Goal: Task Accomplishment & Management: Complete application form

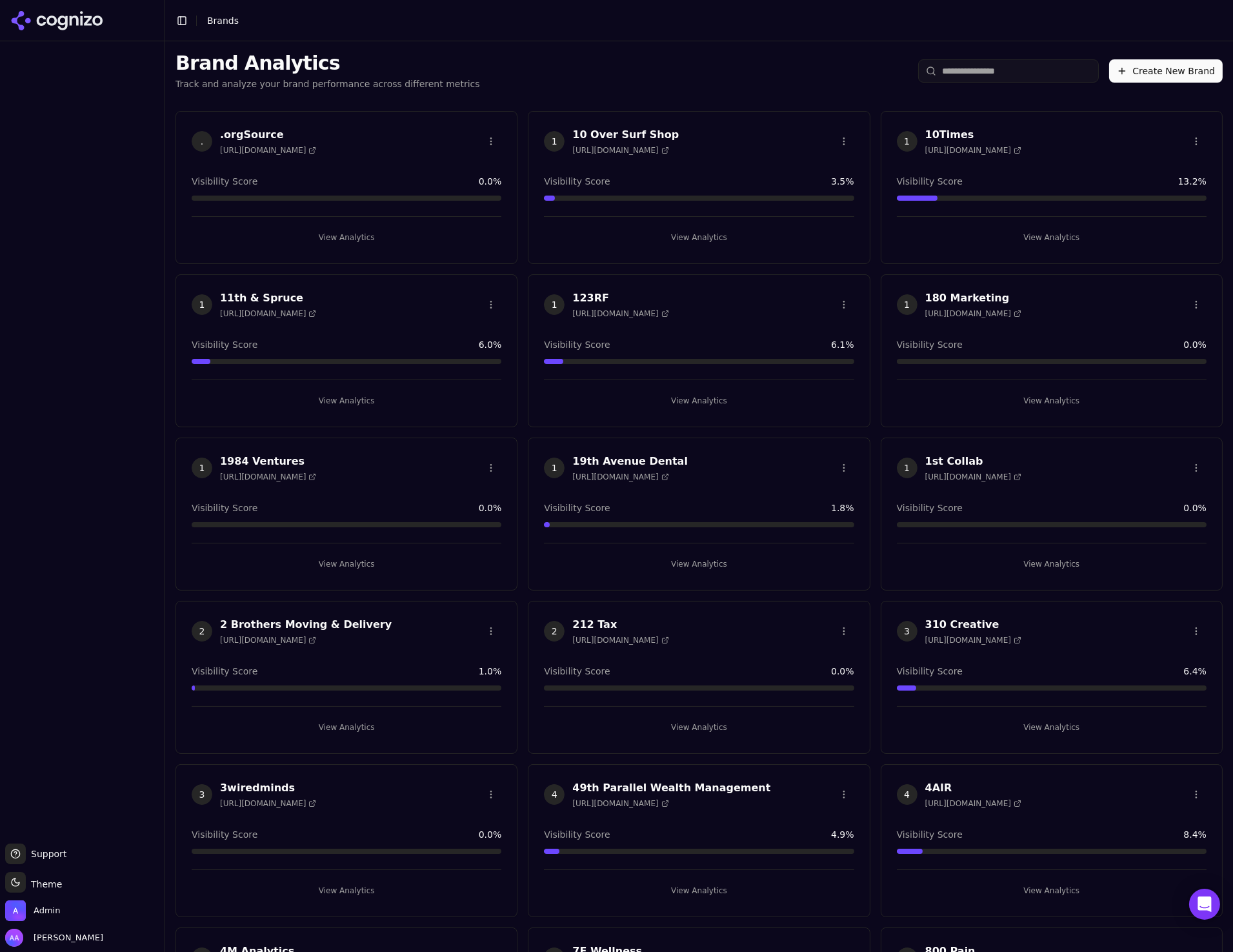
click at [987, 74] on input "search" at bounding box center [1008, 71] width 181 height 23
click at [987, 73] on input "search" at bounding box center [1008, 71] width 181 height 23
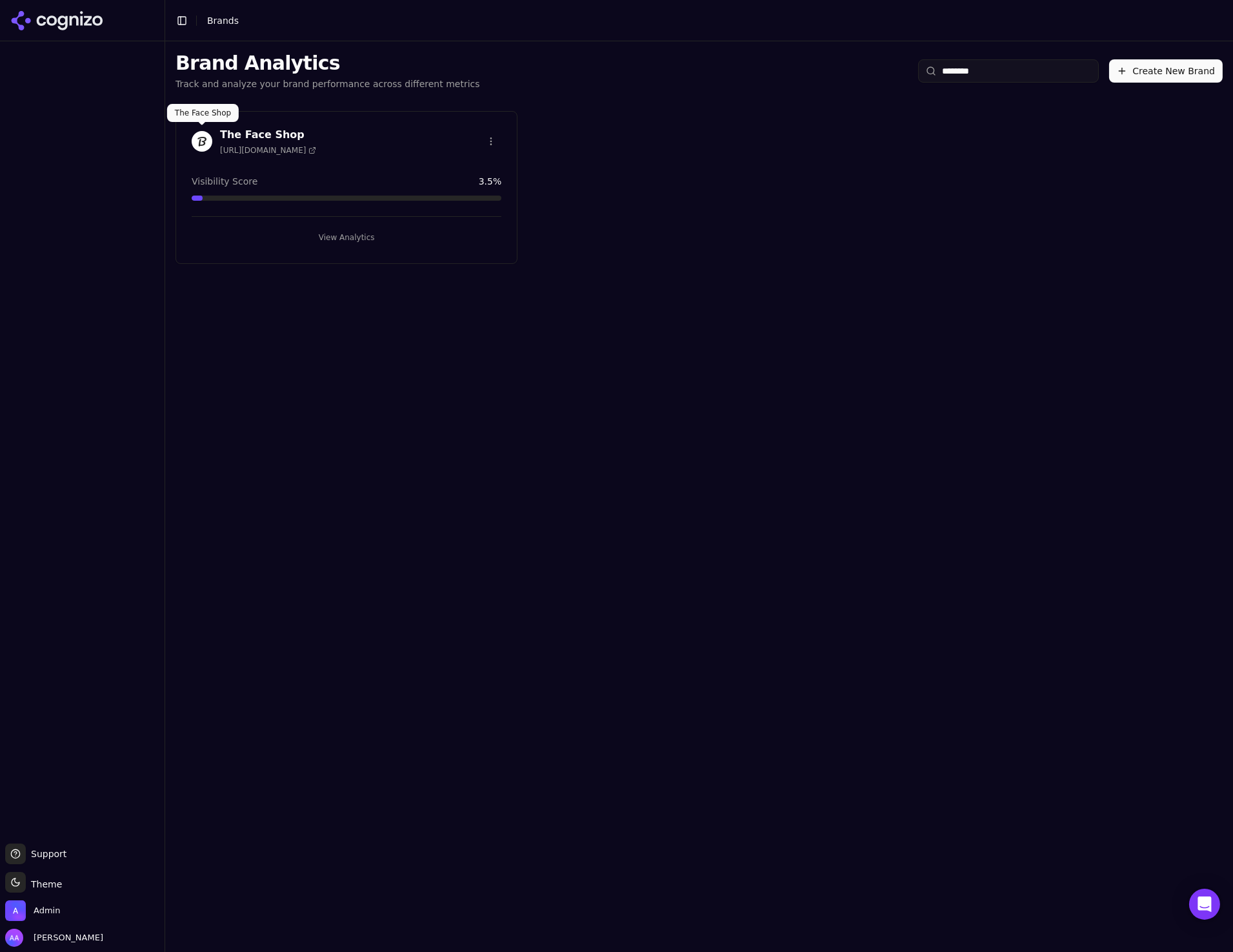
type input "********"
click at [199, 144] on img at bounding box center [201, 141] width 21 height 21
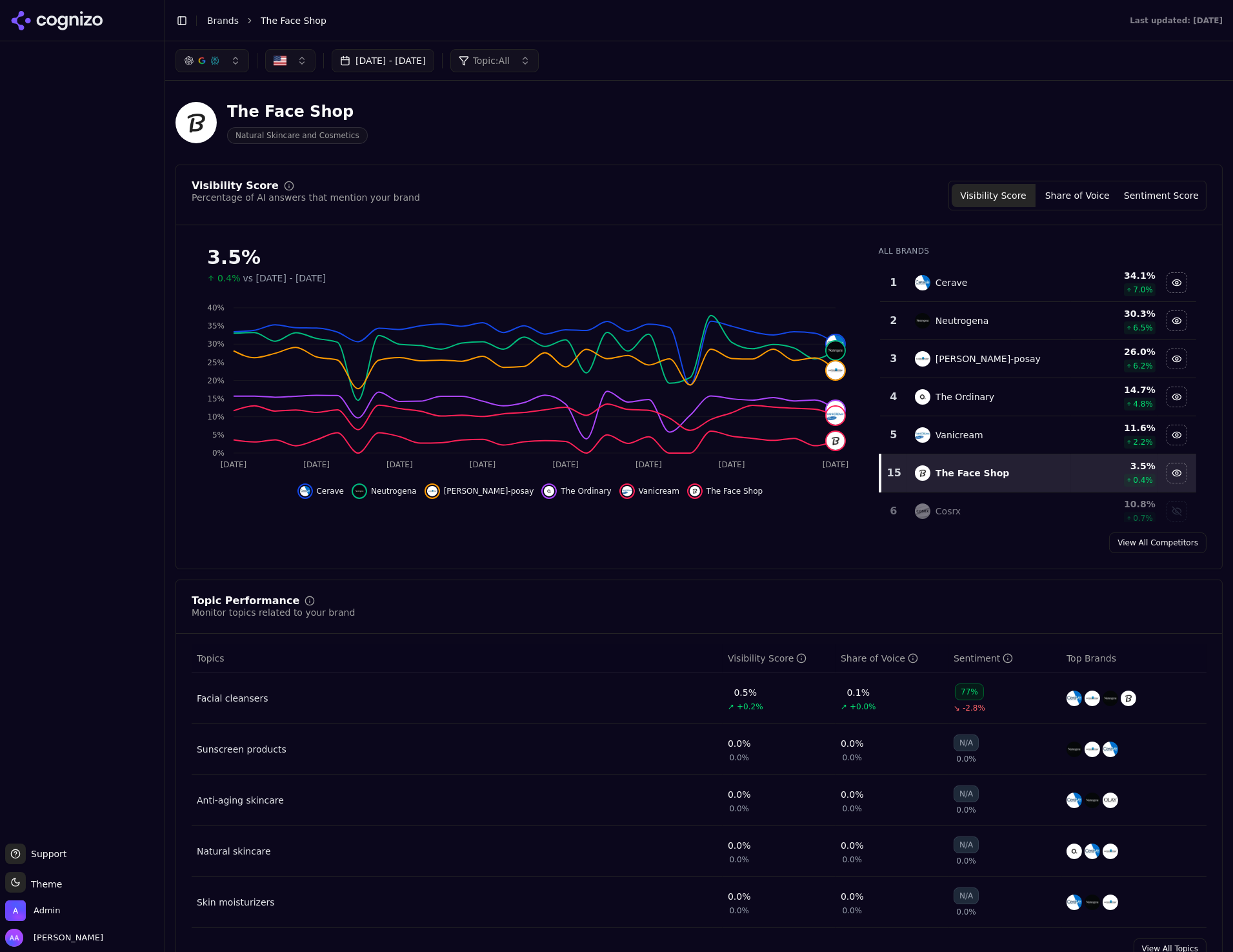
click at [100, 315] on div at bounding box center [82, 439] width 165 height 797
click at [86, 213] on link "Citations" at bounding box center [82, 206] width 154 height 21
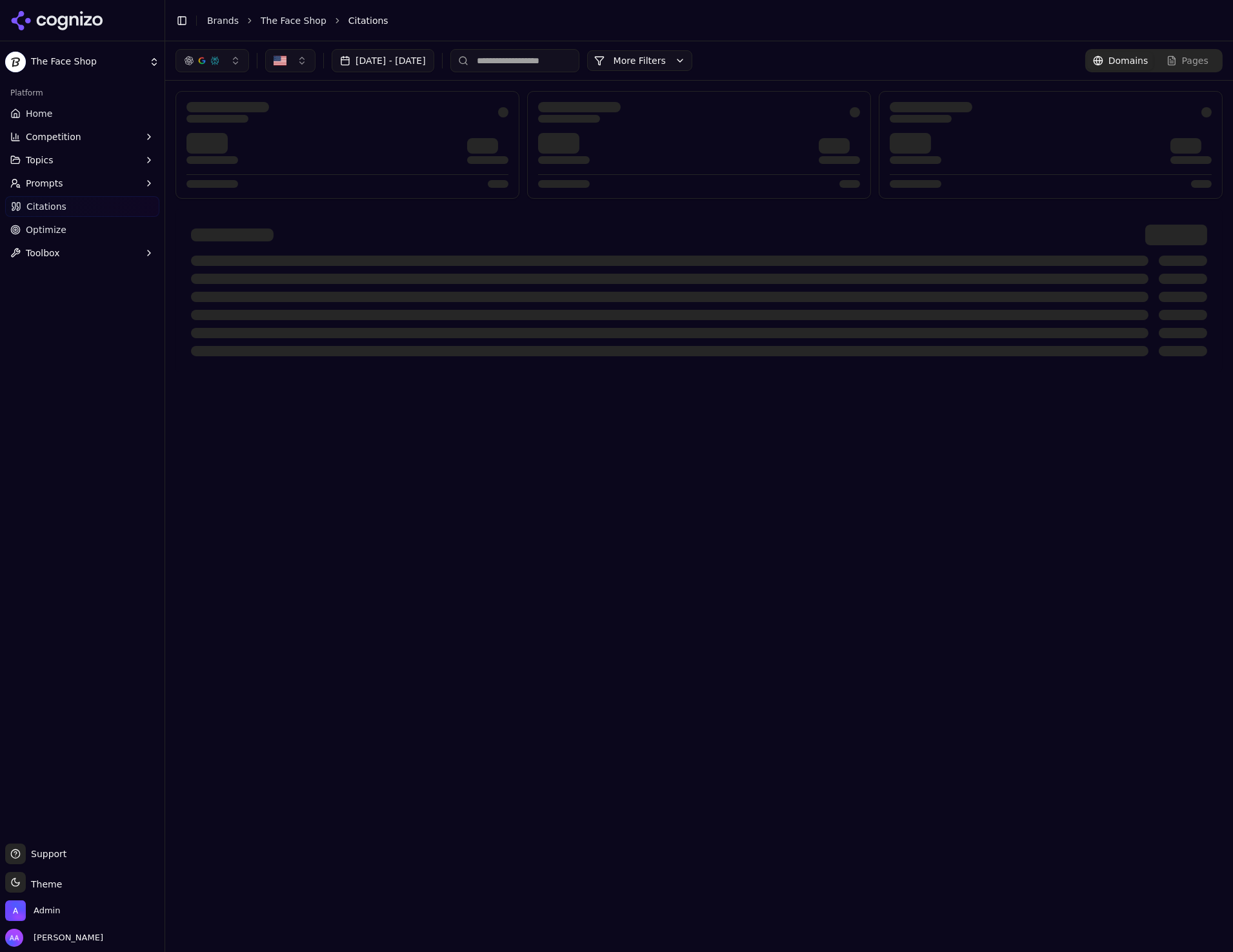
click at [78, 231] on html "The Face Shop Platform Home Competition Topics Prompts Citations Optimize Toolb…" at bounding box center [616, 476] width 1233 height 952
click at [78, 233] on link "Optimize" at bounding box center [82, 229] width 154 height 21
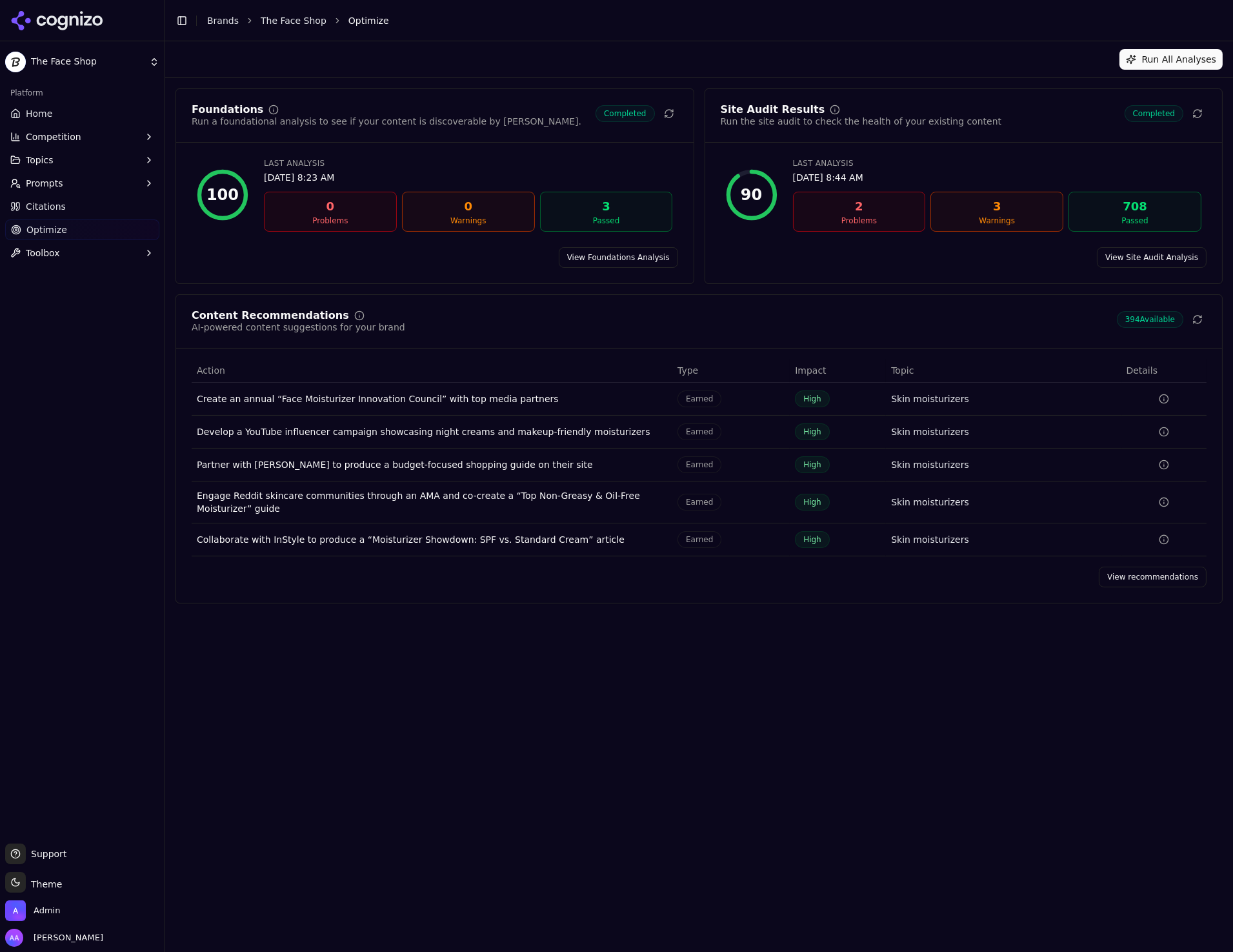
click at [1167, 266] on link "View Site Audit Analysis" at bounding box center [1152, 257] width 110 height 21
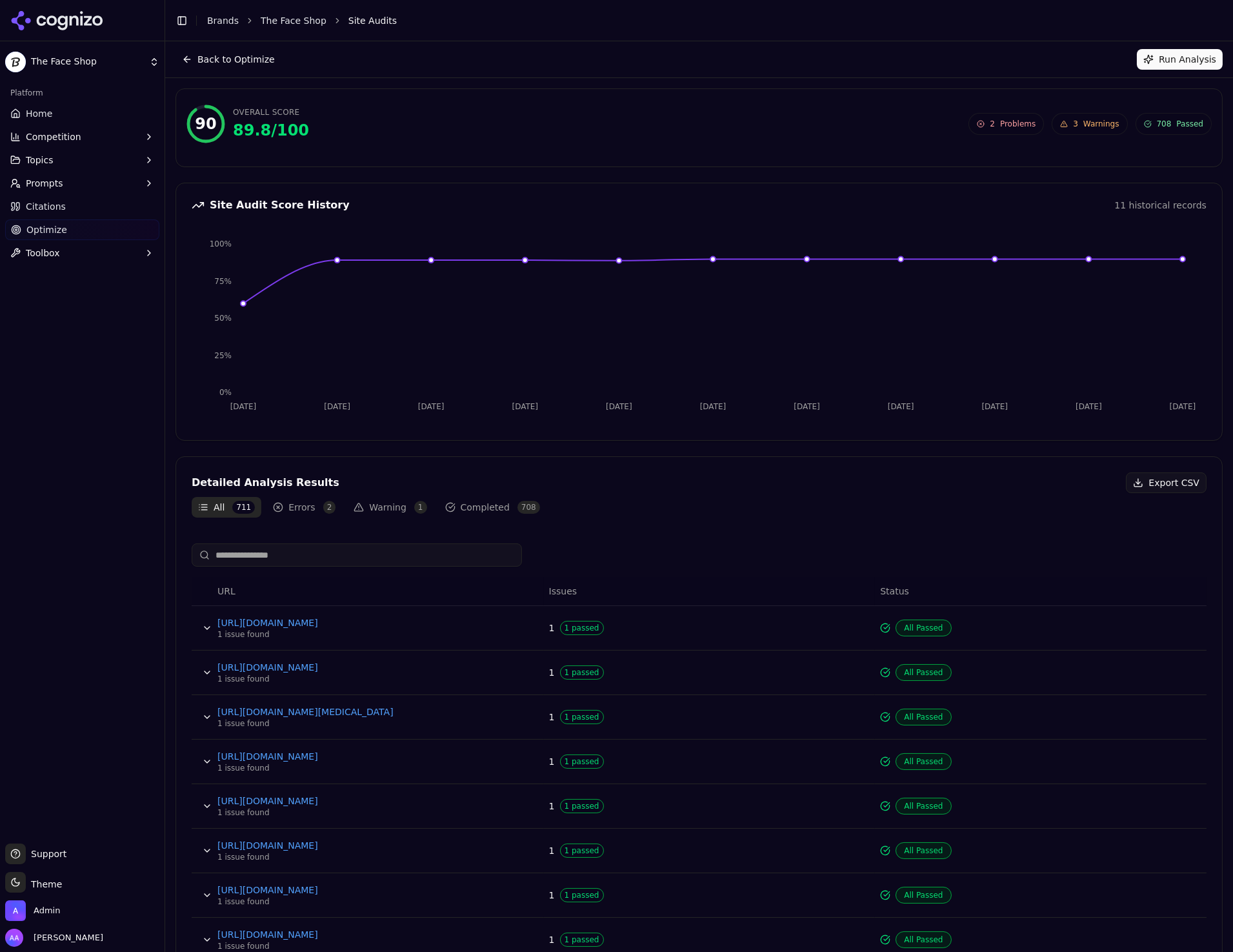
click at [308, 505] on button "Errors 2" at bounding box center [304, 506] width 76 height 21
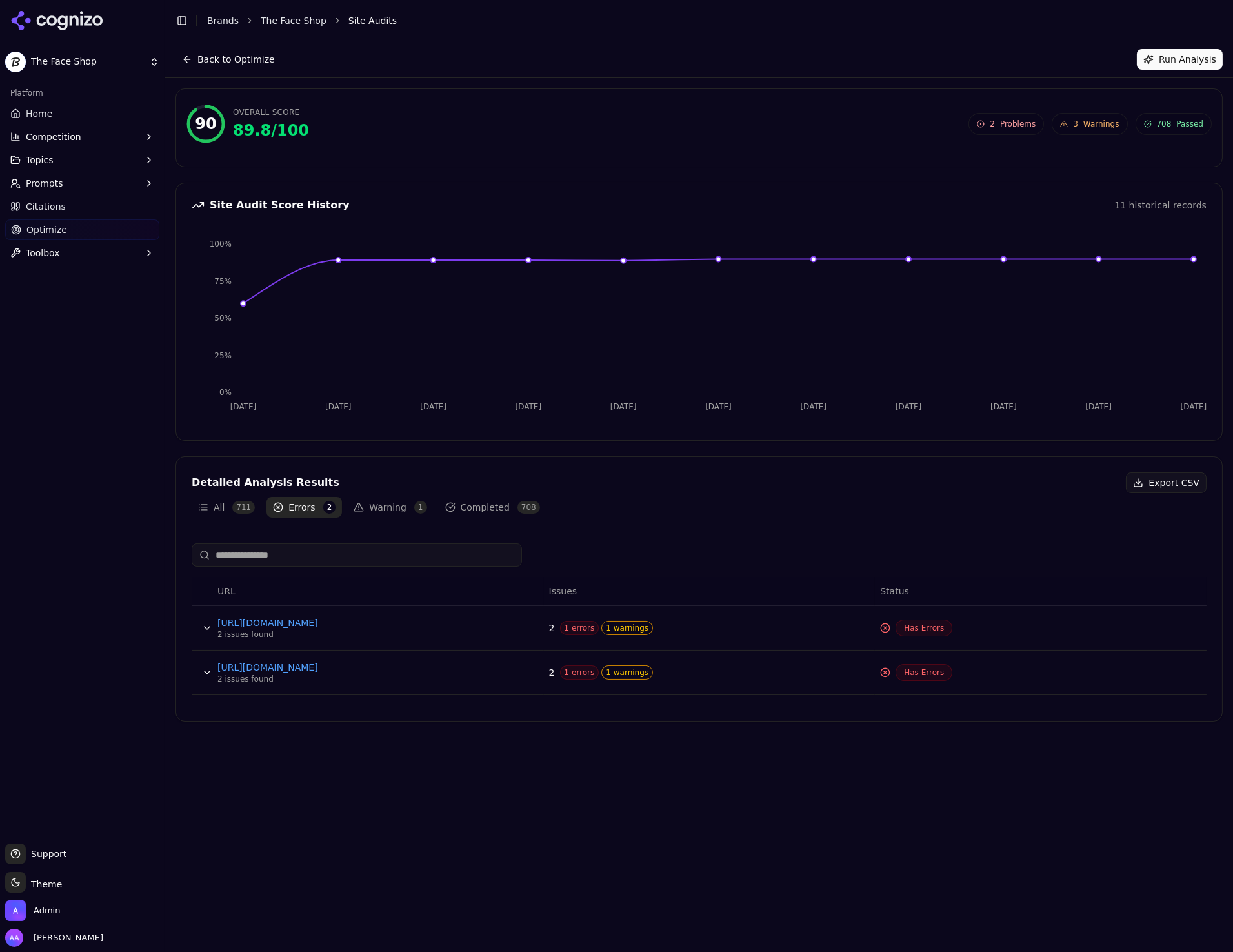
click at [1204, 61] on button "Run Analysis" at bounding box center [1180, 59] width 86 height 21
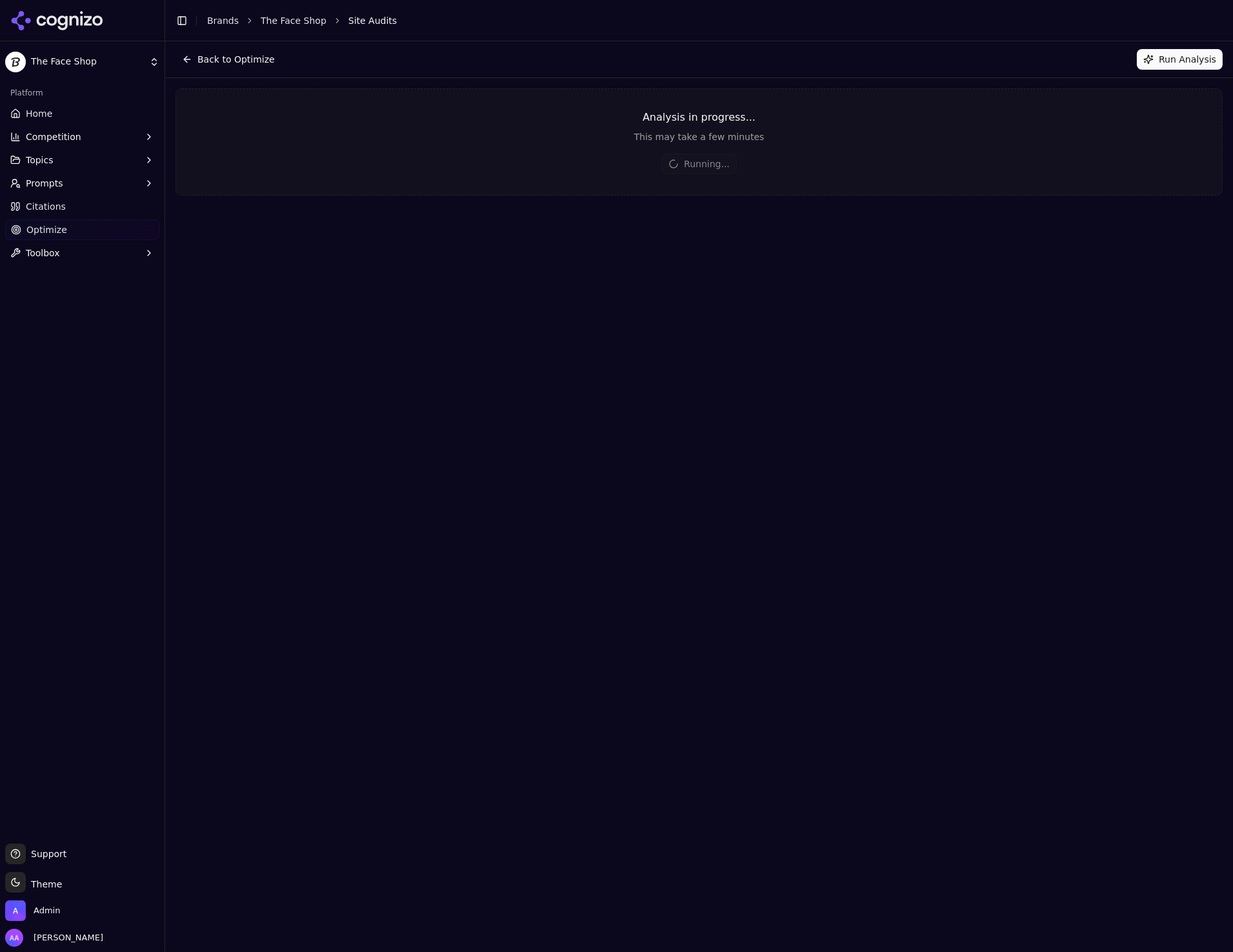
click at [263, 56] on button "Back to Optimize" at bounding box center [228, 59] width 106 height 21
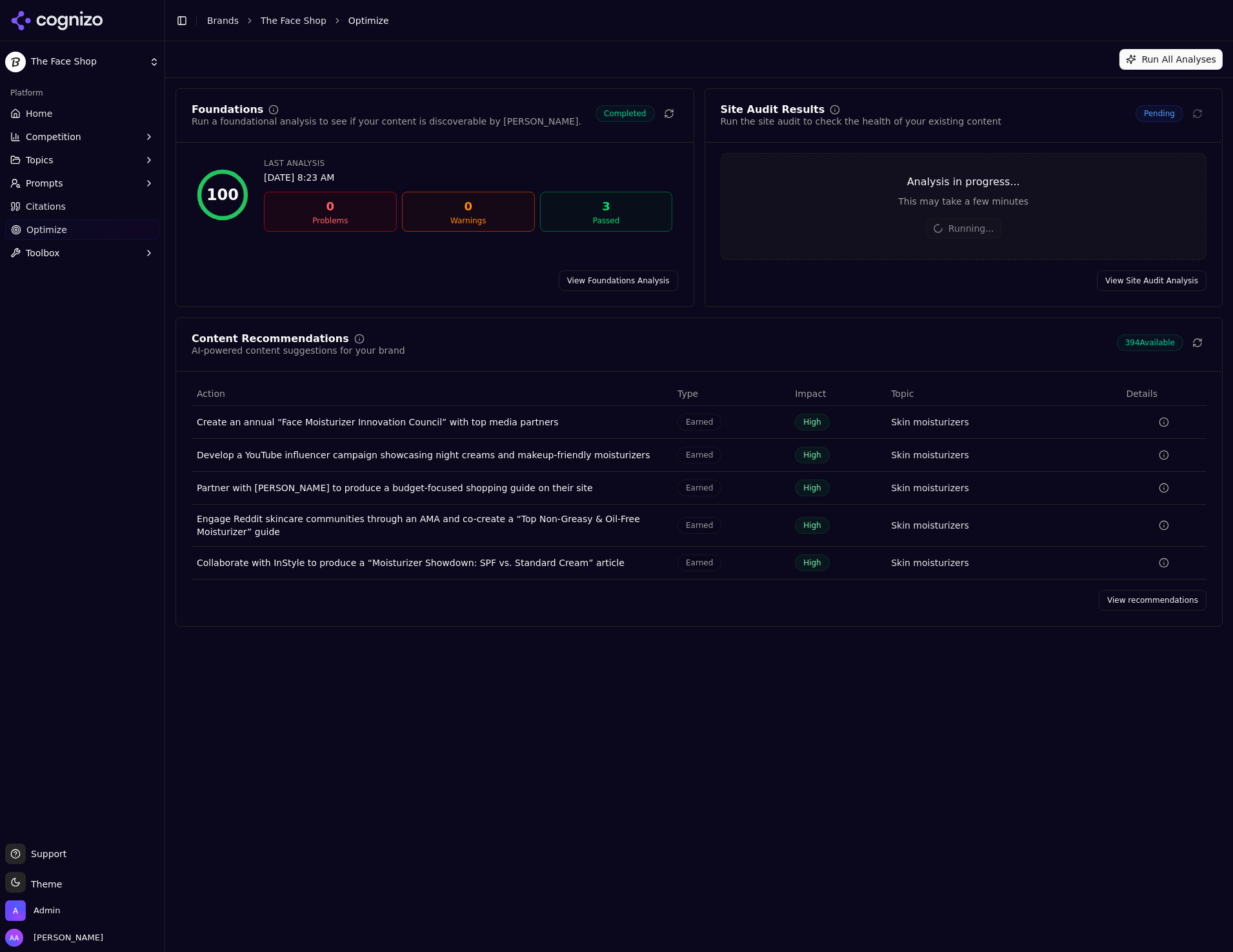
click at [108, 19] on div at bounding box center [82, 21] width 165 height 41
click at [91, 12] on icon at bounding box center [57, 21] width 94 height 20
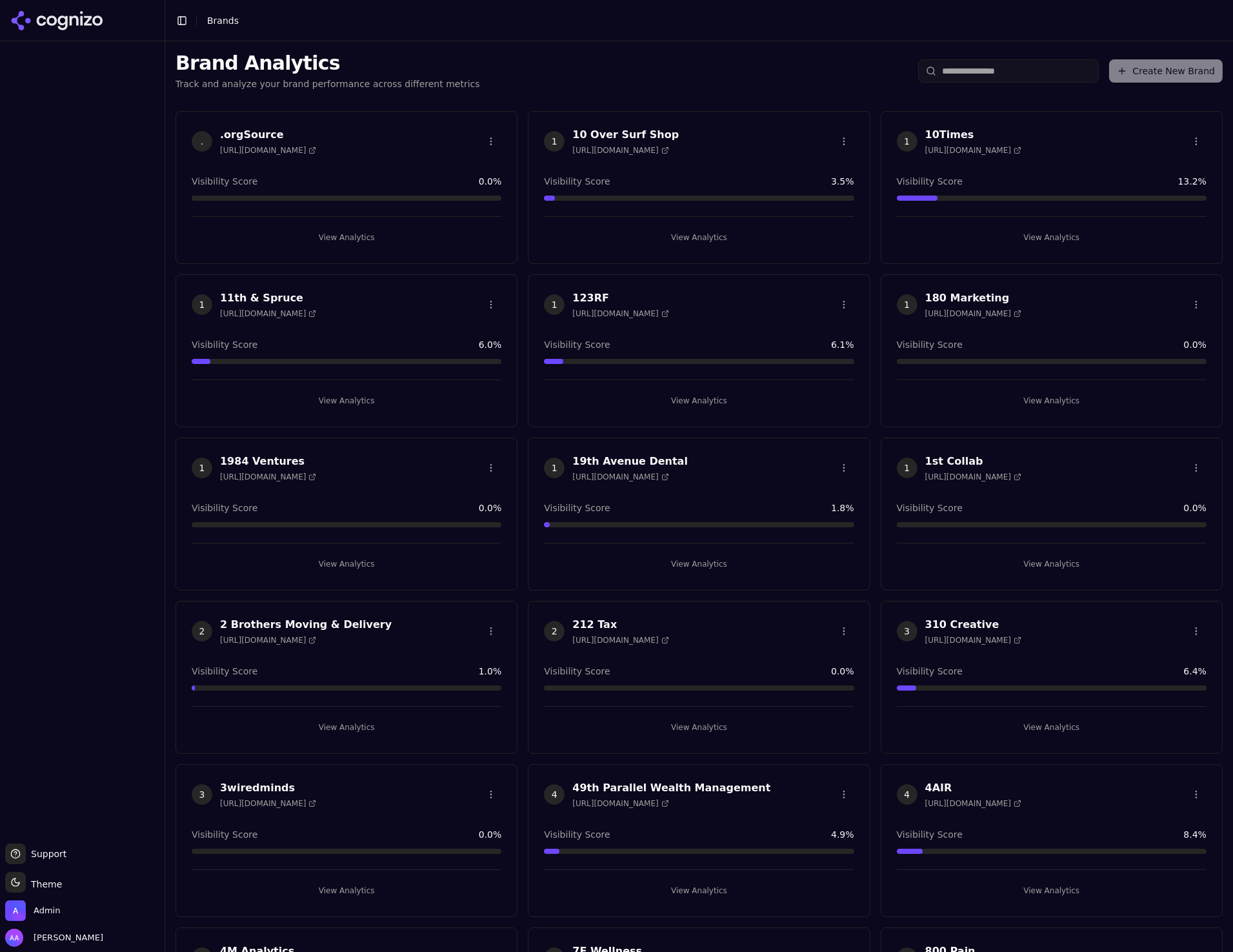
click at [970, 68] on input "search" at bounding box center [1008, 71] width 181 height 23
click at [974, 68] on input "search" at bounding box center [1008, 71] width 181 height 23
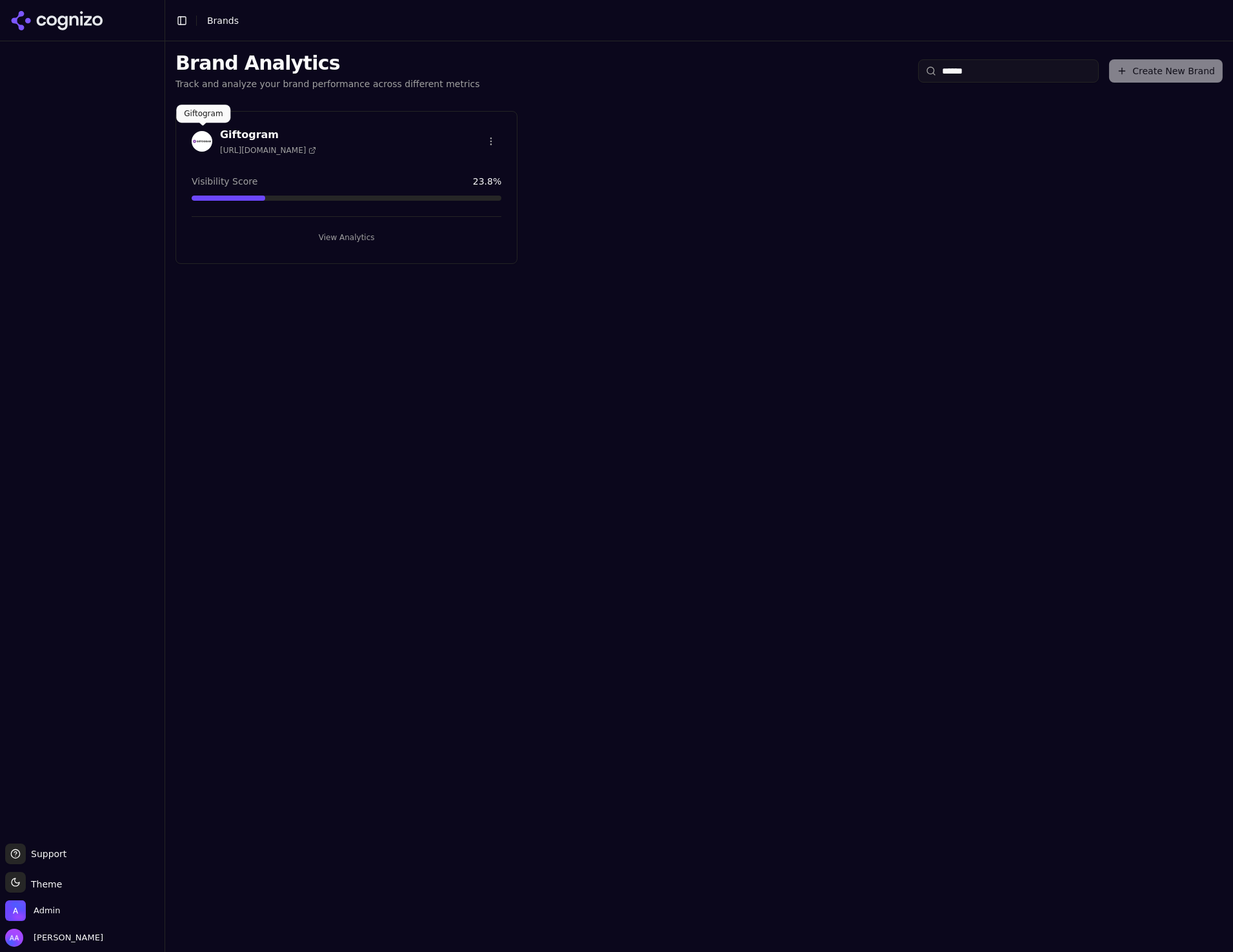
type input "******"
click at [205, 131] on img at bounding box center [201, 141] width 21 height 21
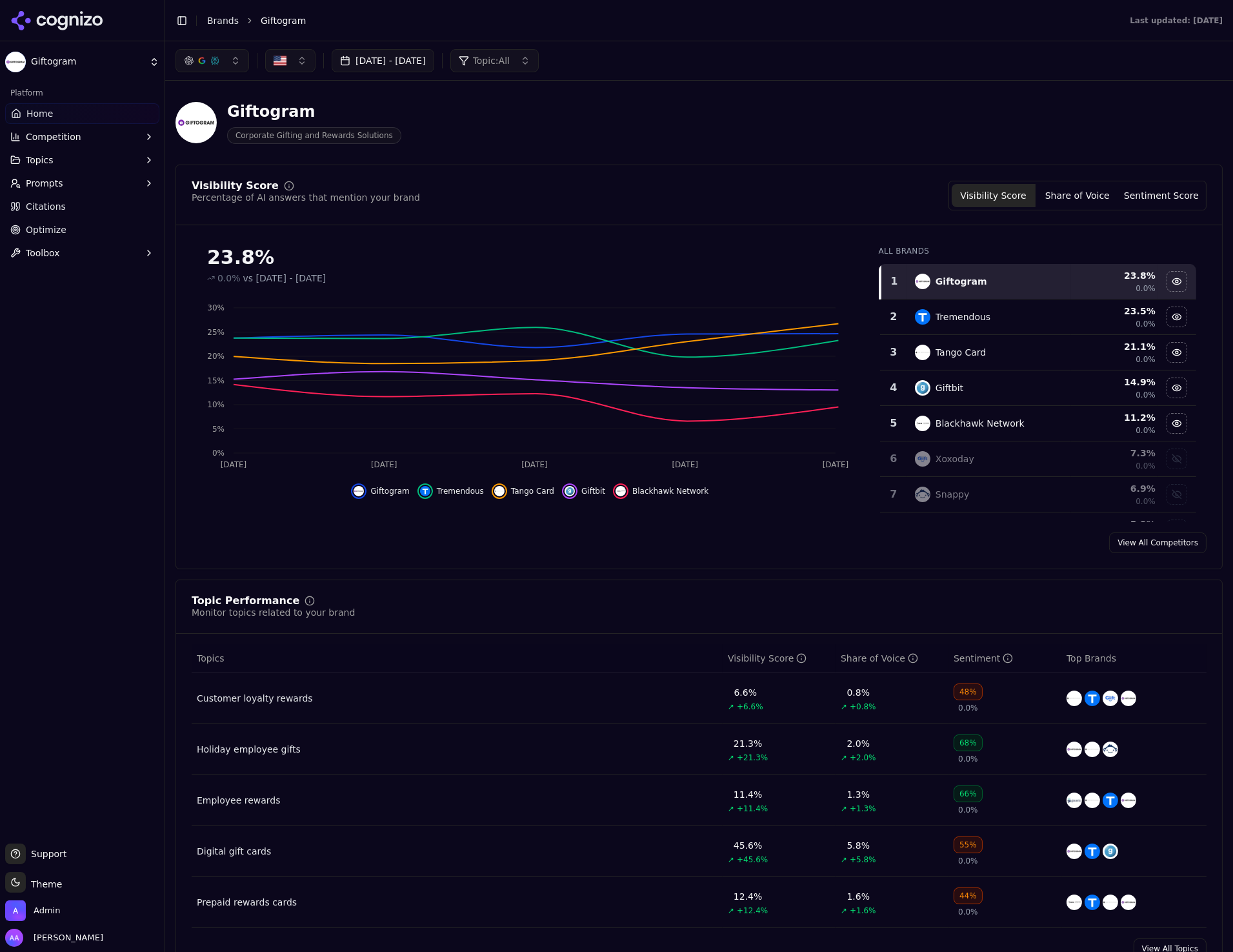
click at [222, 12] on div "Toggle Sidebar Brands Giftogram" at bounding box center [639, 21] width 949 height 18
drag, startPoint x: 226, startPoint y: 20, endPoint x: 123, endPoint y: 118, distance: 142.2
click at [226, 20] on link "Brands" at bounding box center [222, 21] width 31 height 11
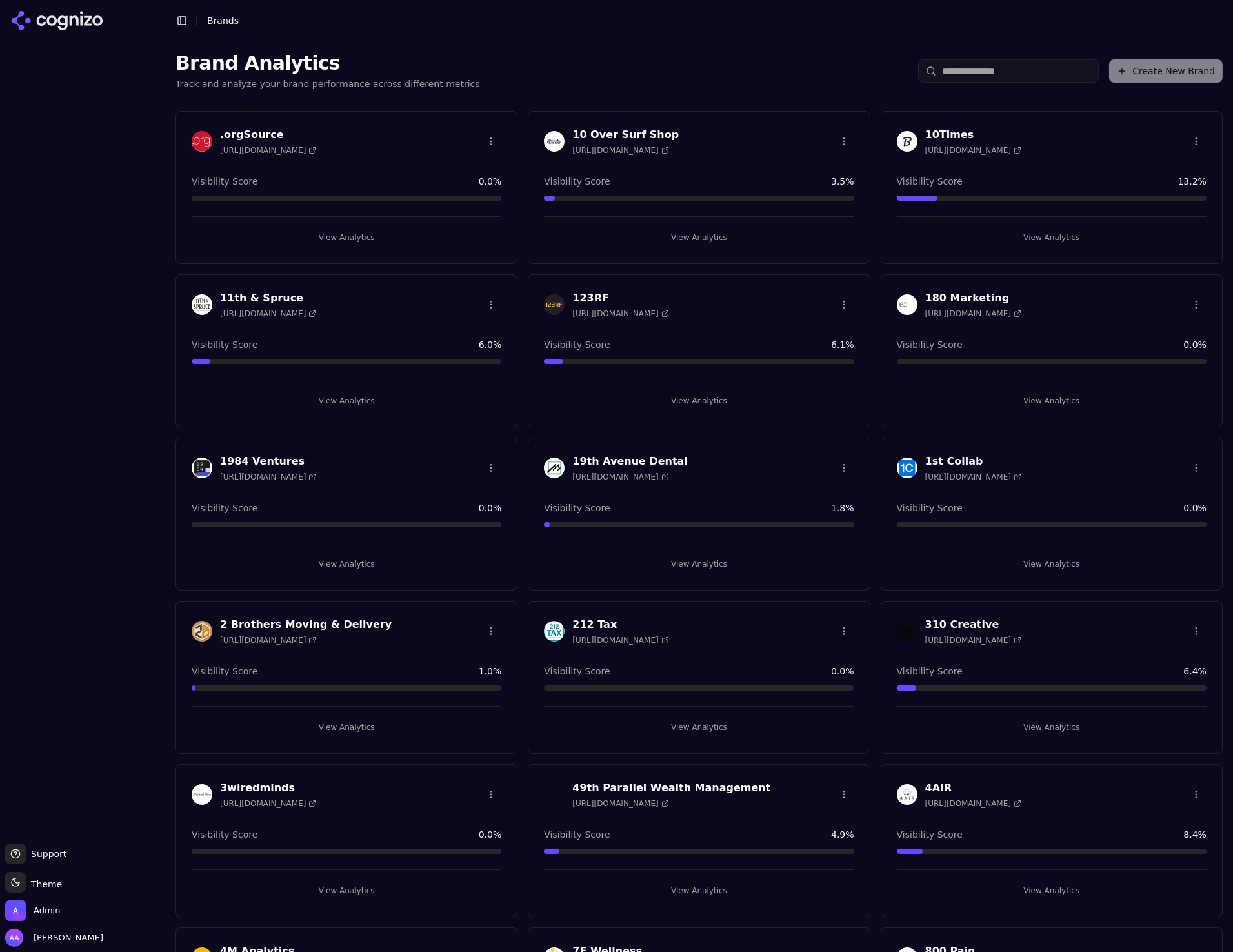
click at [1130, 79] on div "Create New Brand" at bounding box center [1071, 71] width 305 height 23
click at [52, 917] on span "Admin" at bounding box center [33, 910] width 55 height 21
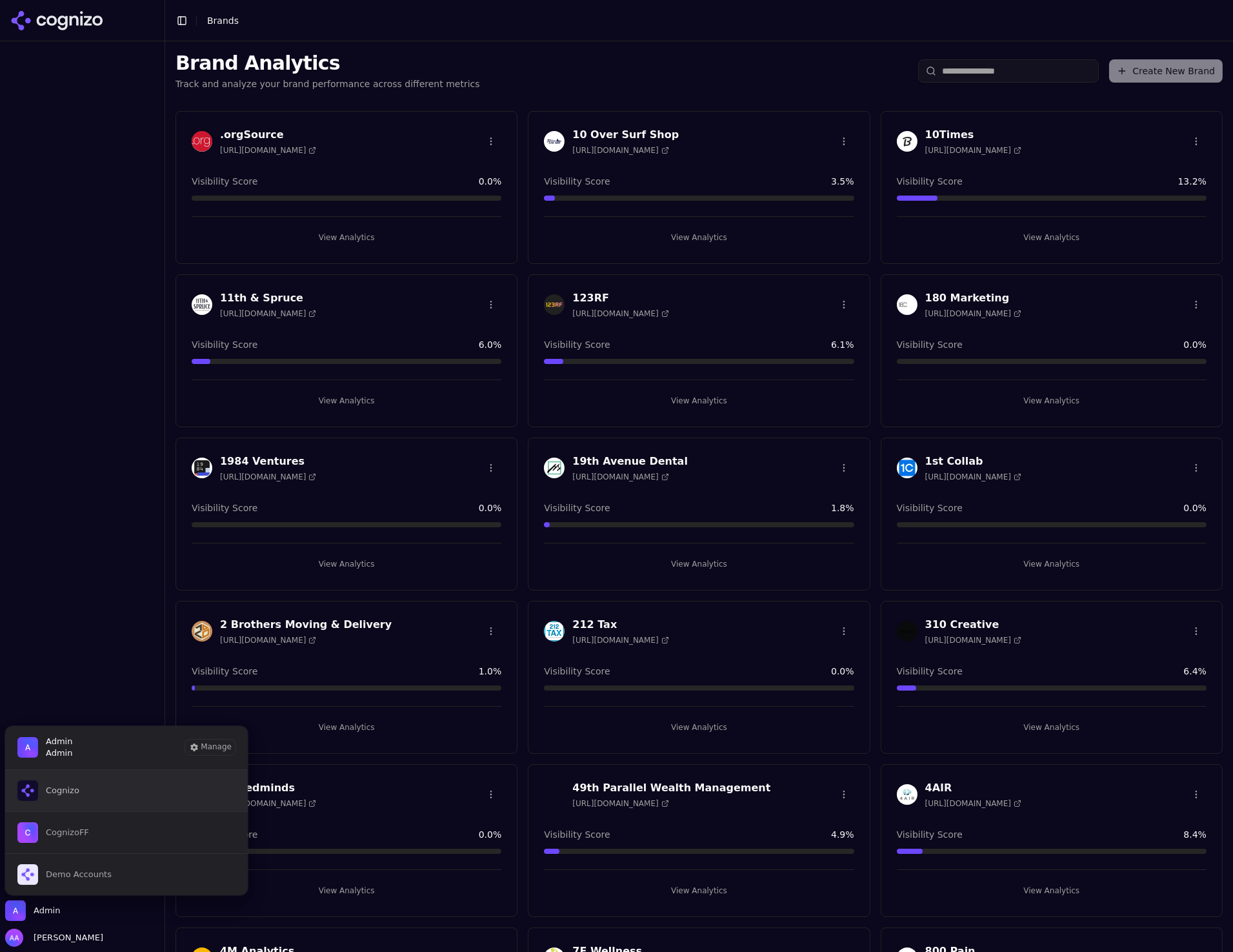
click at [81, 786] on button "Cognizo" at bounding box center [127, 791] width 244 height 41
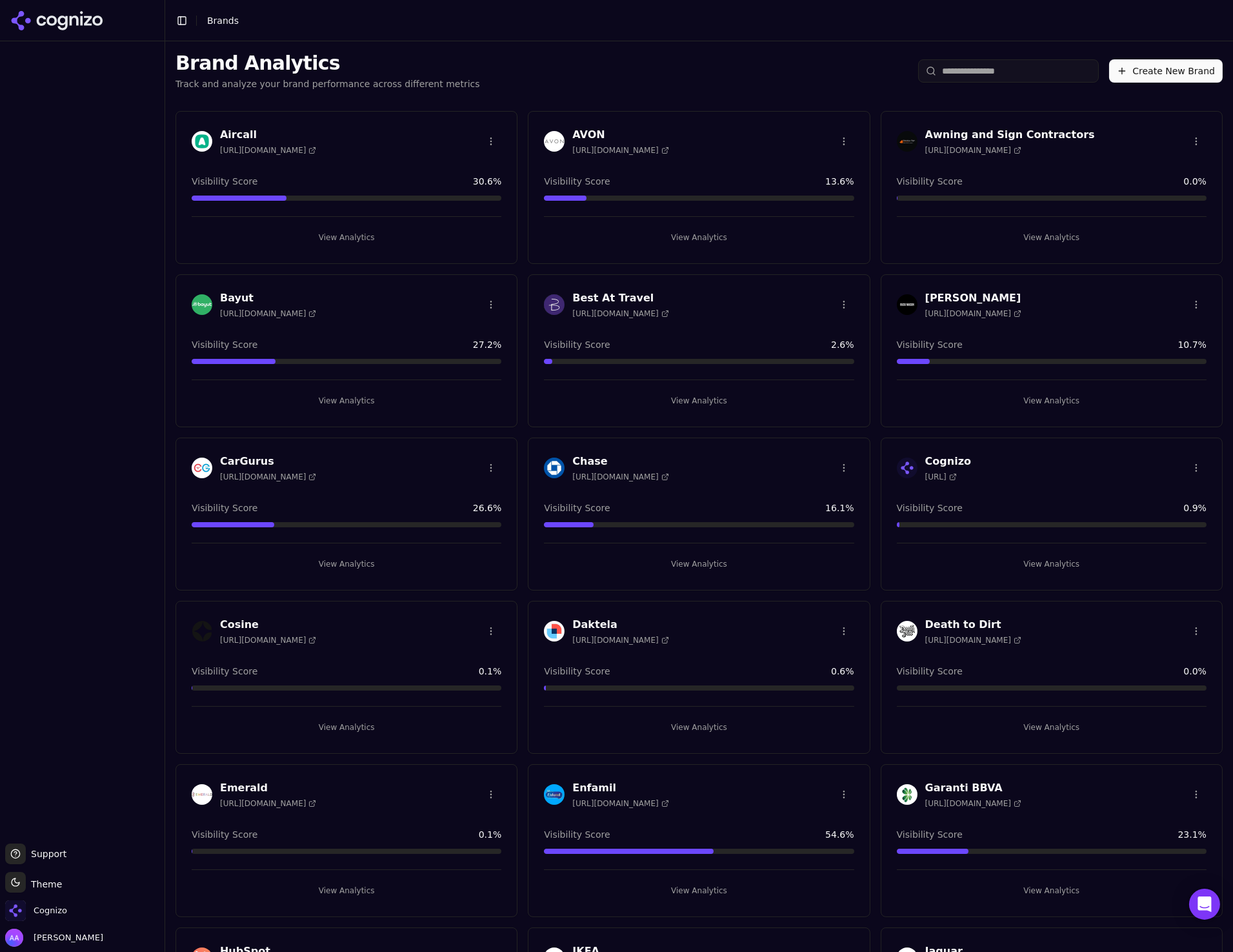
click at [1138, 64] on button "Create New Brand" at bounding box center [1165, 71] width 113 height 23
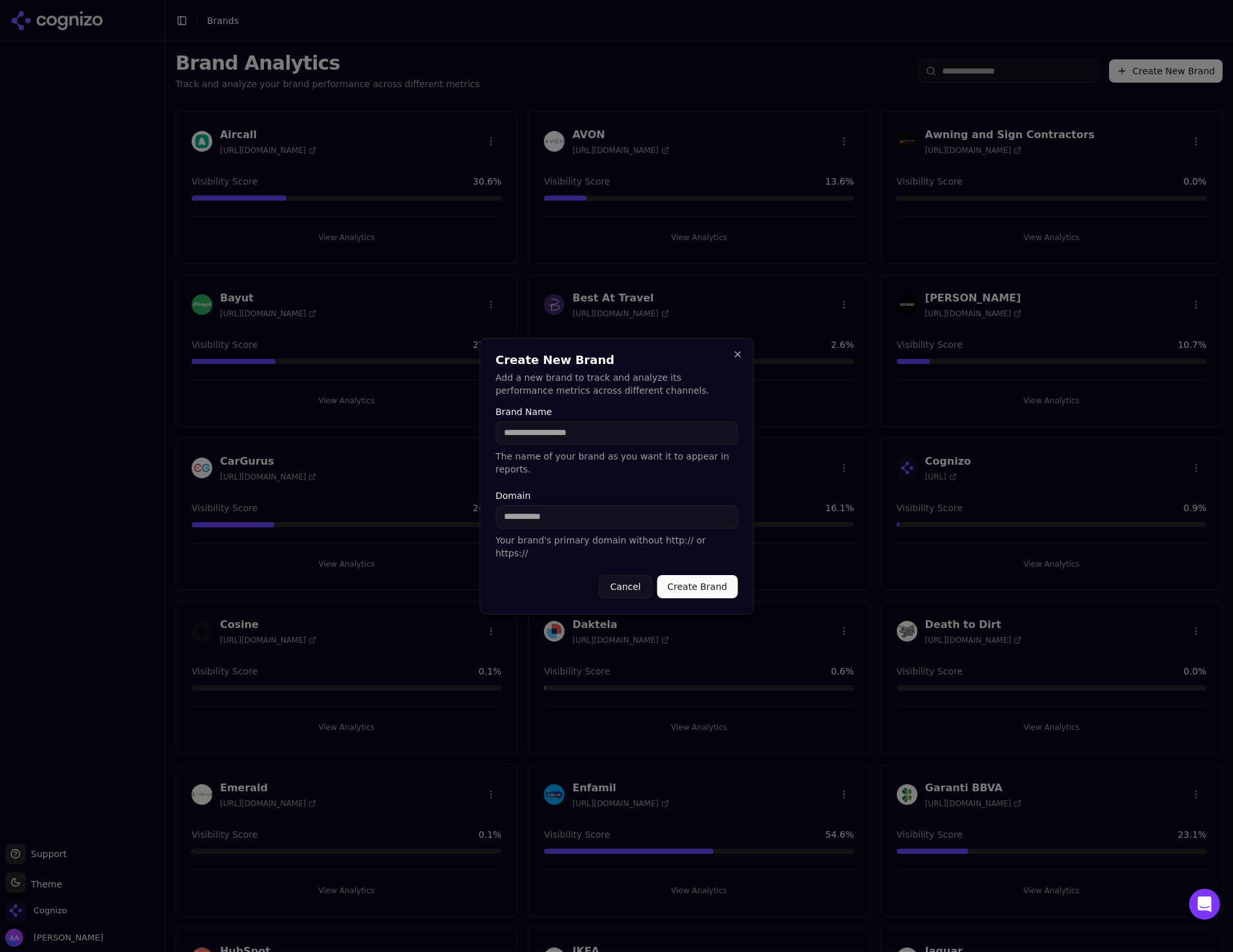
click at [570, 525] on input "Domain" at bounding box center [616, 517] width 242 height 23
click at [547, 476] on p "The name of your brand as you want it to appear in reports." at bounding box center [616, 463] width 242 height 26
click at [555, 521] on input "Domain" at bounding box center [616, 517] width 242 height 23
click at [557, 495] on form "Brand Name The name of your brand as you want it to appear in reports. Domain Y…" at bounding box center [616, 503] width 242 height 191
drag, startPoint x: 571, startPoint y: 122, endPoint x: 578, endPoint y: 135, distance: 14.8
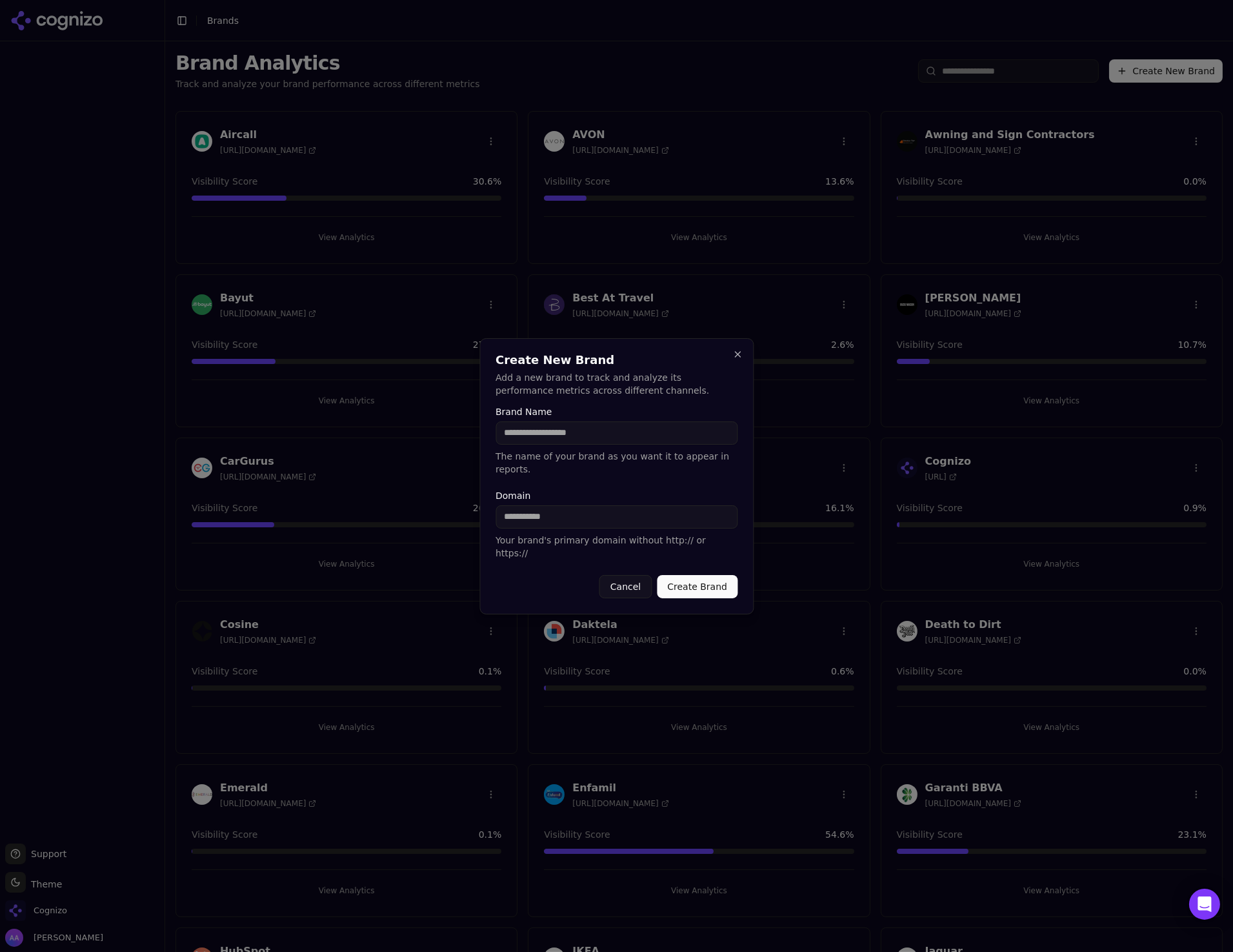
click at [571, 123] on div at bounding box center [616, 476] width 1233 height 952
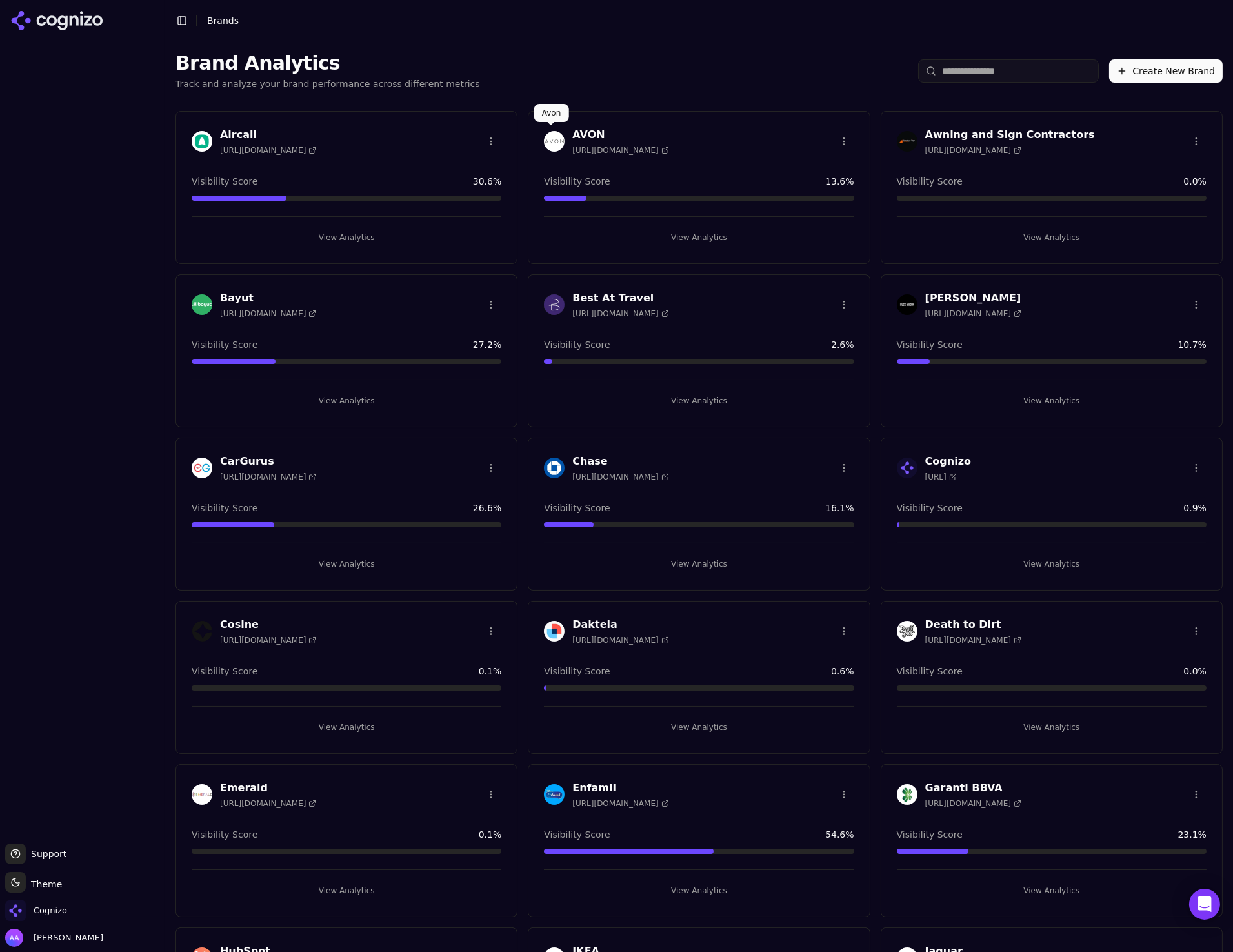
drag, startPoint x: 557, startPoint y: 131, endPoint x: 557, endPoint y: 144, distance: 13.0
click at [557, 131] on img at bounding box center [554, 141] width 21 height 21
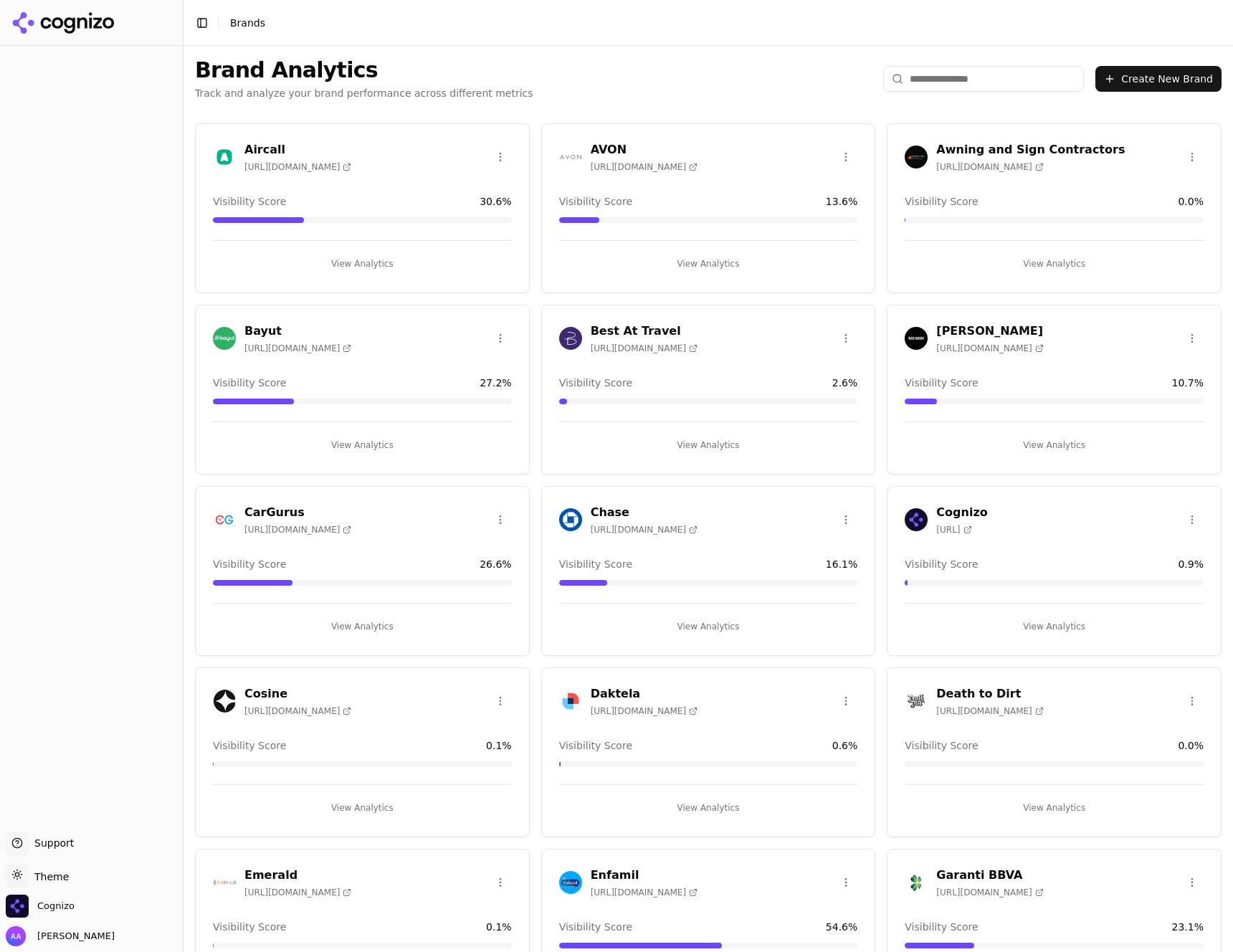
click at [1144, 77] on button "Create New Brand" at bounding box center [1158, 79] width 126 height 26
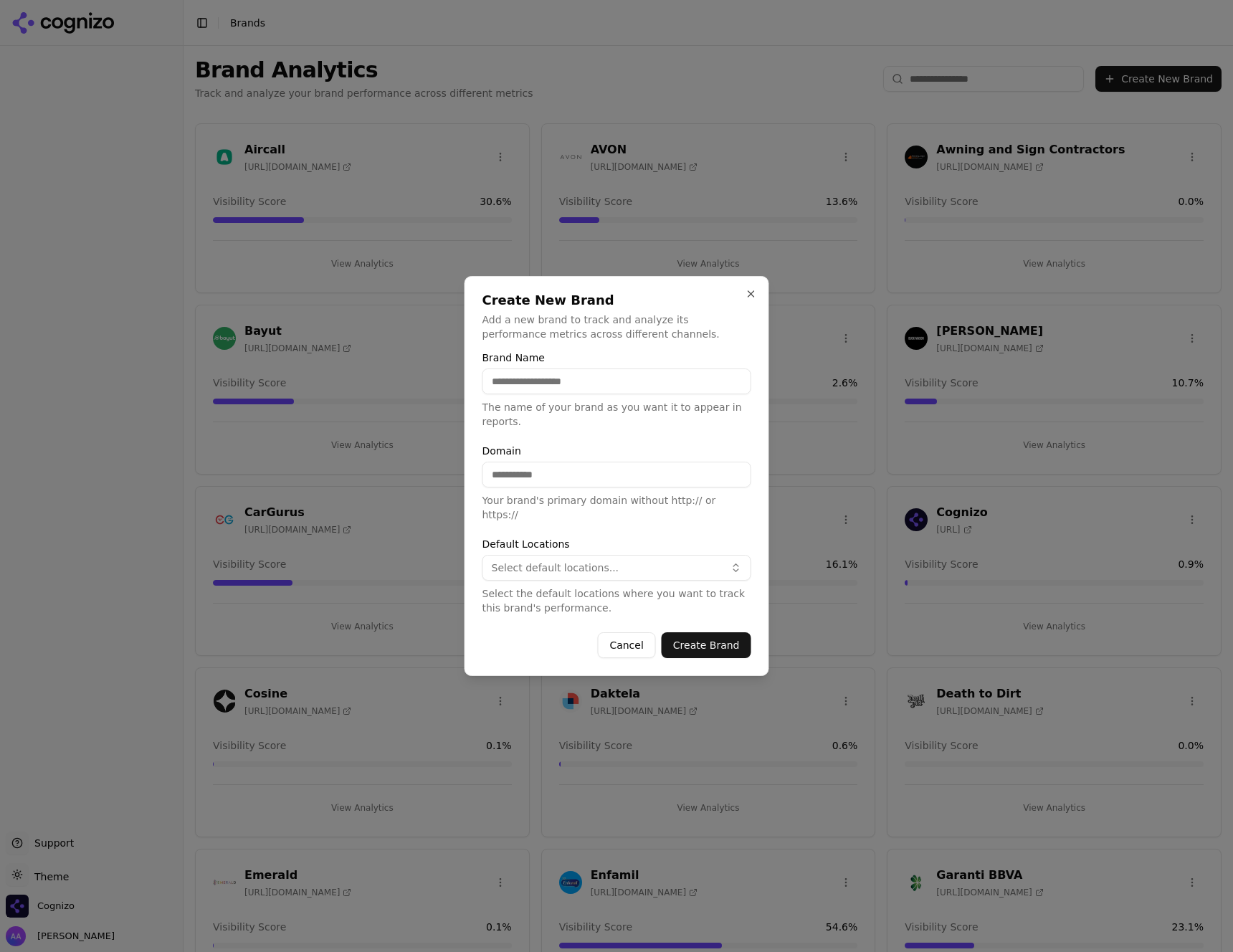
click at [592, 547] on div "Default Locations Select default locations... Select the default locations wher…" at bounding box center [616, 577] width 268 height 76
click at [555, 565] on span "Select default locations..." at bounding box center [556, 568] width 128 height 14
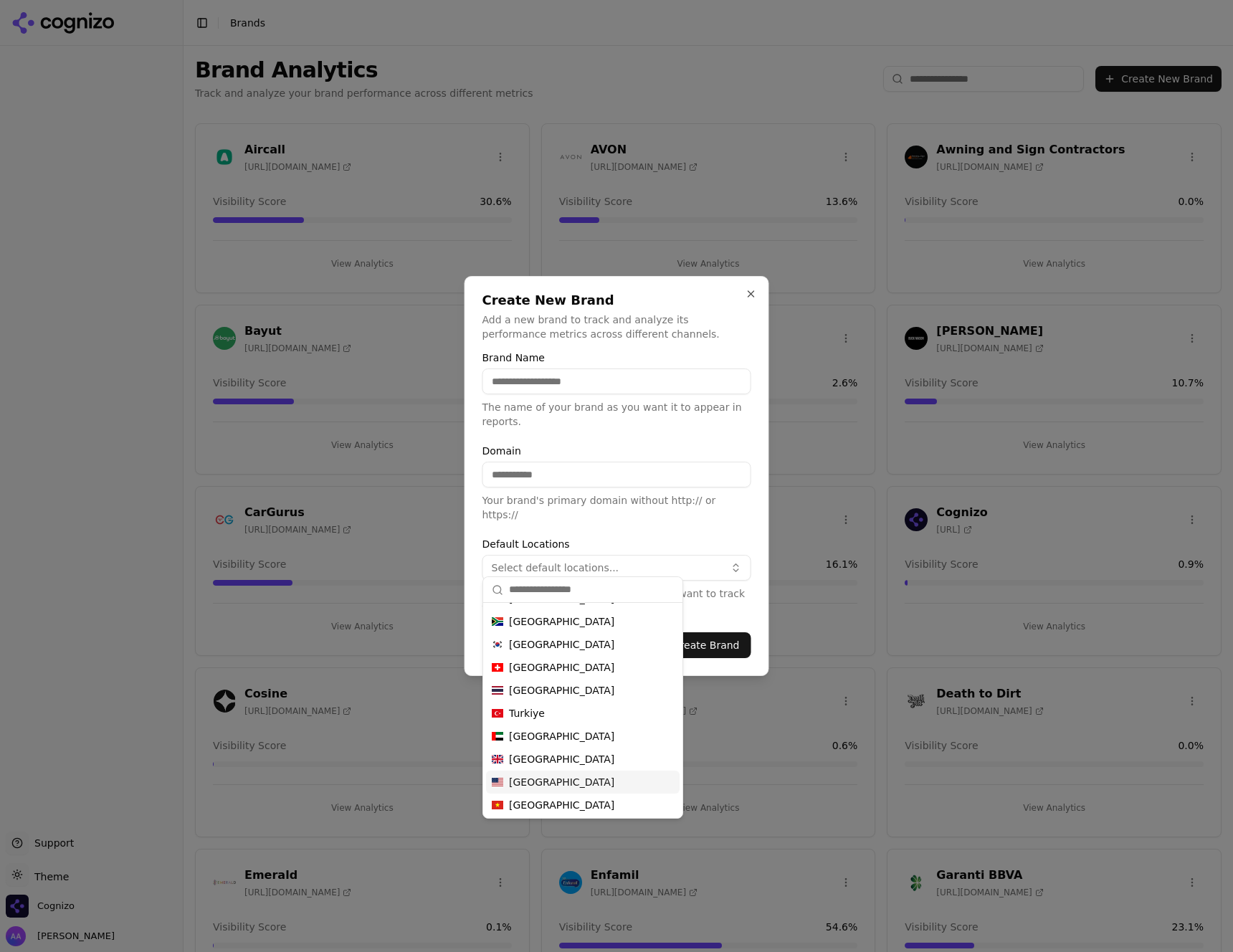
scroll to position [755, 0]
click at [593, 775] on div "[GEOGRAPHIC_DATA]" at bounding box center [582, 781] width 193 height 23
click at [635, 511] on p "Your brand's primary domain without http:// or https://" at bounding box center [616, 507] width 268 height 29
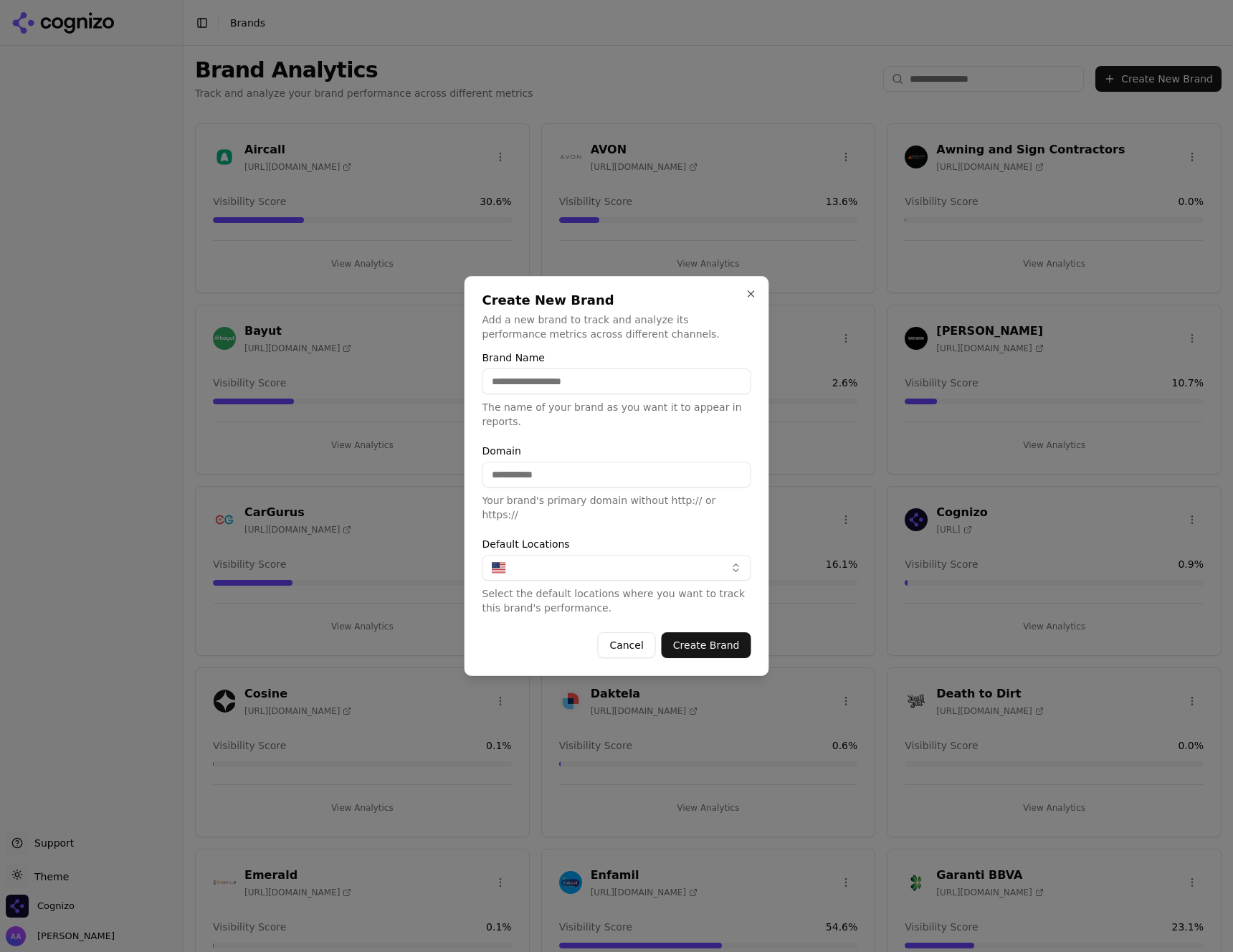
click at [625, 485] on input "Domain" at bounding box center [616, 475] width 268 height 26
click at [610, 444] on form "Brand Name The name of your brand as you want it to appear in reports. Domain Y…" at bounding box center [616, 505] width 268 height 305
click at [599, 472] on input "Domain" at bounding box center [616, 475] width 268 height 26
click at [555, 375] on input "Brand Name" at bounding box center [616, 381] width 268 height 26
drag, startPoint x: 500, startPoint y: 446, endPoint x: 495, endPoint y: 427, distance: 19.6
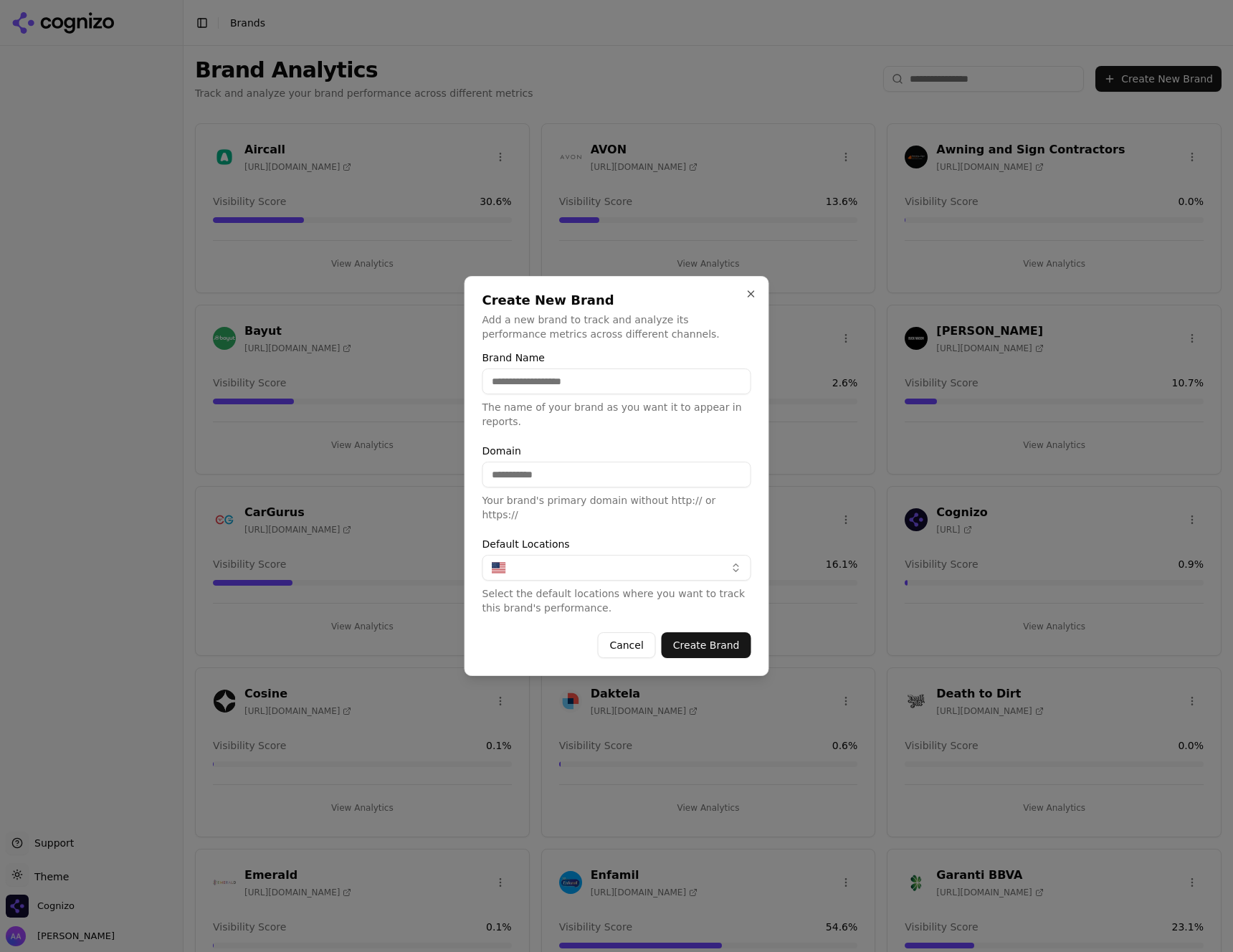
click at [500, 446] on form "Brand Name The name of your brand as you want it to appear in reports. Domain Y…" at bounding box center [616, 505] width 268 height 305
click at [756, 300] on button "Close" at bounding box center [752, 294] width 12 height 12
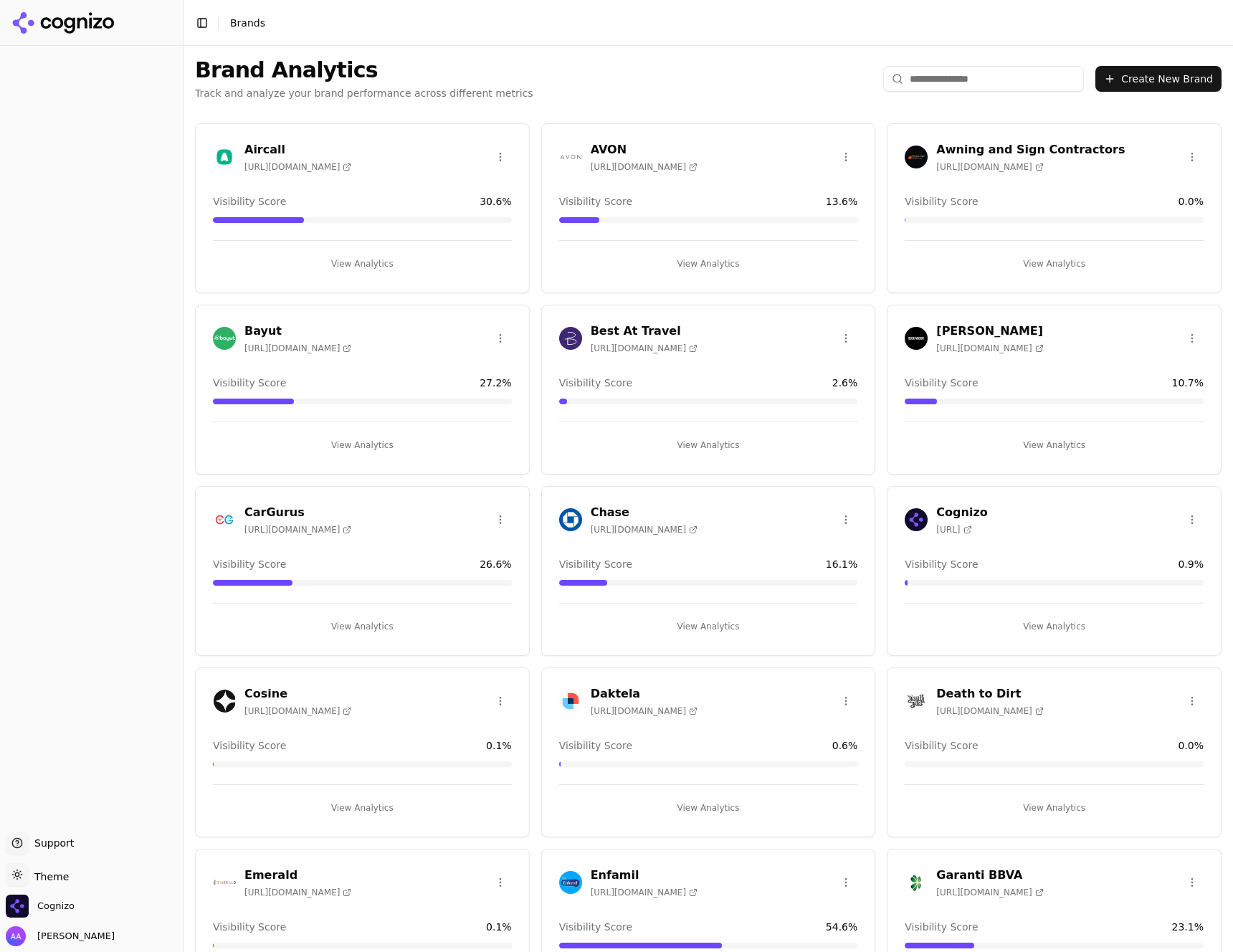
scroll to position [854, 0]
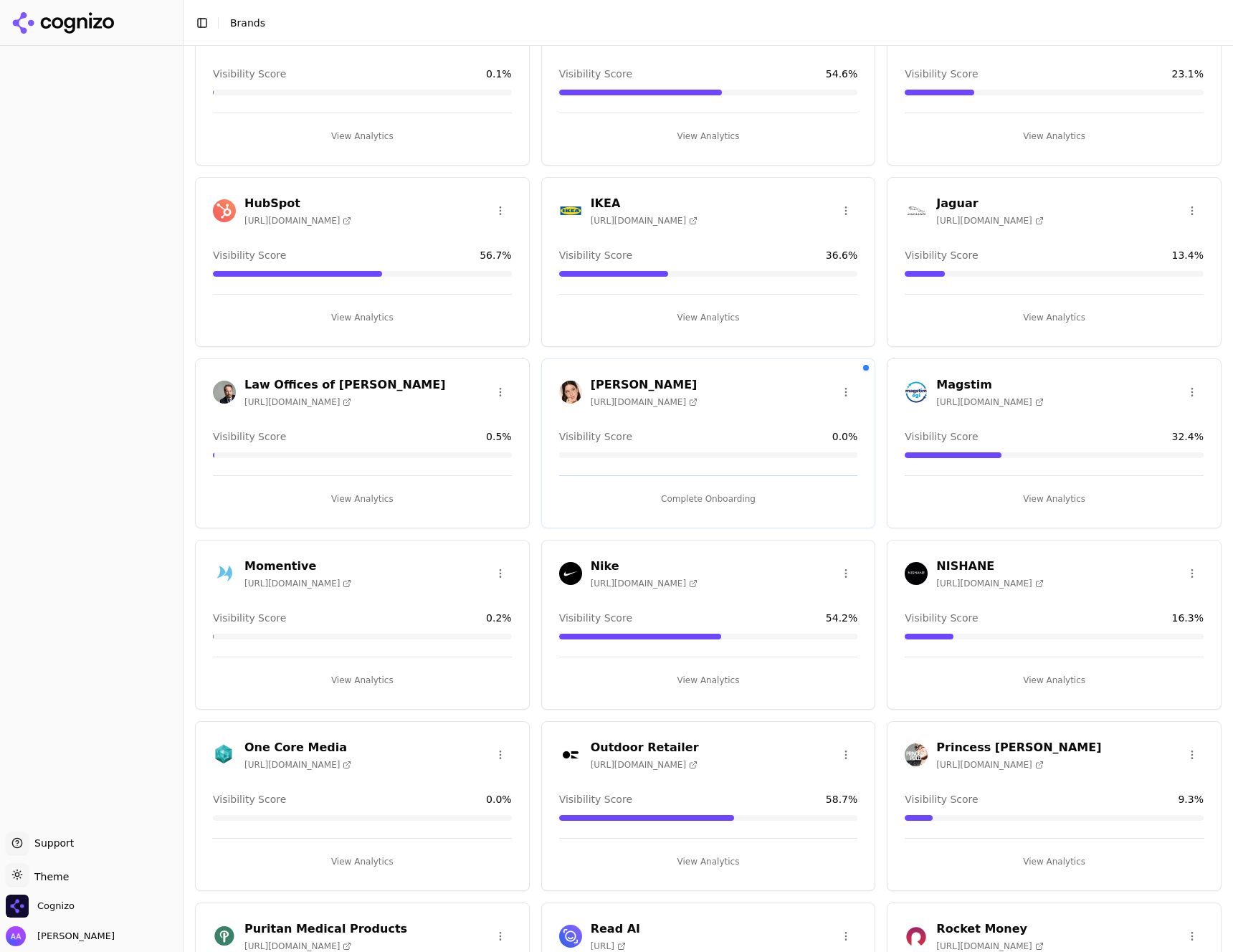
click at [759, 496] on button "Complete Onboarding" at bounding box center [709, 498] width 299 height 23
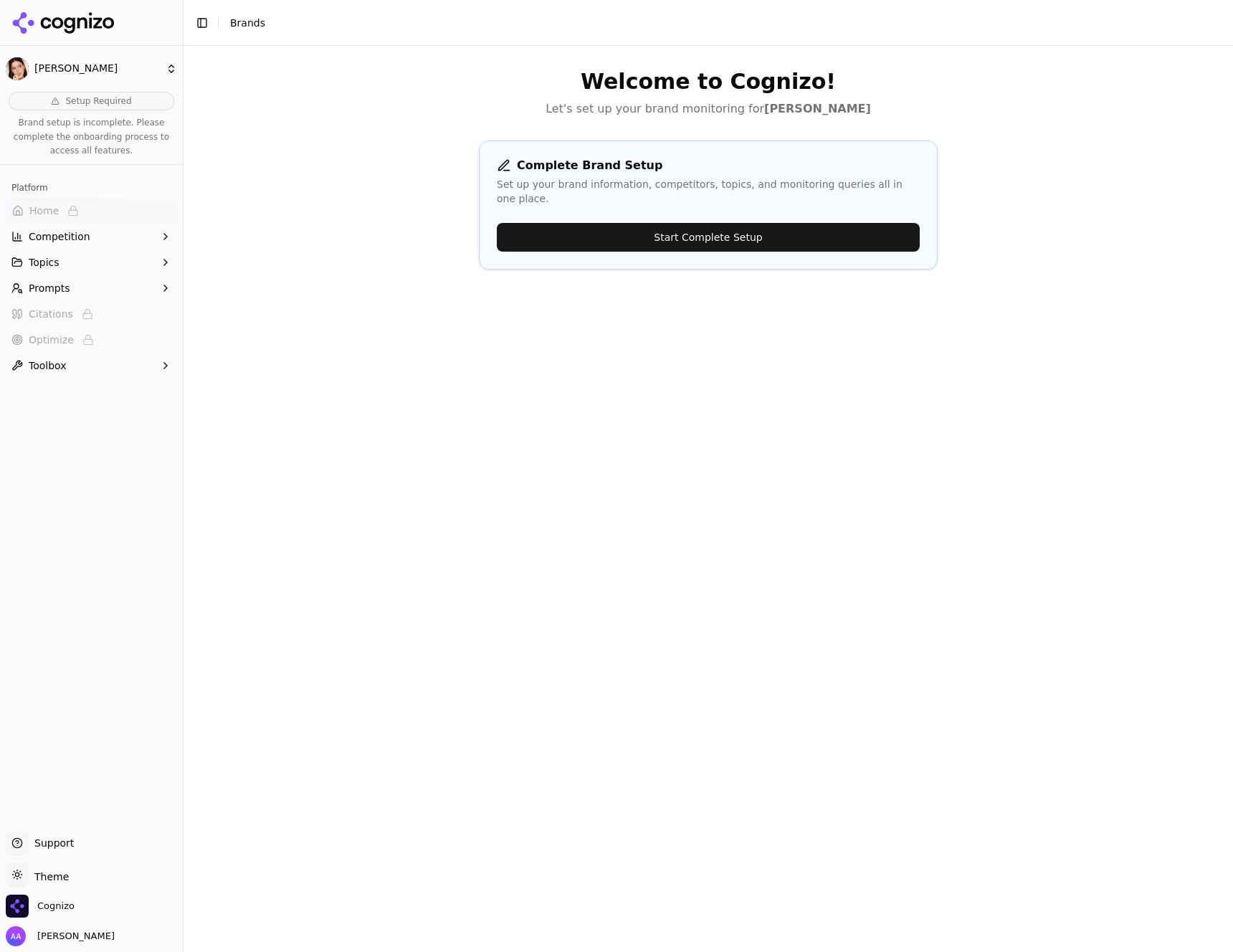
click at [682, 223] on button "Start Complete Setup" at bounding box center [708, 237] width 423 height 29
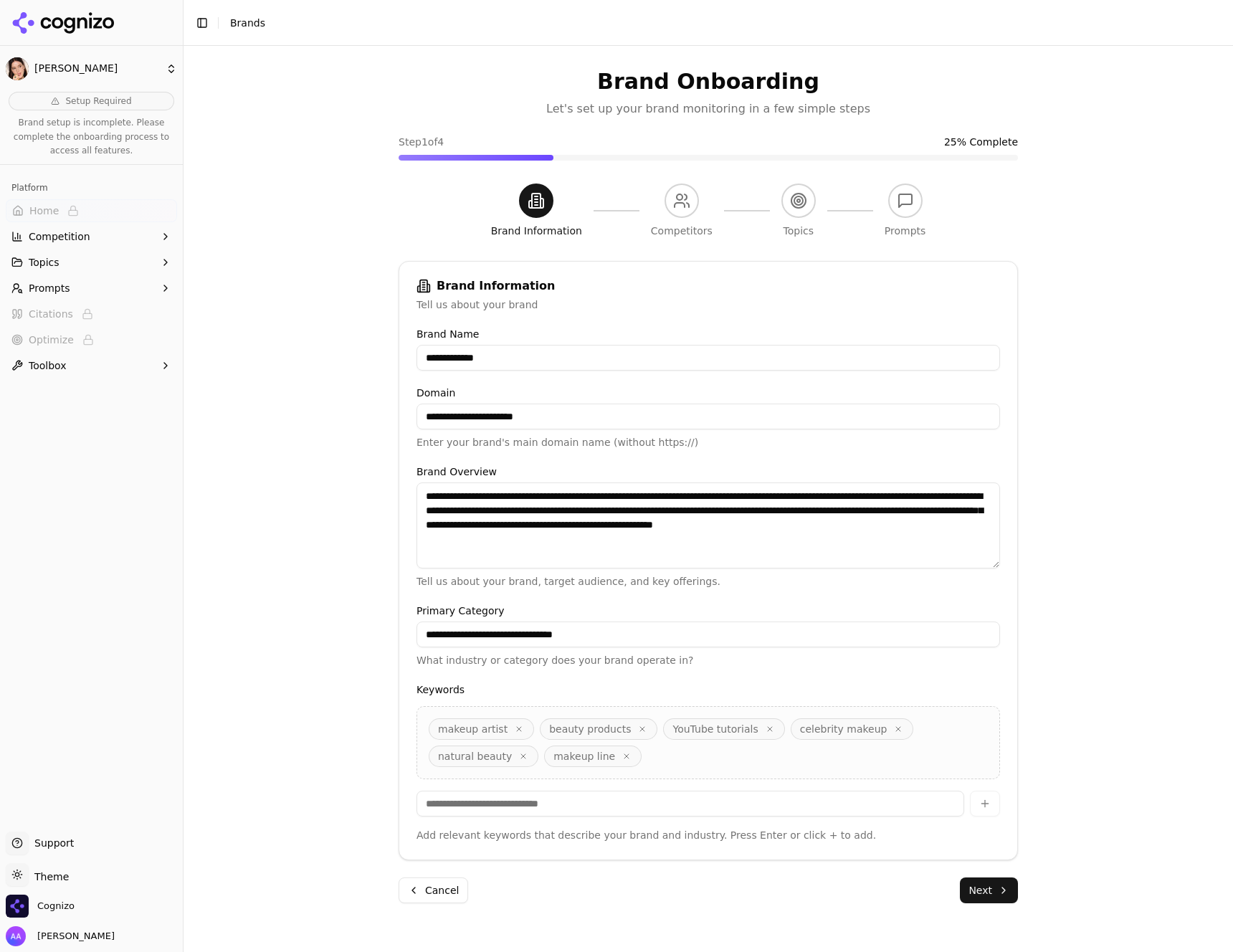
click at [1006, 896] on button "Next" at bounding box center [988, 891] width 58 height 26
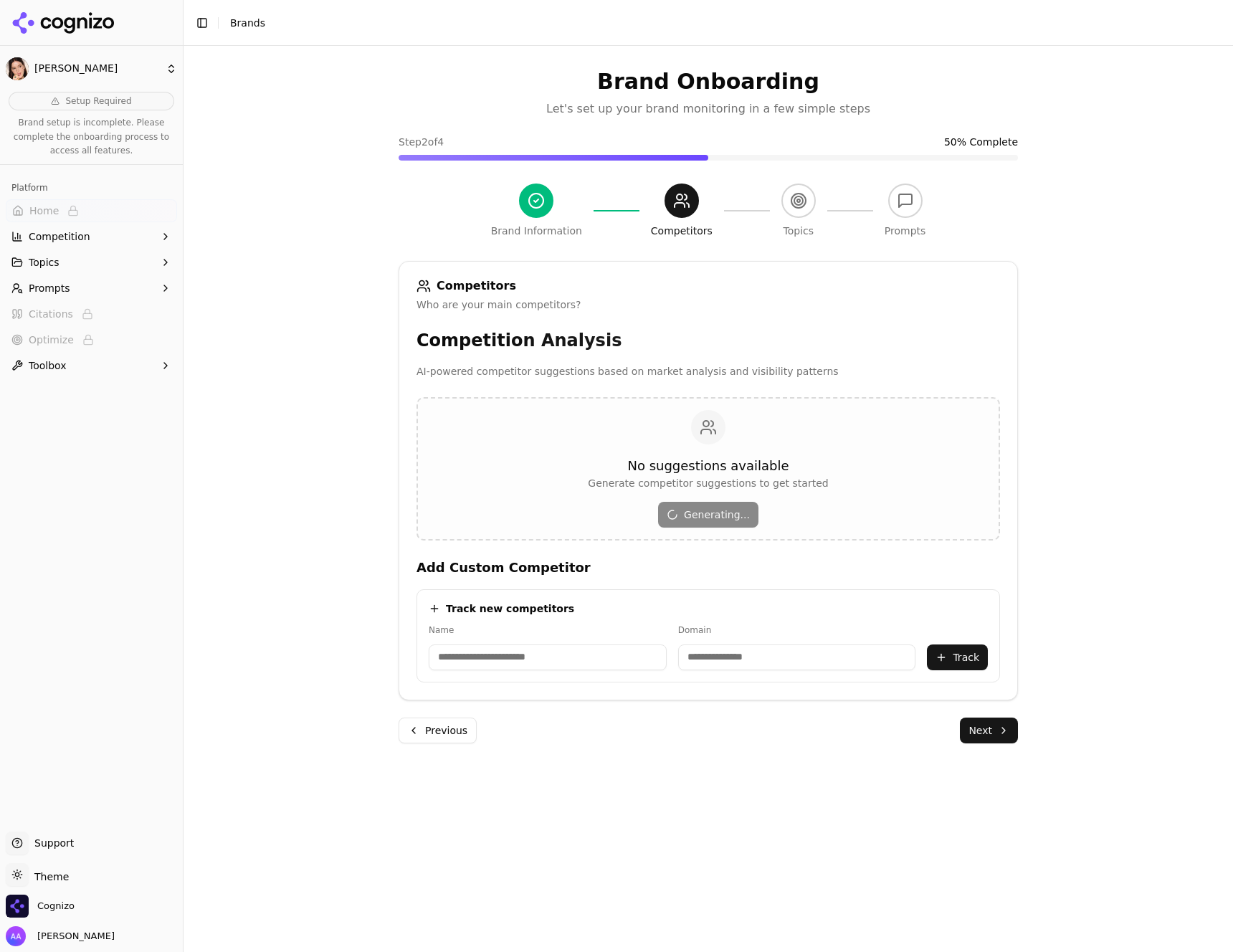
drag, startPoint x: 414, startPoint y: 285, endPoint x: 539, endPoint y: 292, distance: 125.2
click at [541, 289] on div "Competitors" at bounding box center [708, 286] width 583 height 14
click at [484, 297] on div "Who are your main competitors?" at bounding box center [708, 304] width 583 height 14
click at [502, 328] on div "Competitors Who are your main competitors? Competition Analysis AI-powered comp…" at bounding box center [708, 481] width 619 height 440
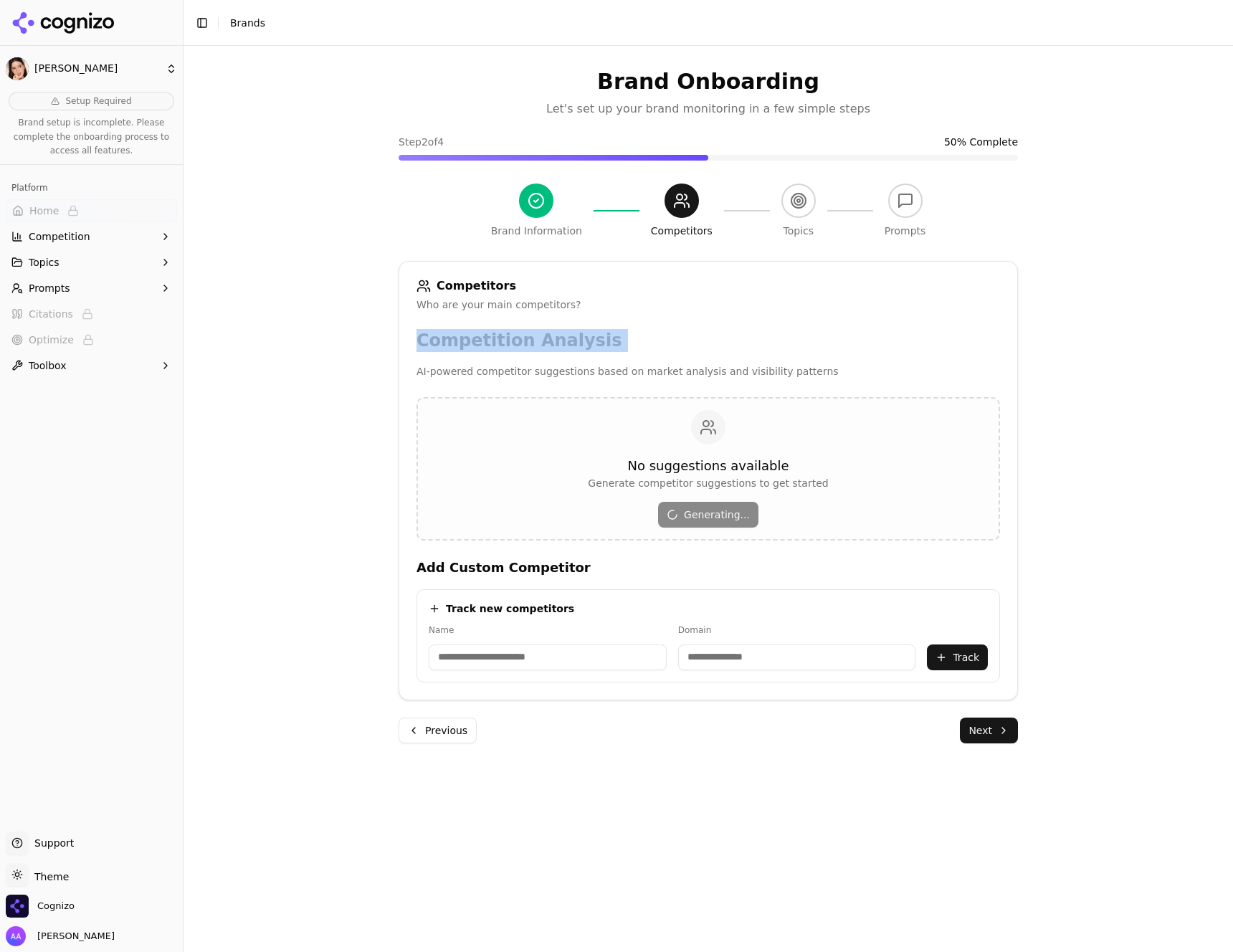
click at [502, 328] on div "Competitors Who are your main competitors? Competition Analysis AI-powered comp…" at bounding box center [708, 481] width 619 height 440
click at [628, 345] on h3 "Competition Analysis" at bounding box center [708, 340] width 583 height 23
click at [1004, 742] on button "Next" at bounding box center [988, 731] width 58 height 26
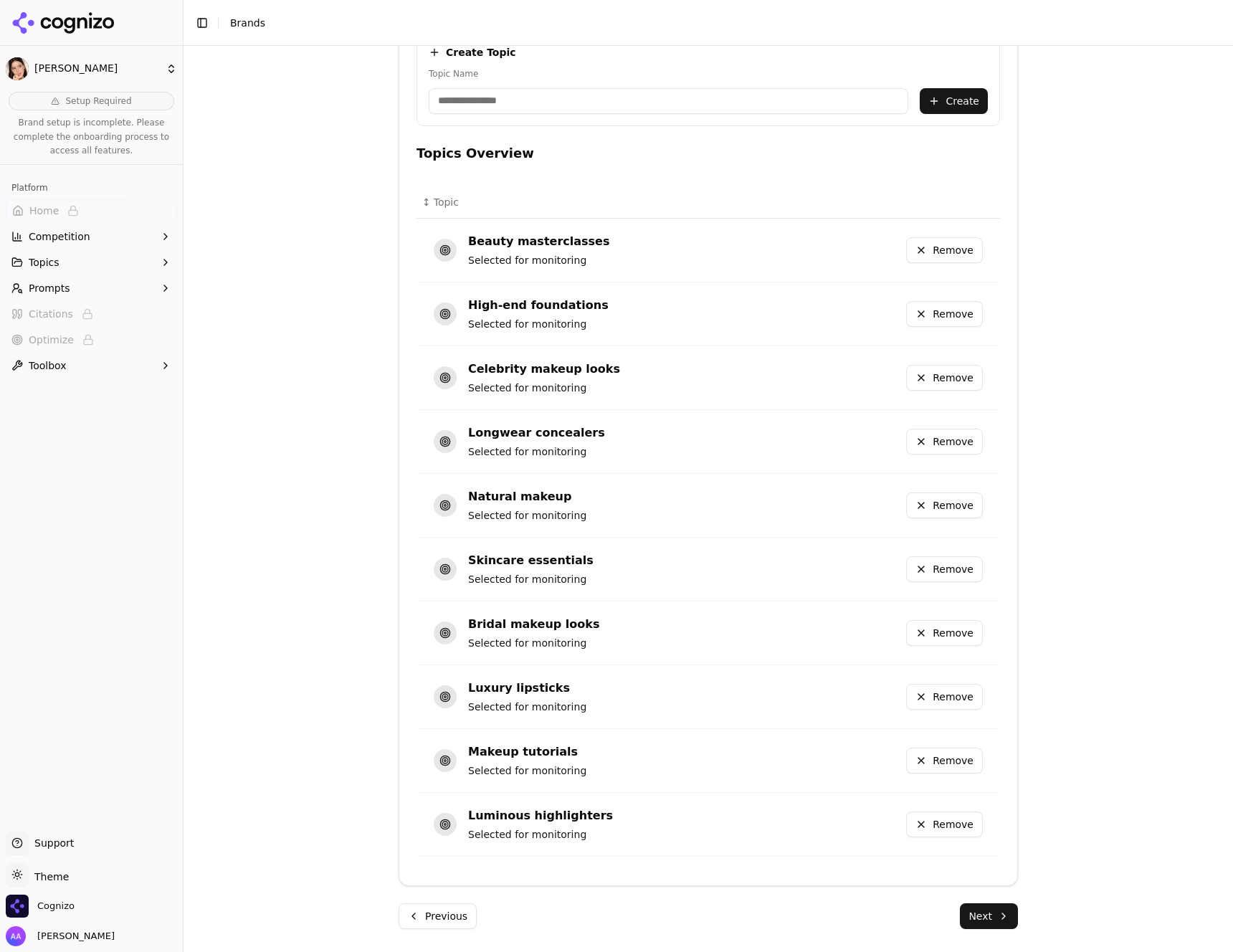
click at [992, 924] on button "Next" at bounding box center [988, 916] width 58 height 26
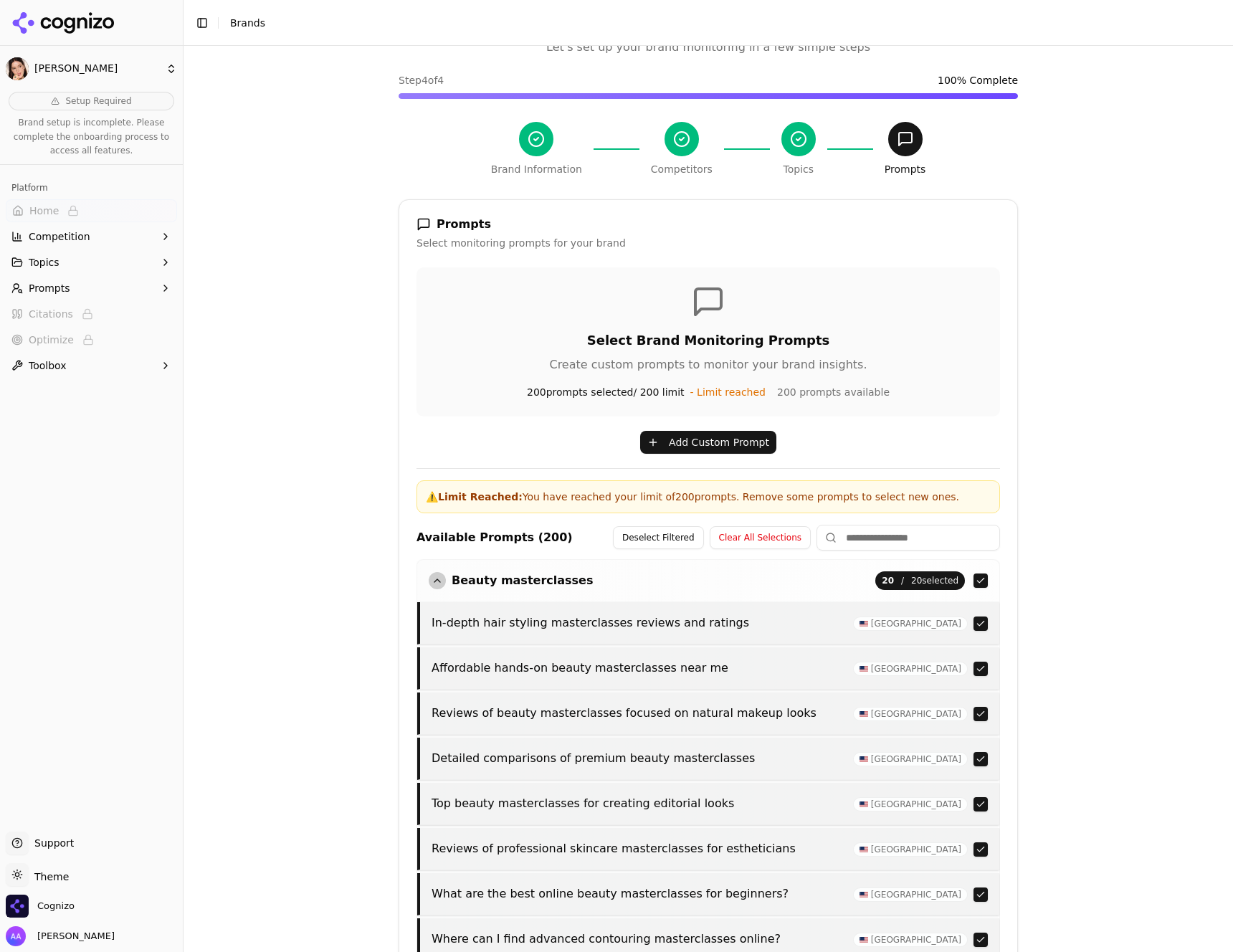
scroll to position [26, 0]
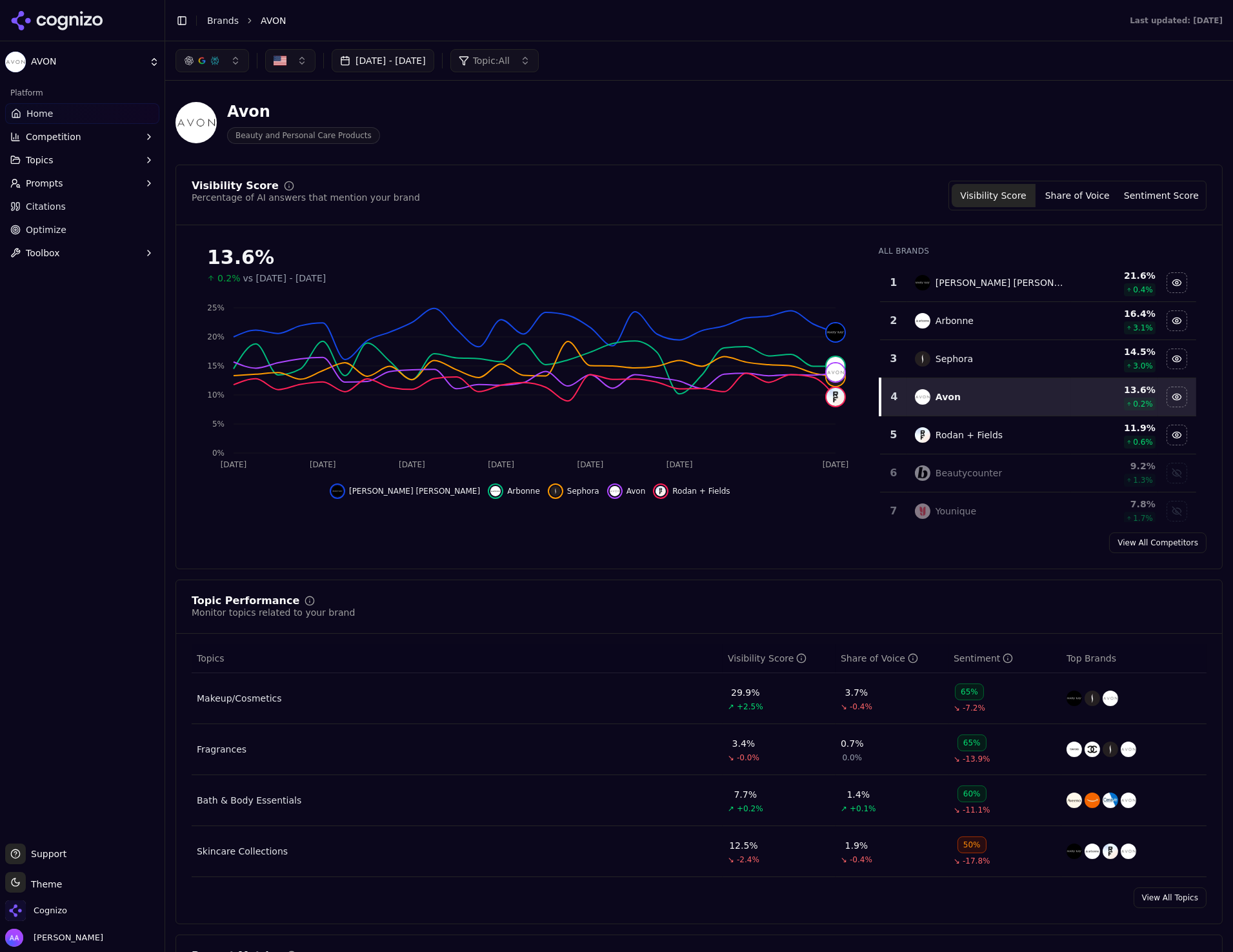
click at [163, 365] on button "Toggle Sidebar" at bounding box center [165, 476] width 11 height 952
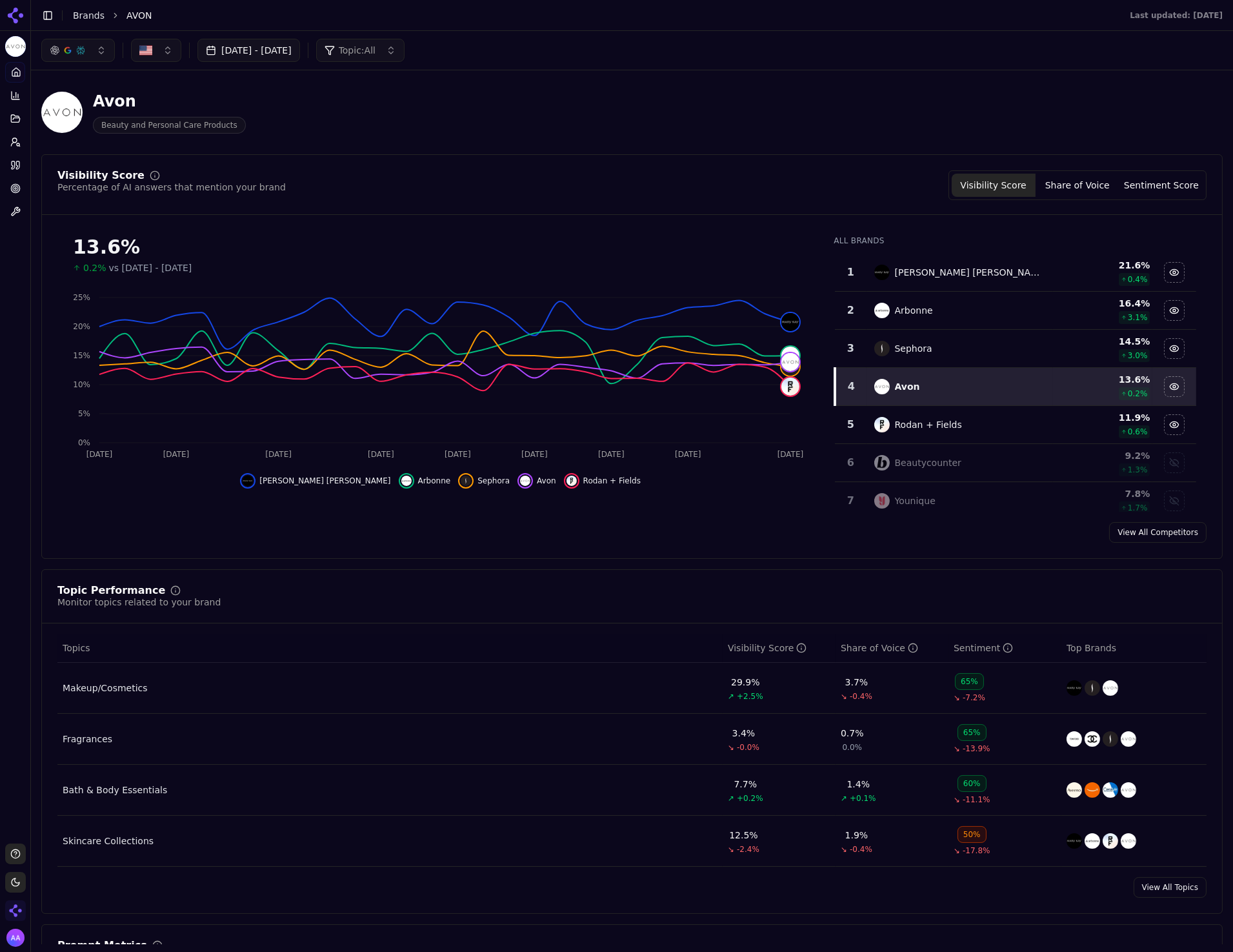
click at [898, 98] on div "Avon Beauty and Personal Care Products" at bounding box center [632, 111] width 1182 height 63
click at [459, 135] on div "Avon Beauty and Personal Care Products" at bounding box center [632, 111] width 1182 height 63
click at [15, 888] on html "AVON Platform Home Competition Topics Prompts Citations Optimize Toolbox Suppor…" at bounding box center [616, 476] width 1233 height 952
click at [51, 817] on div "Light" at bounding box center [45, 814] width 76 height 21
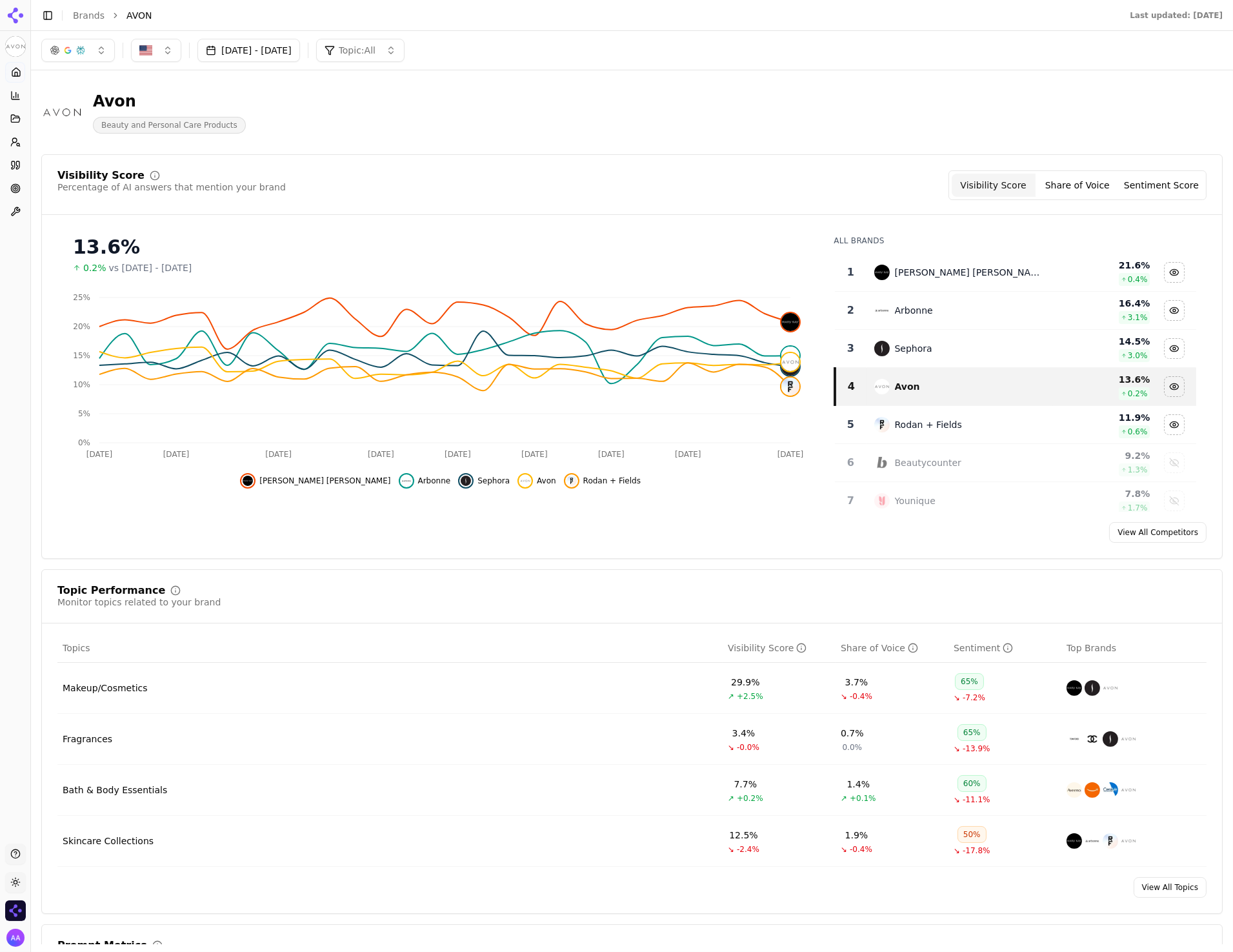
click at [16, 139] on circle at bounding box center [14, 140] width 4 height 4
click at [62, 169] on link "Active" at bounding box center [113, 178] width 153 height 23
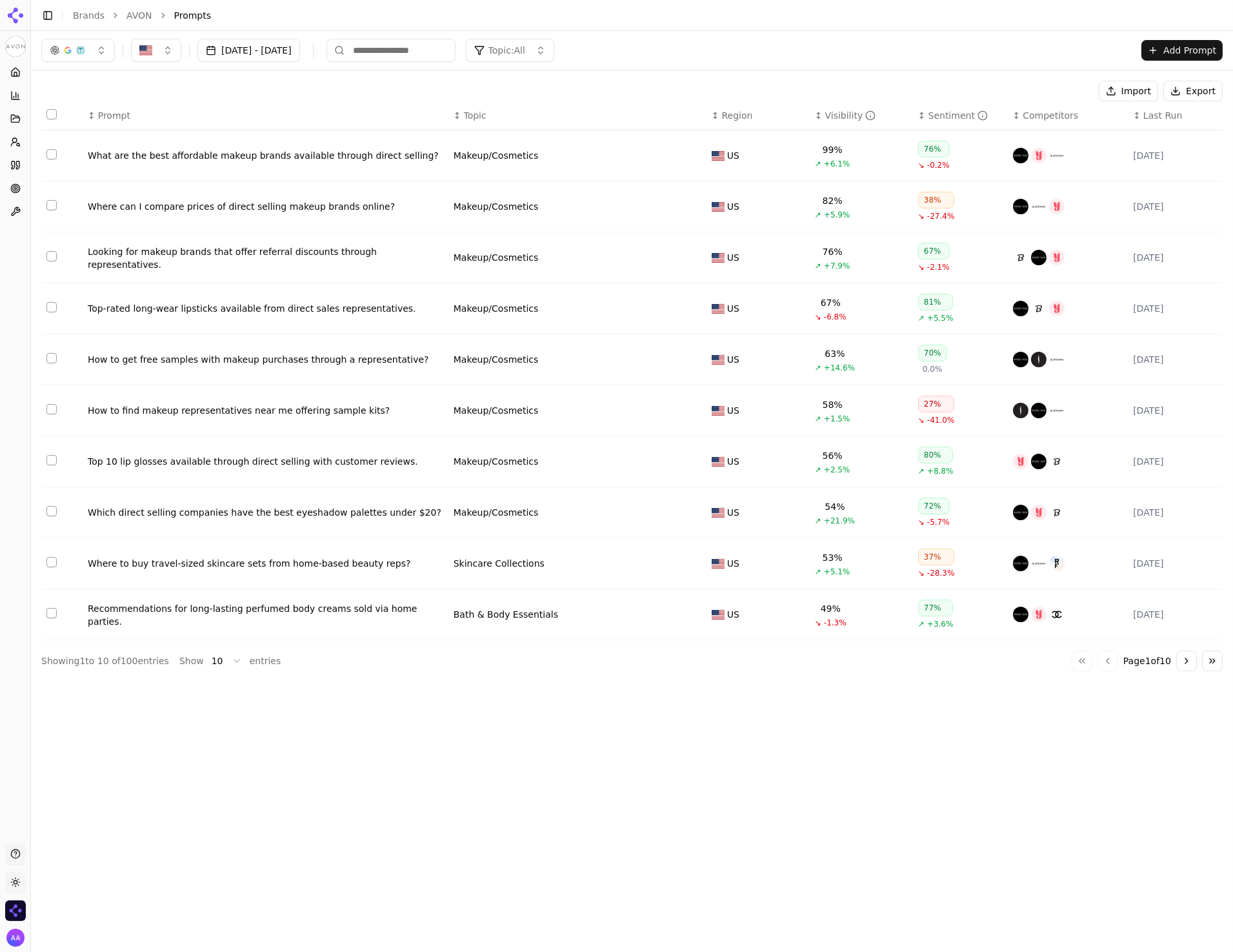
click at [217, 661] on html "AVON Platform Home Competition Topics Prompts Citations Optimize Toolbox Suppor…" at bounding box center [616, 476] width 1233 height 952
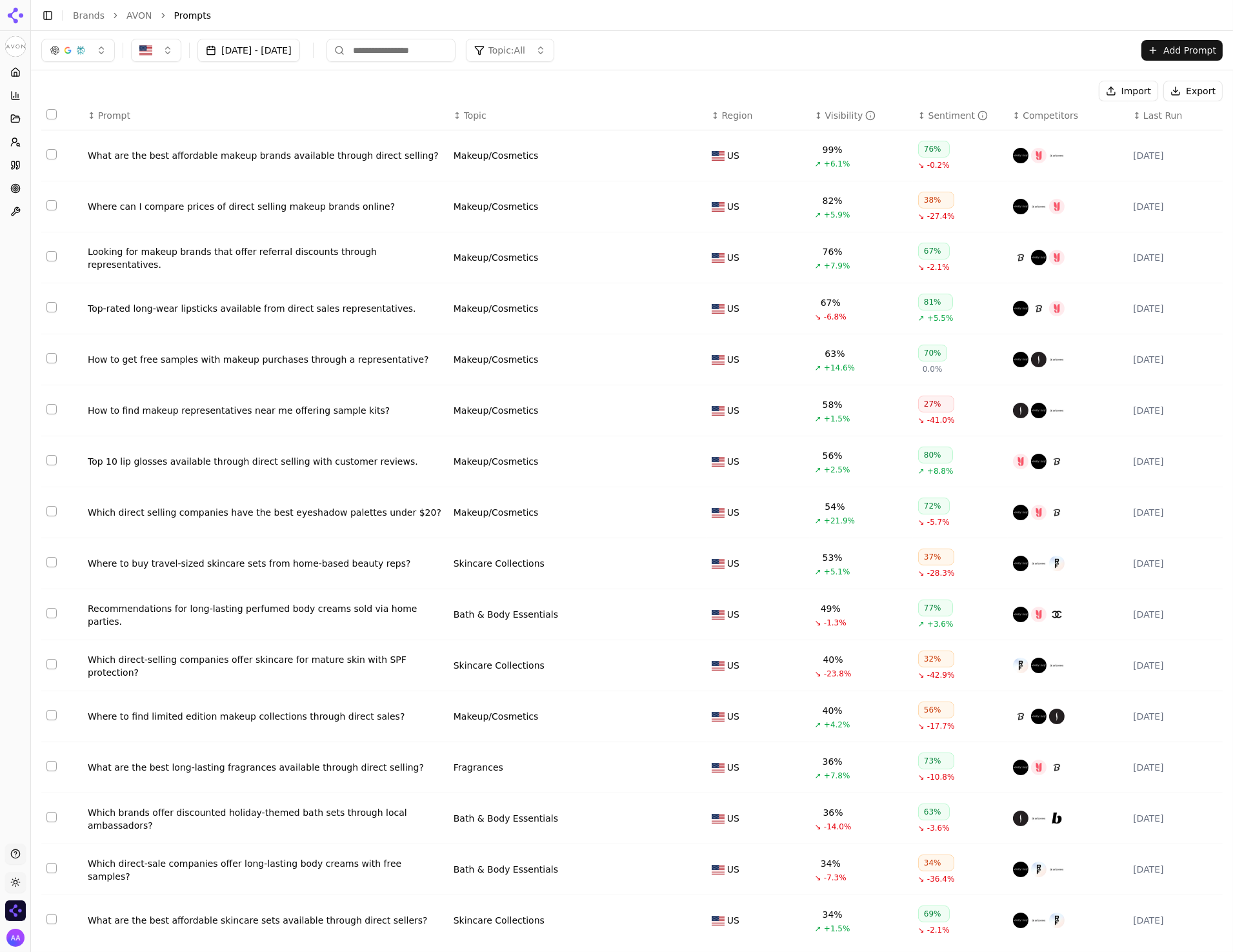
click at [93, 14] on link "Brands" at bounding box center [88, 16] width 31 height 11
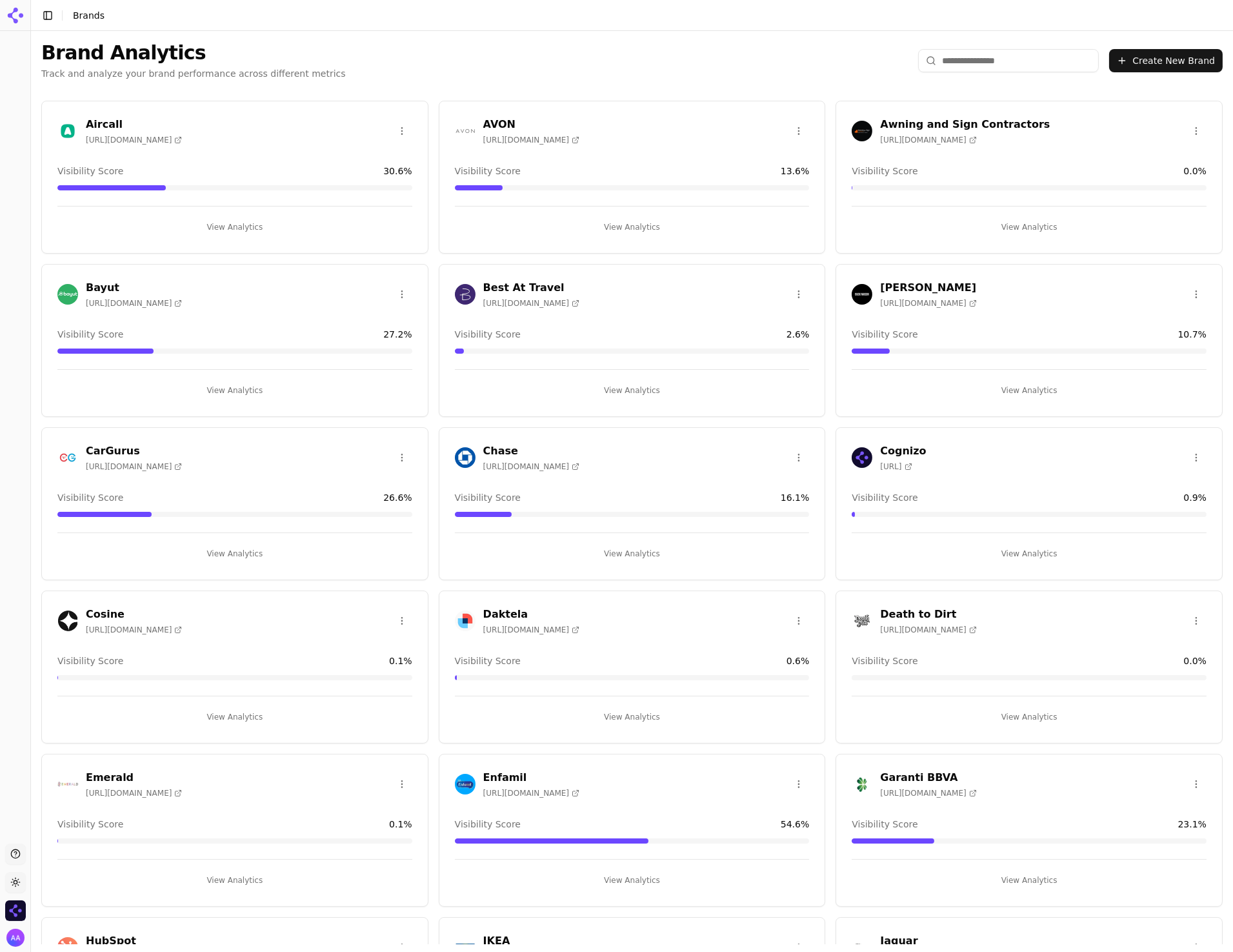
click at [1154, 57] on button "Create New Brand" at bounding box center [1165, 61] width 113 height 23
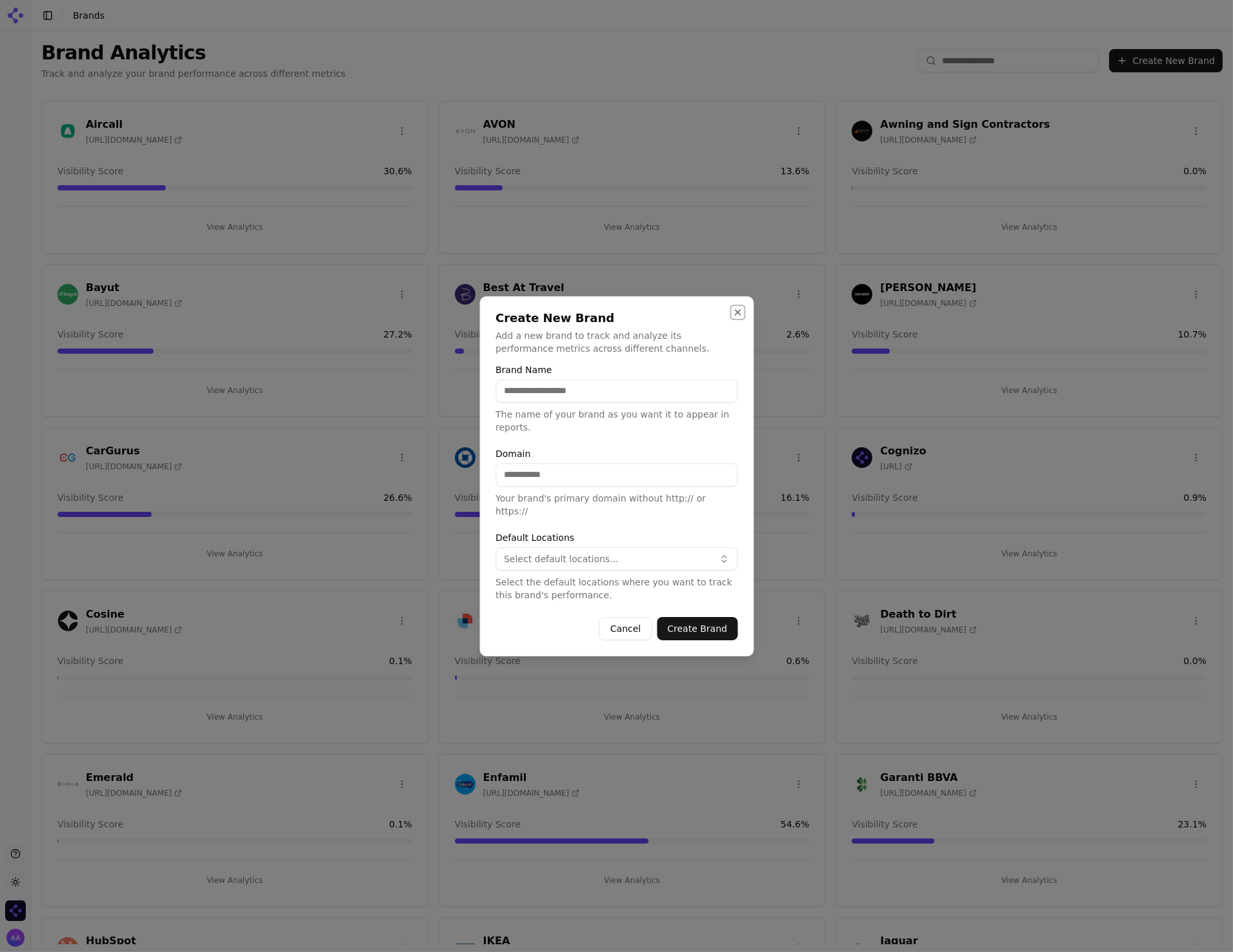
drag, startPoint x: 737, startPoint y: 319, endPoint x: 581, endPoint y: 596, distance: 317.9
click at [738, 317] on button "Close" at bounding box center [738, 313] width 11 height 11
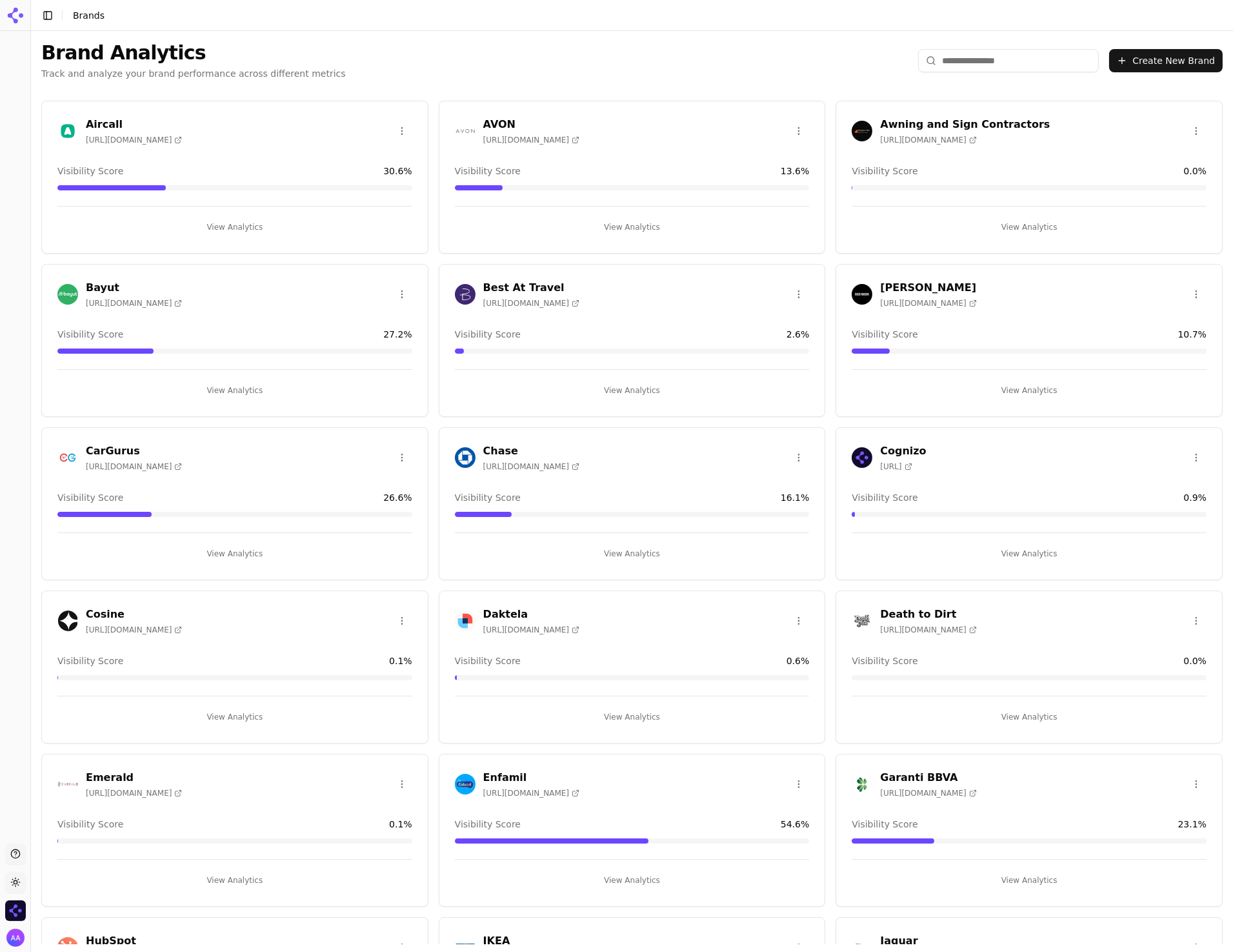
click at [15, 911] on img "Open organization switcher" at bounding box center [15, 910] width 21 height 21
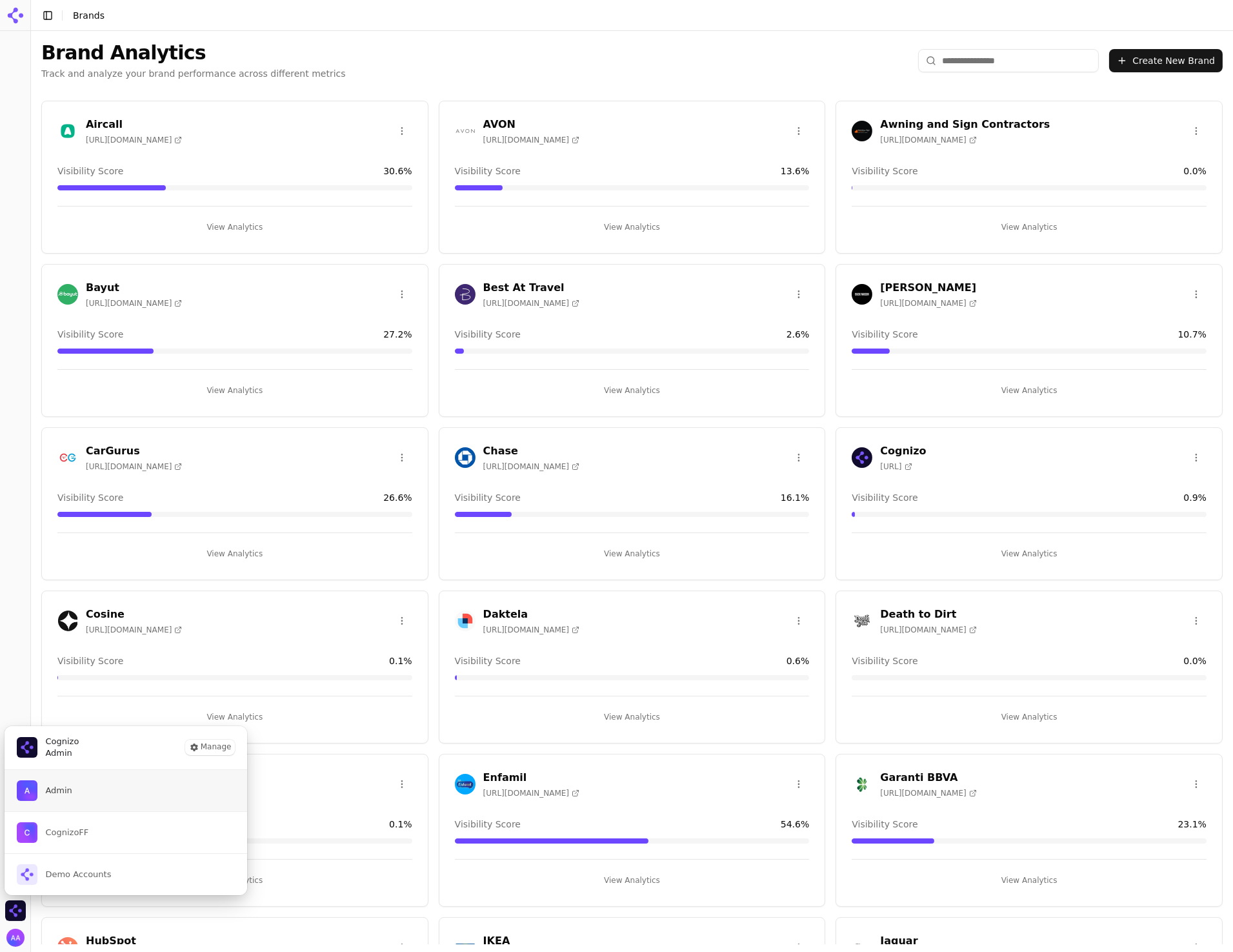
drag, startPoint x: 75, startPoint y: 795, endPoint x: 70, endPoint y: 800, distance: 7.1
click at [74, 798] on button "Admin" at bounding box center [126, 791] width 244 height 41
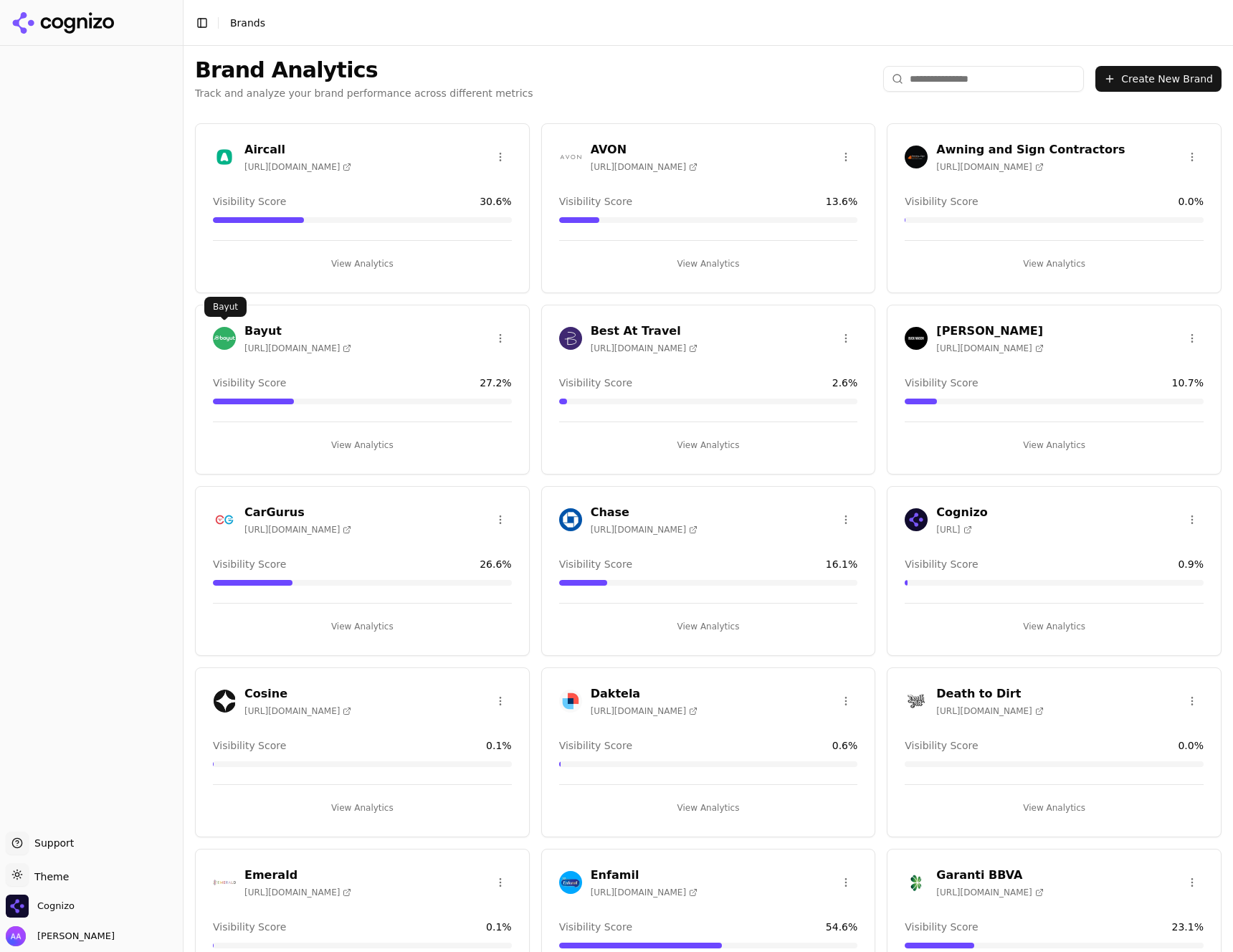
click at [219, 334] on img at bounding box center [224, 338] width 23 height 23
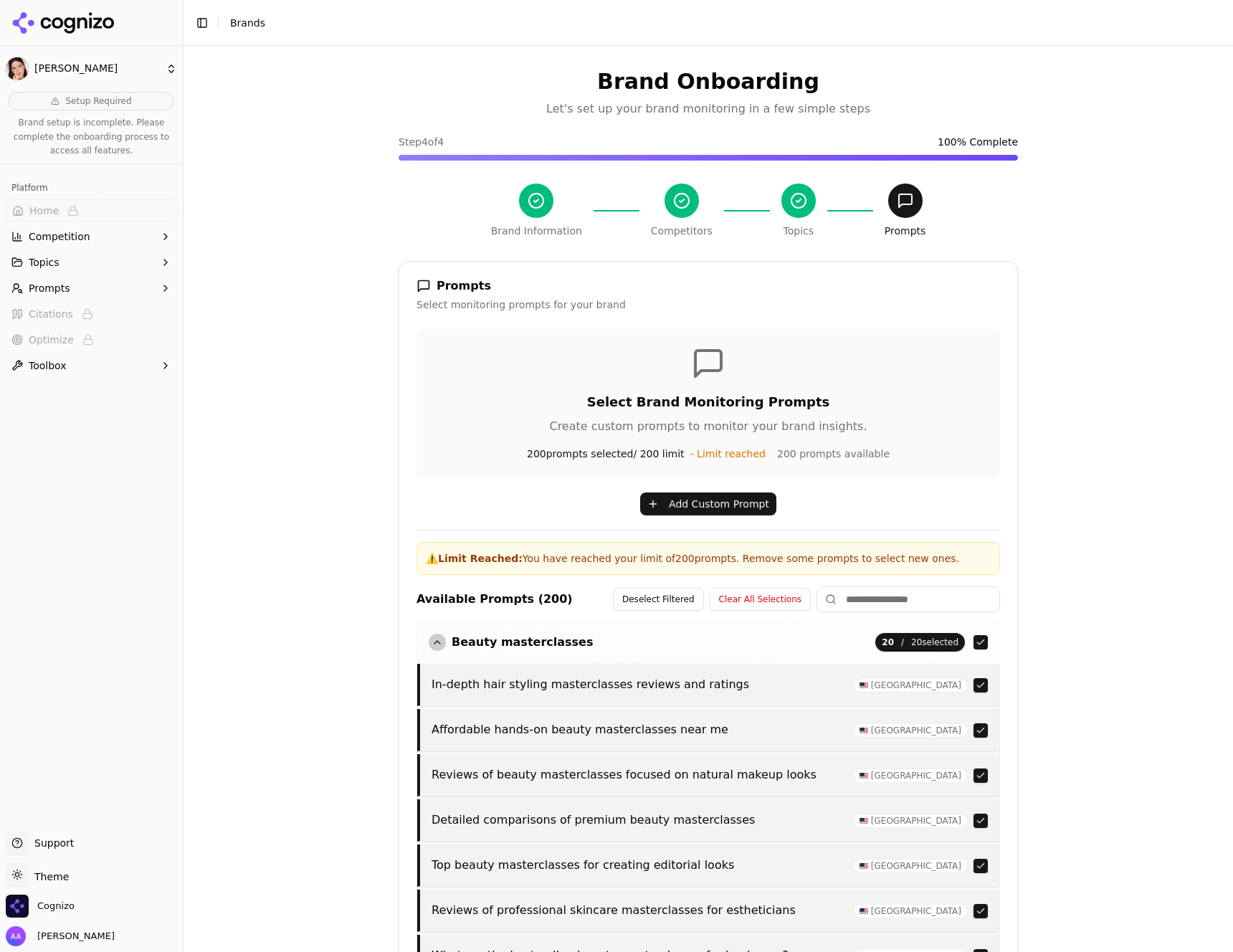
scroll to position [26, 0]
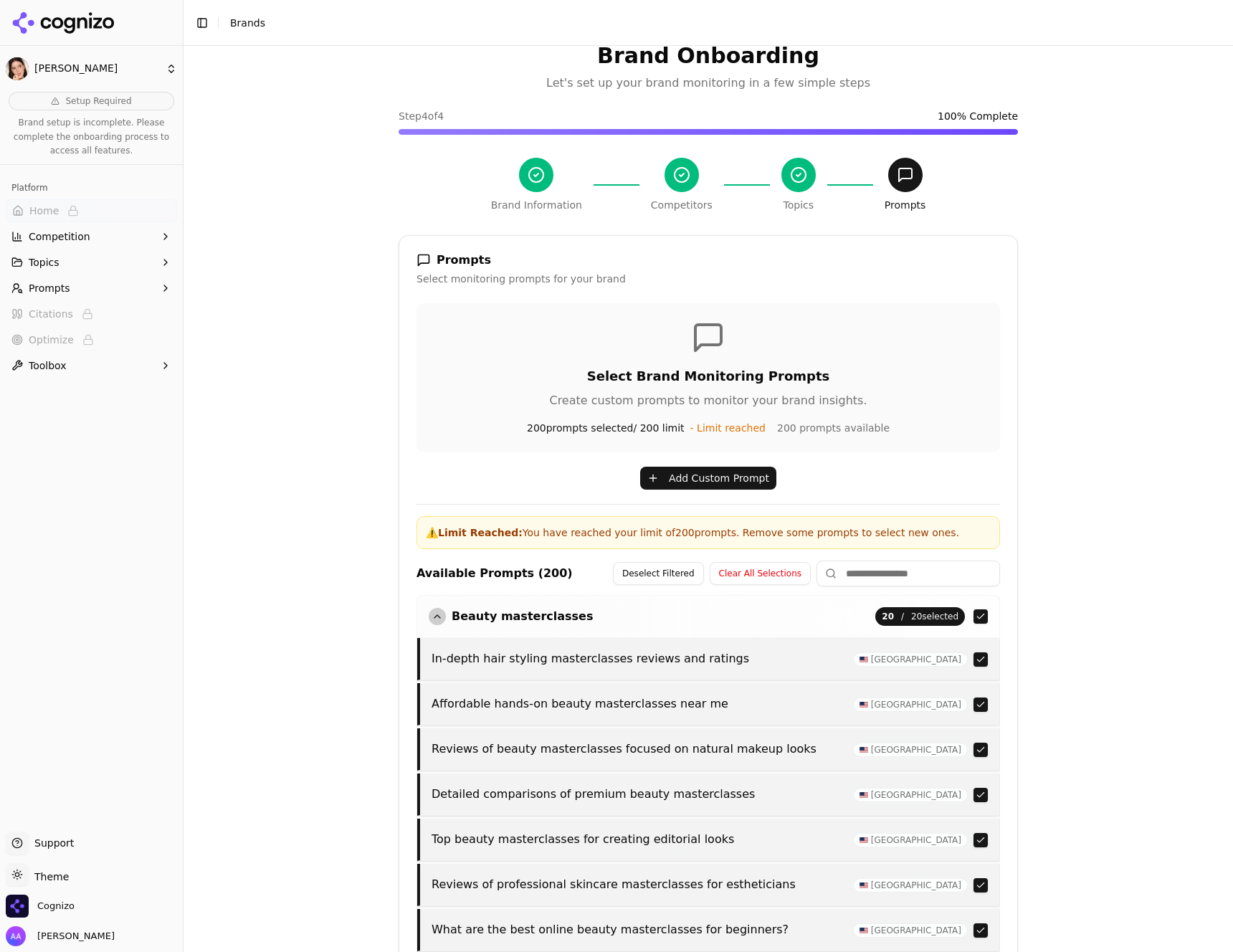
click at [75, 21] on icon at bounding box center [63, 23] width 104 height 22
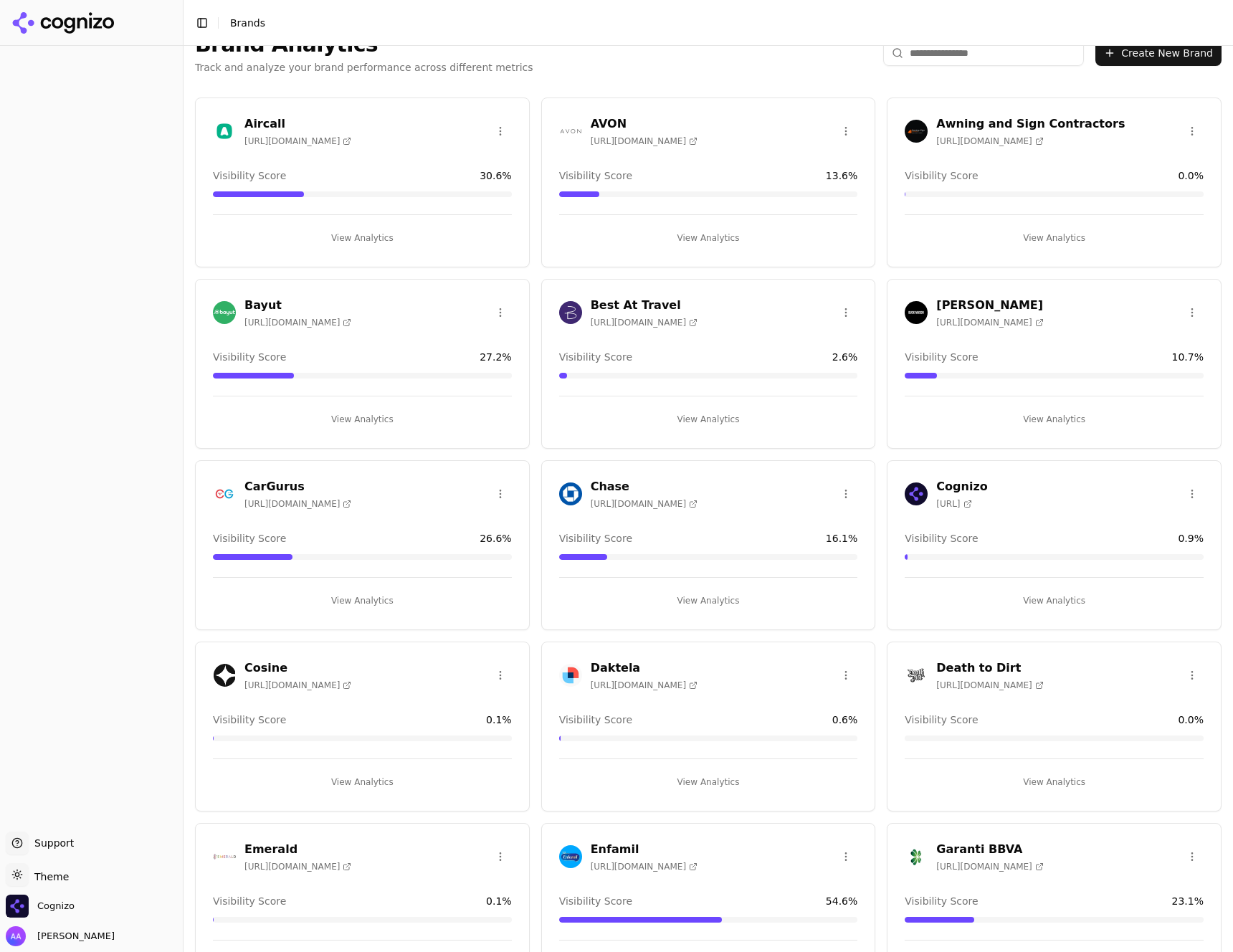
click at [960, 54] on input "search" at bounding box center [983, 53] width 201 height 26
click at [61, 903] on span "Cognizo" at bounding box center [56, 906] width 38 height 13
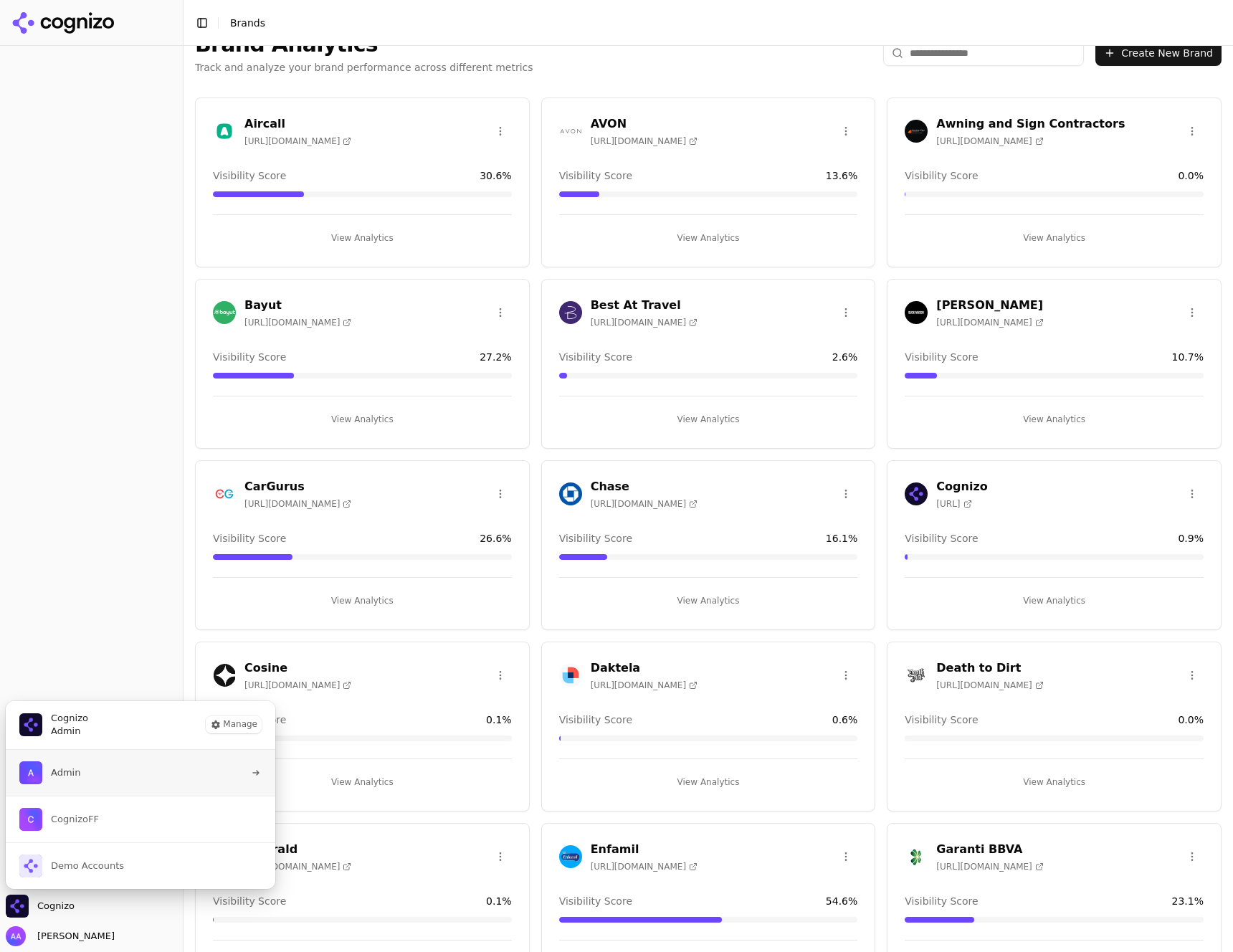
click at [110, 789] on button "Admin" at bounding box center [141, 773] width 271 height 46
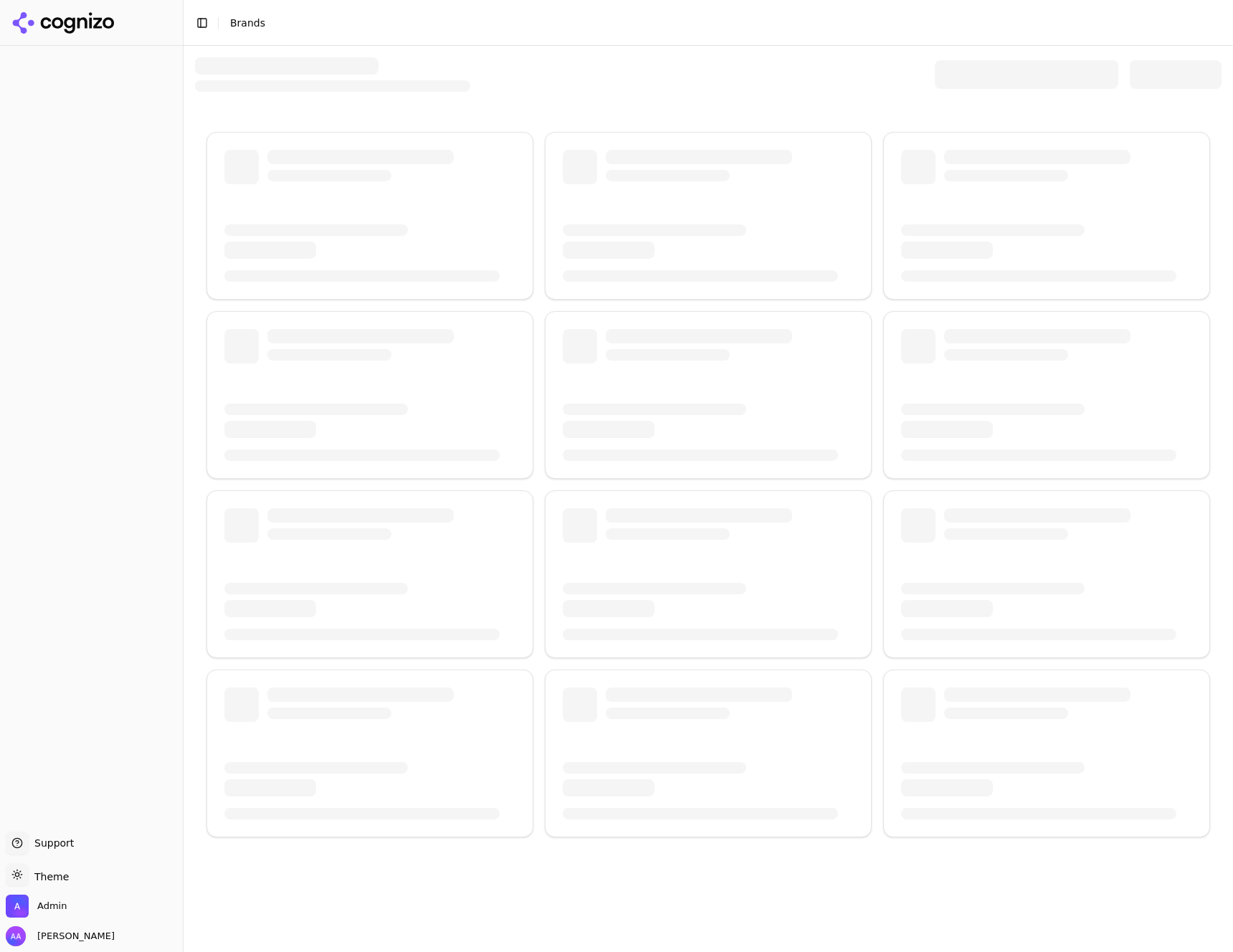
click at [980, 80] on div at bounding box center [1026, 74] width 183 height 29
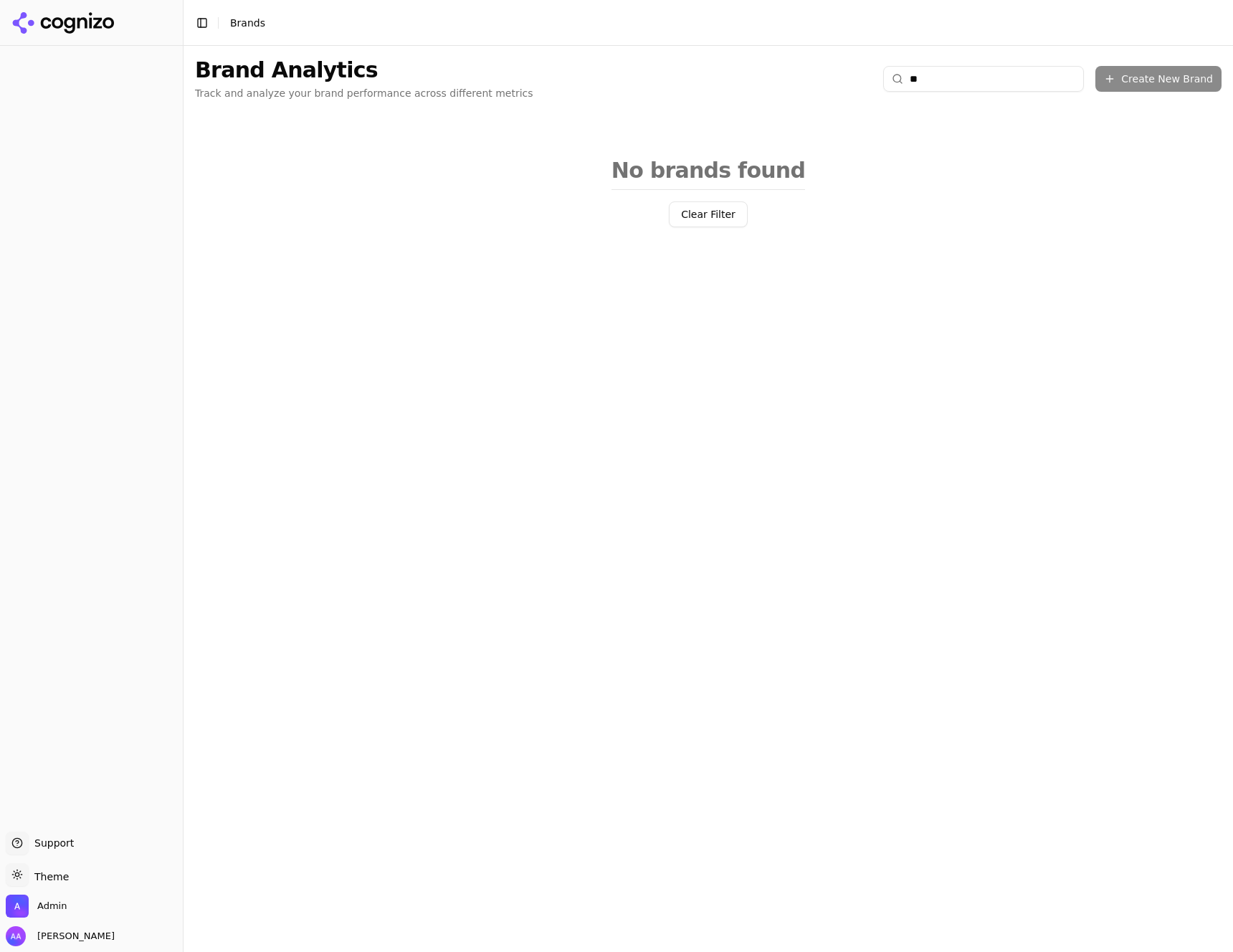
type input "***"
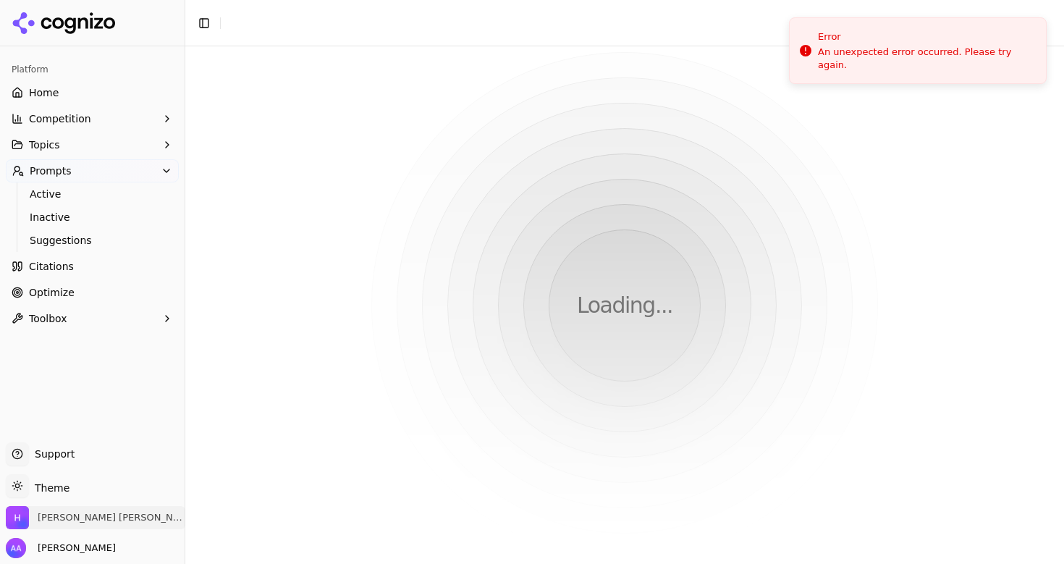
click at [98, 509] on span "Hadfield Stieben & Doutt" at bounding box center [96, 517] width 180 height 23
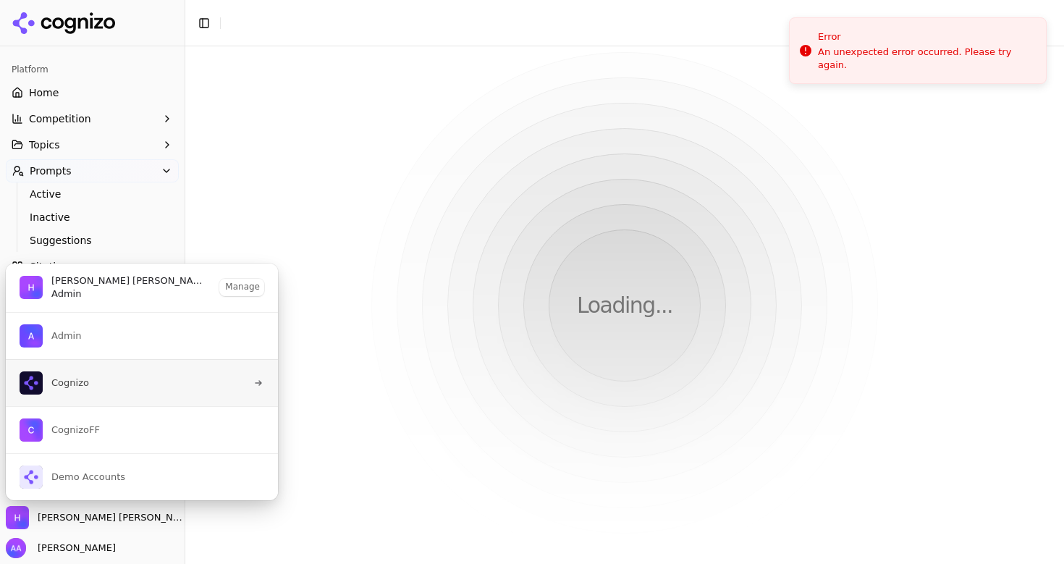
click at [117, 391] on button "Cognizo" at bounding box center [142, 382] width 274 height 47
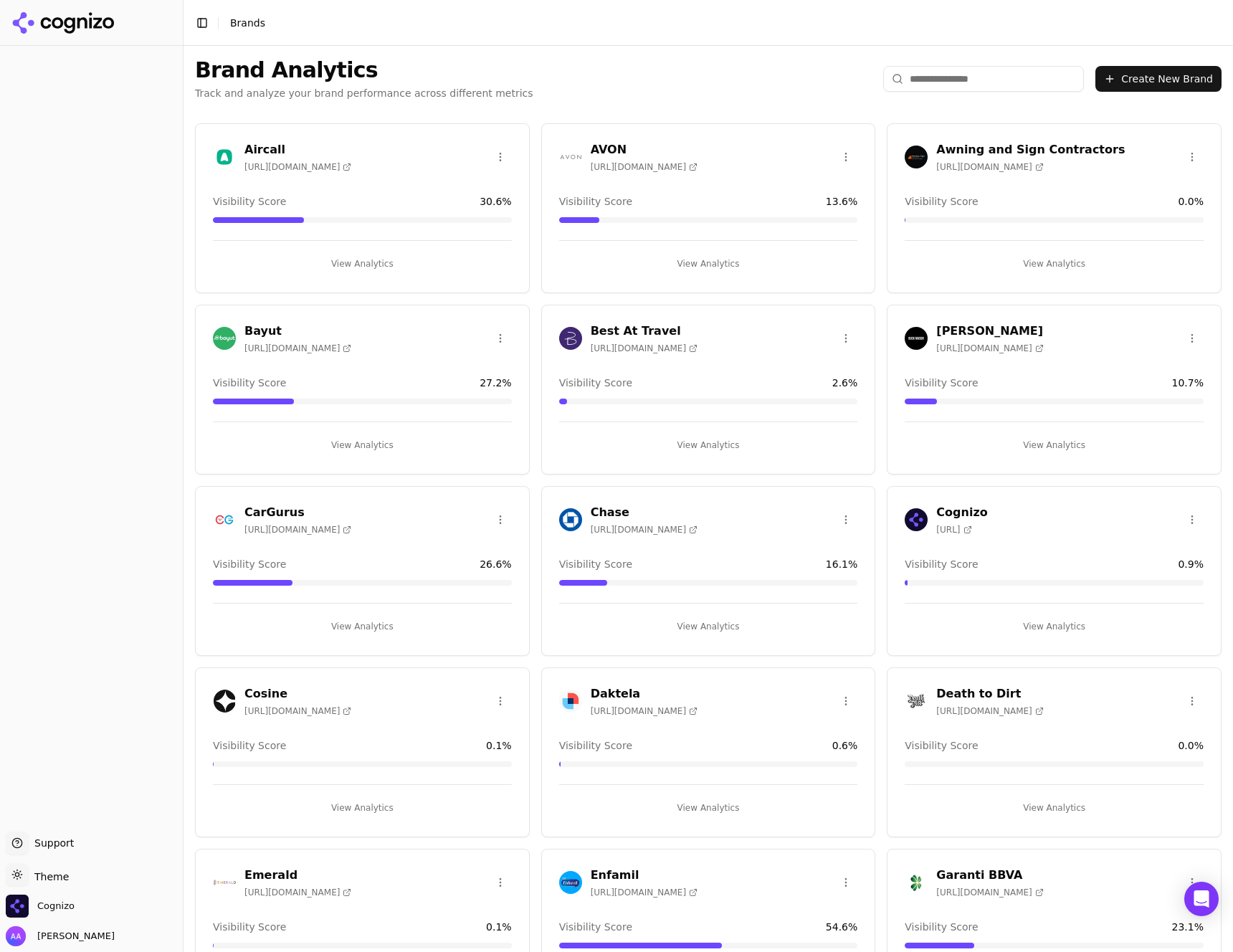
click at [980, 76] on input "search" at bounding box center [983, 79] width 201 height 26
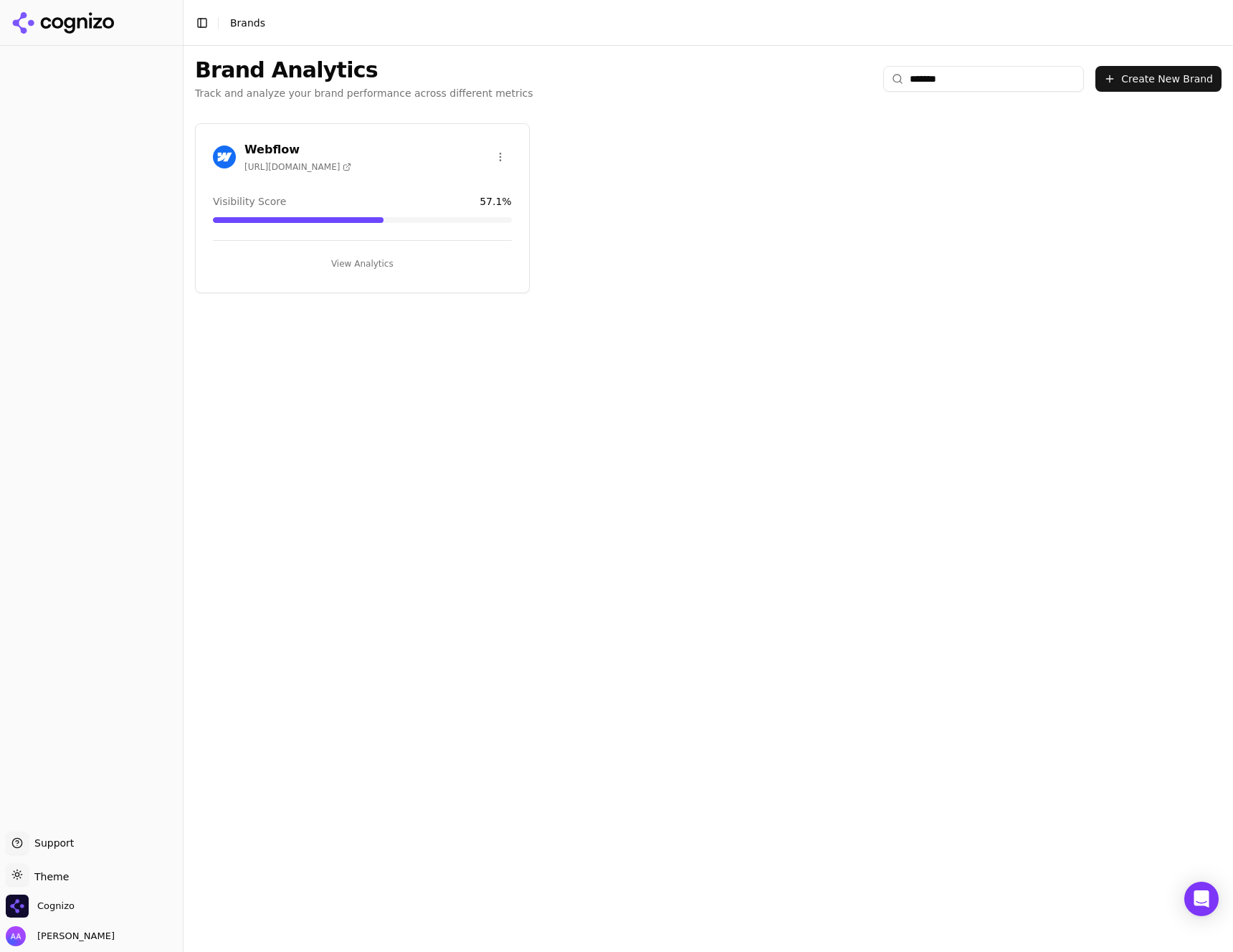
type input "*******"
click at [375, 264] on button "View Analytics" at bounding box center [362, 264] width 299 height 23
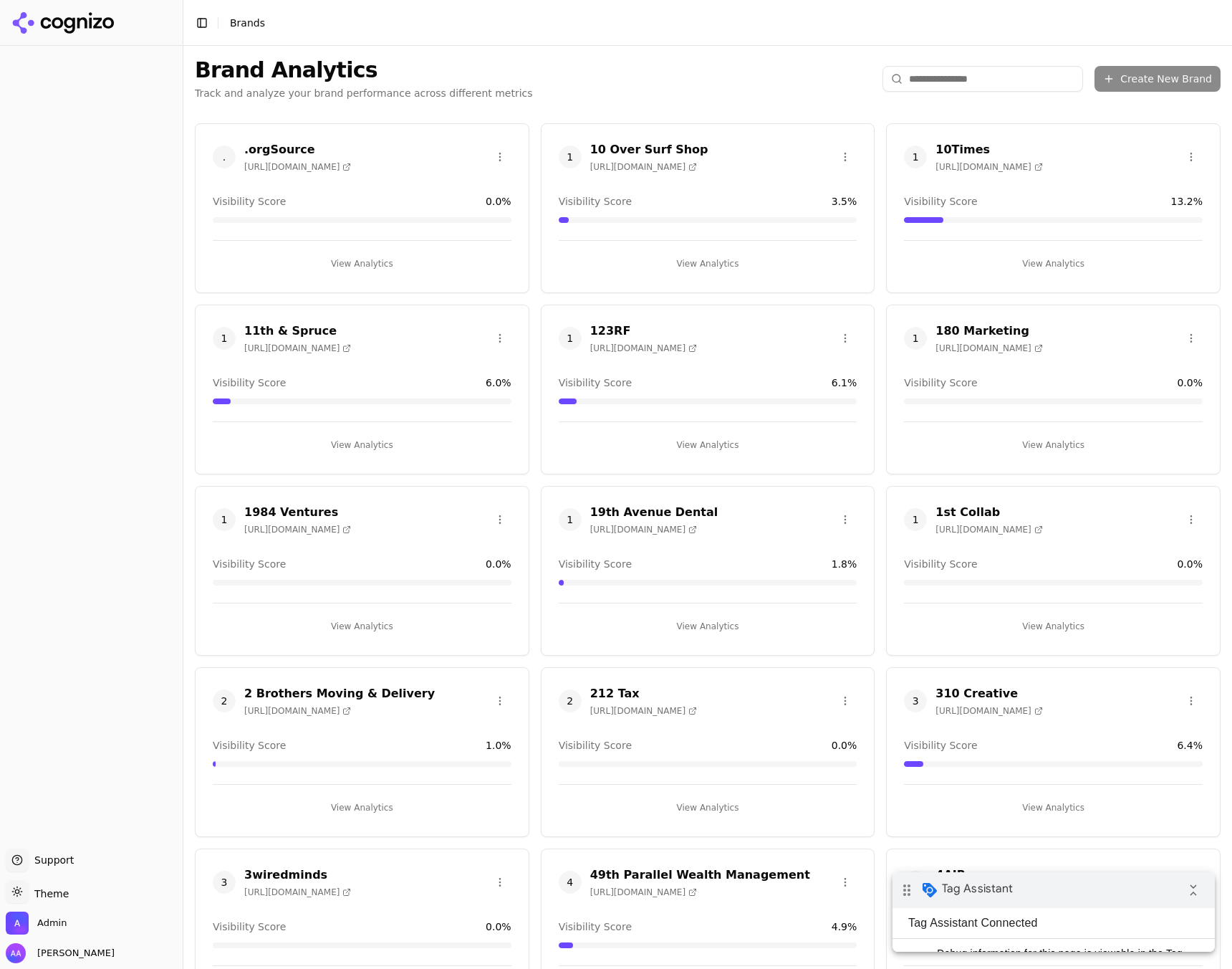
click at [357, 261] on button "View Analytics" at bounding box center [362, 263] width 299 height 23
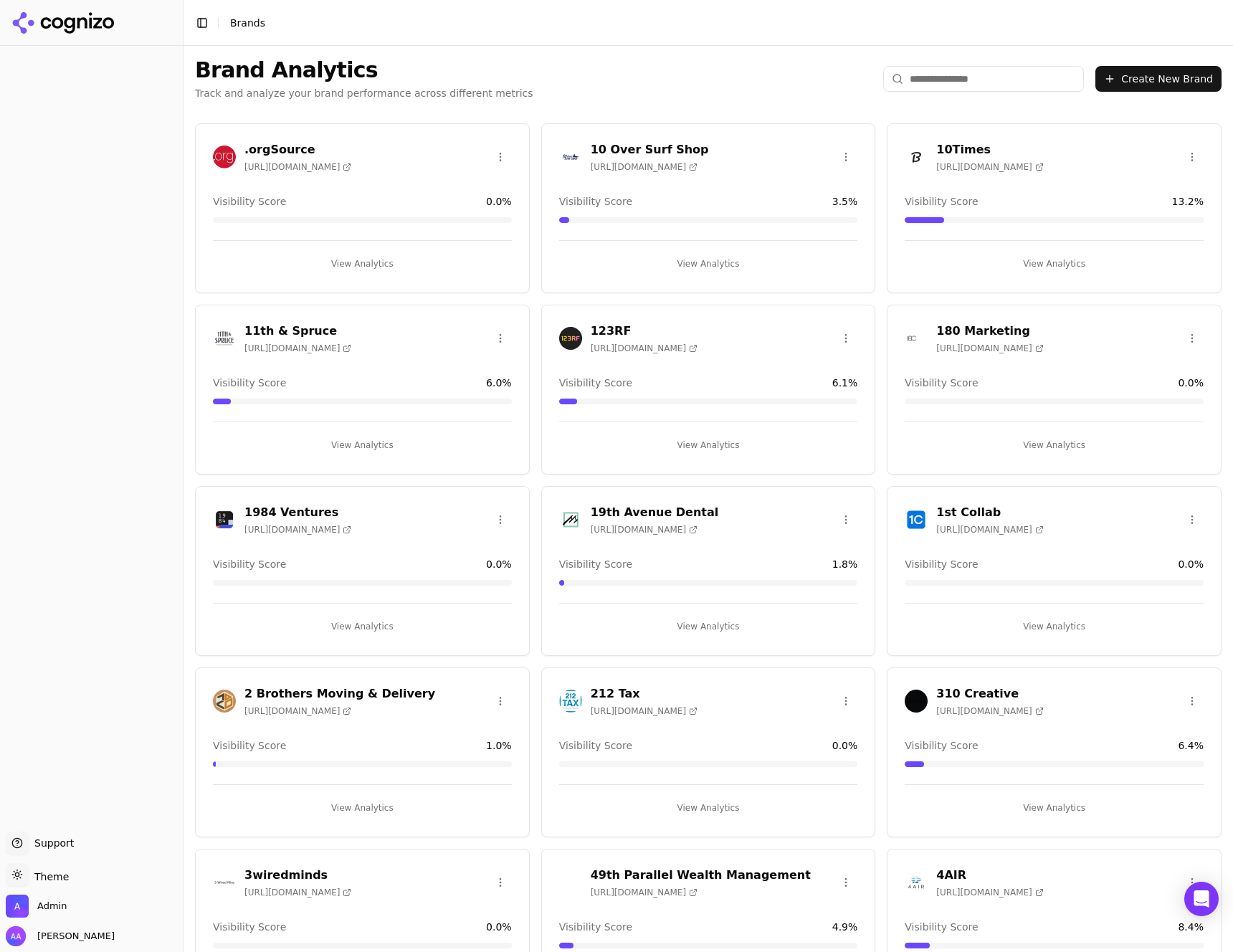
click at [565, 526] on img at bounding box center [570, 519] width 23 height 23
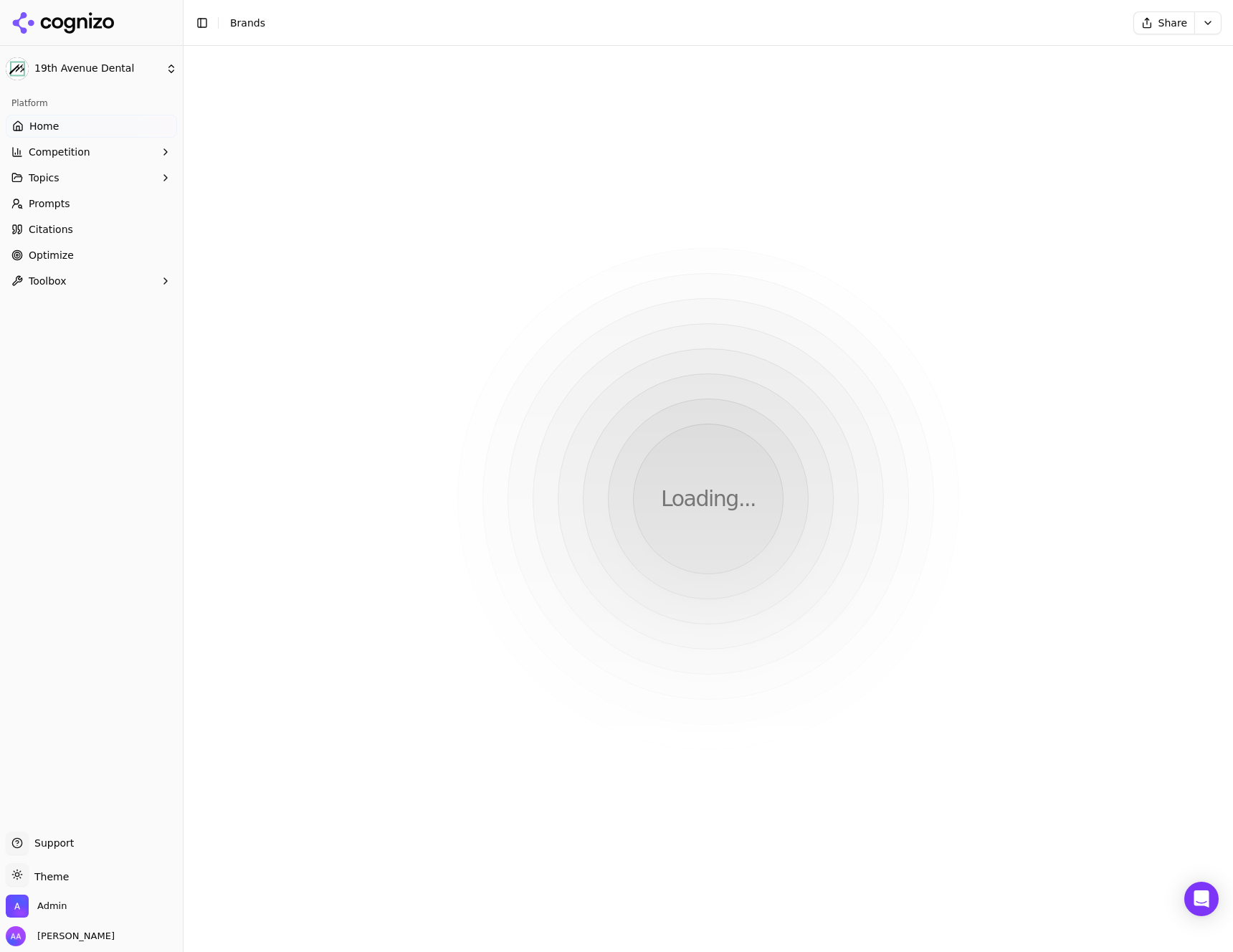
click at [570, 517] on html "19th Avenue Dental Platform Home Competition Topics Prompts Citations Optimize …" at bounding box center [616, 476] width 1233 height 952
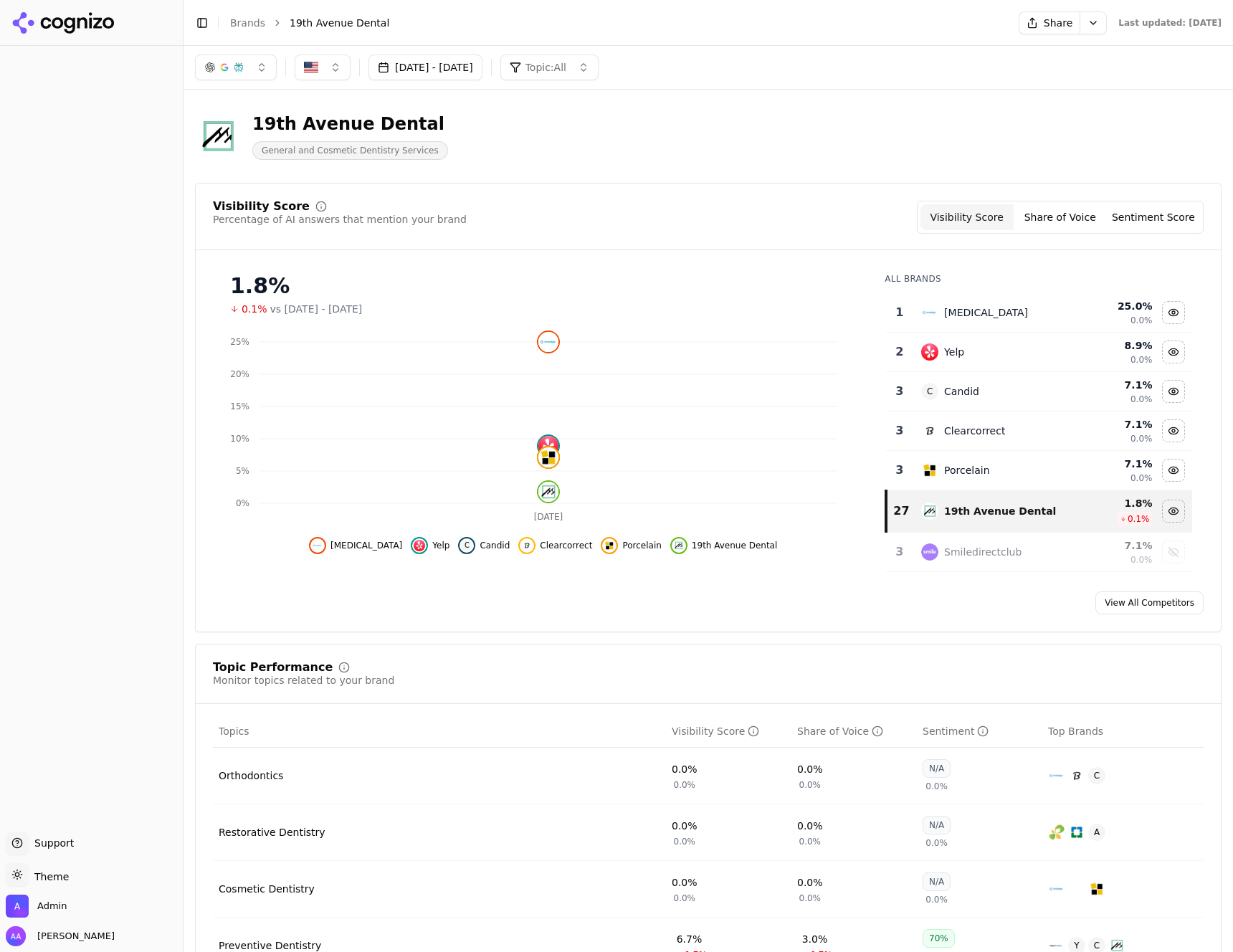
click at [56, 837] on span "Support" at bounding box center [51, 843] width 46 height 14
click at [53, 837] on span "Support" at bounding box center [51, 843] width 46 height 14
click at [38, 843] on span "Support" at bounding box center [51, 843] width 46 height 14
click at [30, 845] on span "Support" at bounding box center [51, 843] width 46 height 14
click at [68, 812] on div "Platform Home Competition Topics Prompts Citations Optimize Toolbox" at bounding box center [91, 456] width 183 height 740
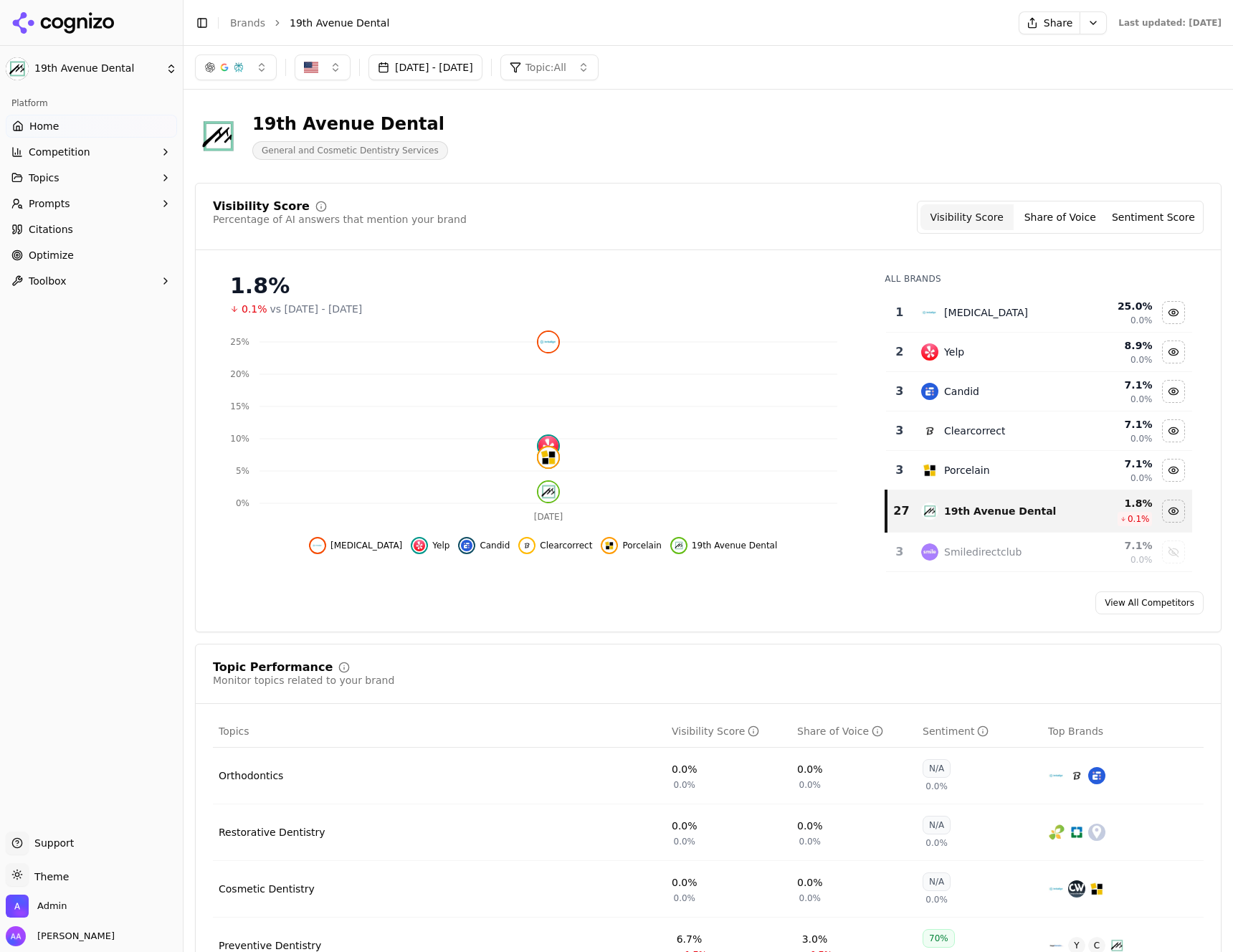
click at [60, 843] on span "Support" at bounding box center [51, 843] width 46 height 14
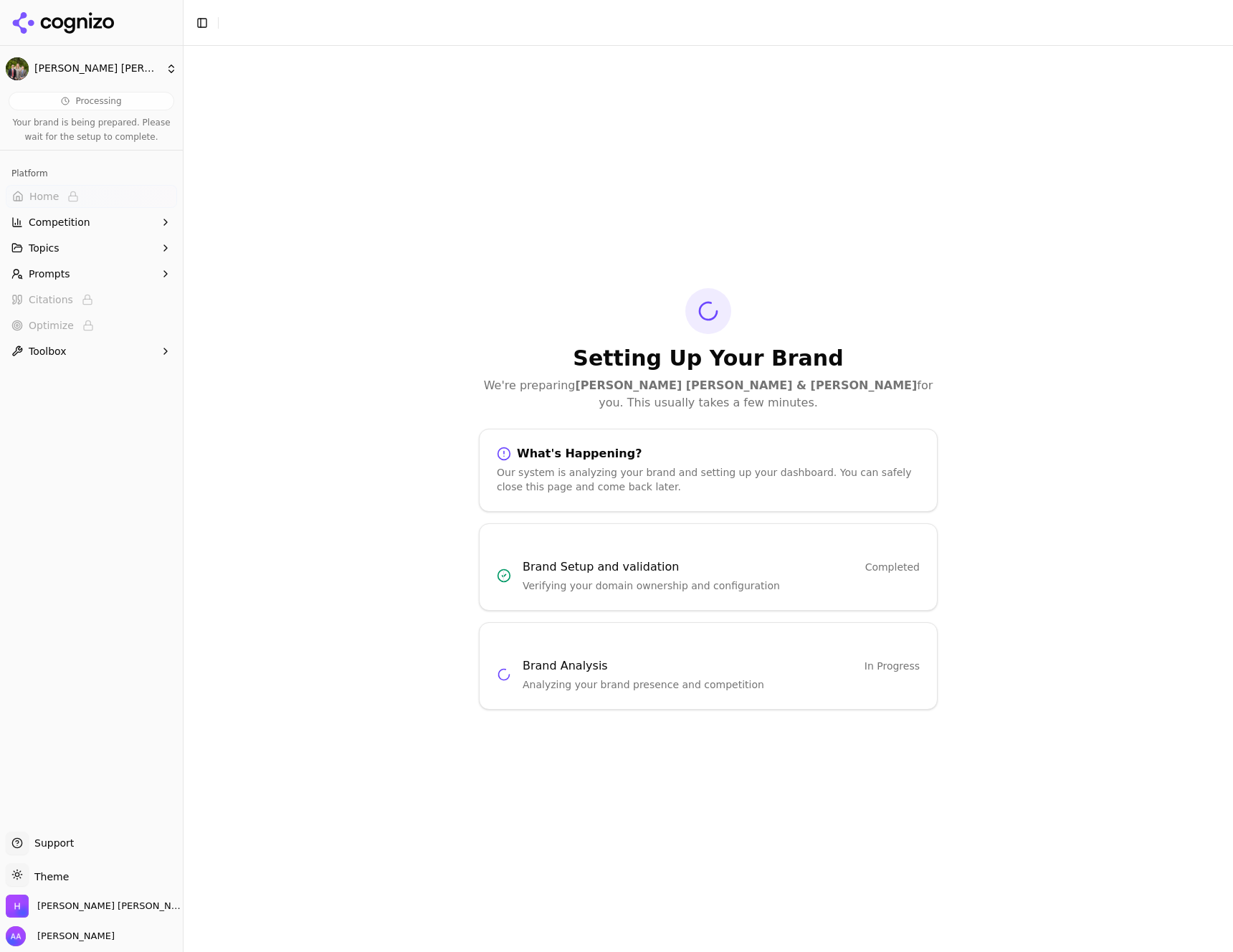
click at [63, 843] on span "Support" at bounding box center [51, 843] width 46 height 14
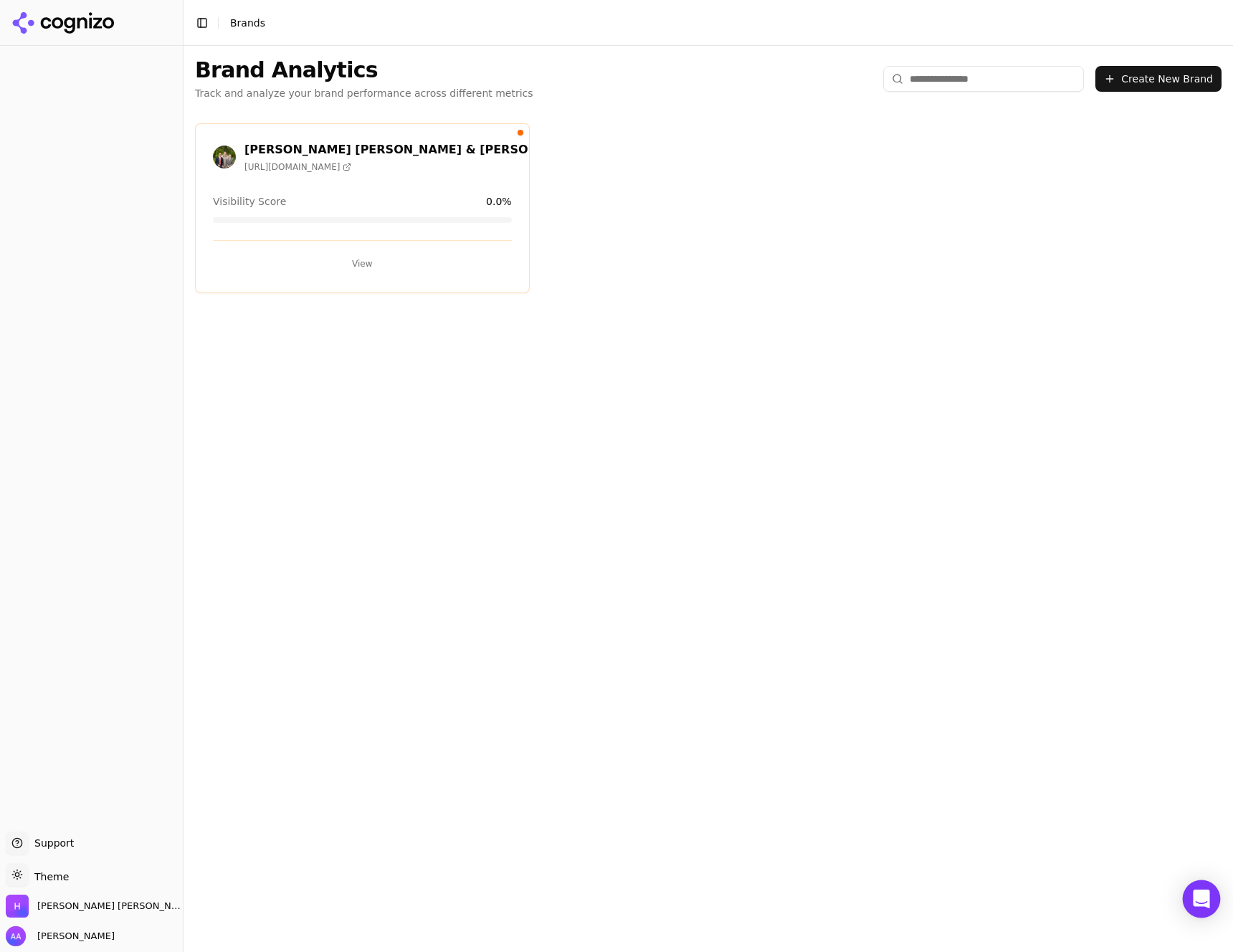
click at [1198, 893] on icon "Open Intercom Messenger" at bounding box center [1201, 899] width 17 height 19
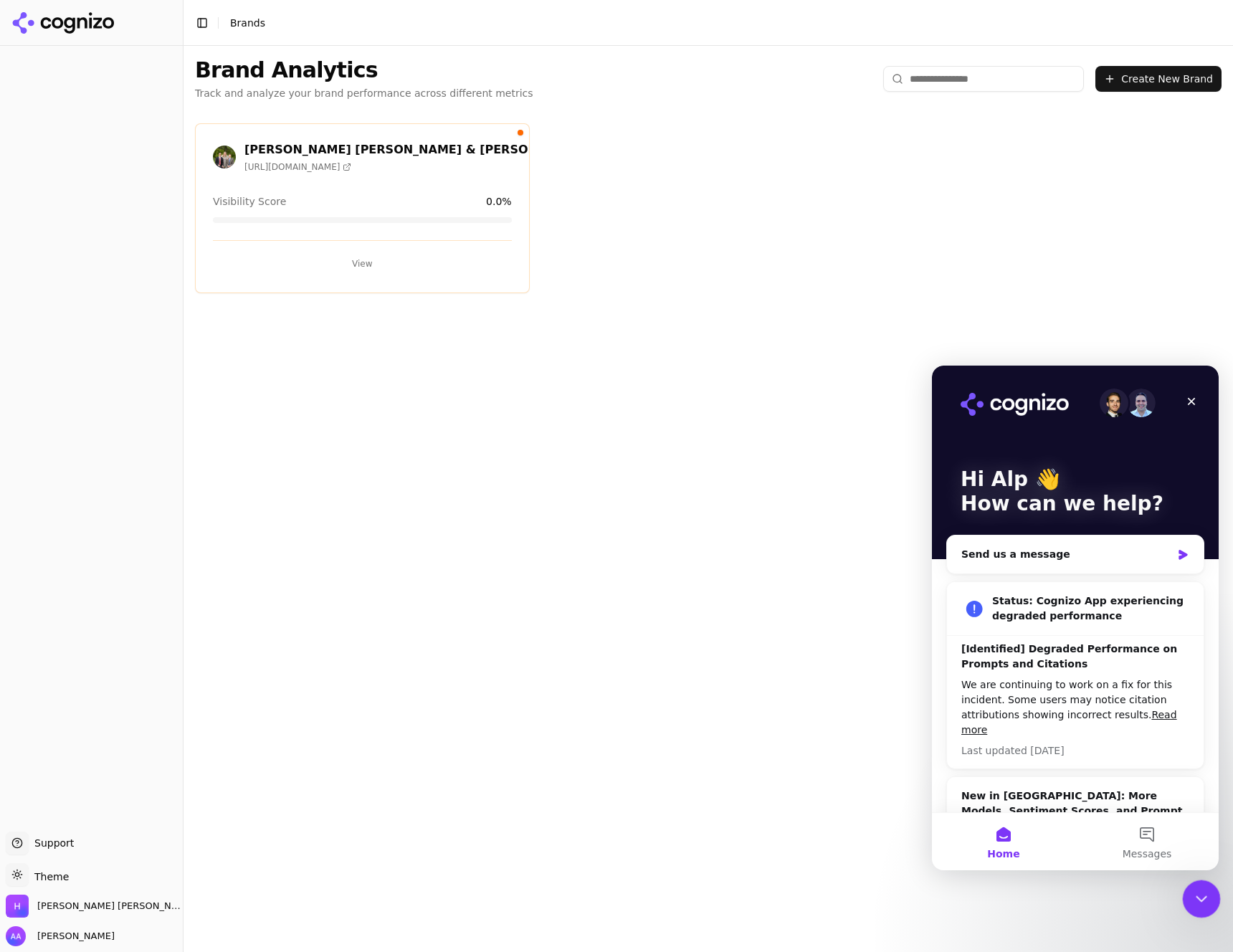
click at [1198, 898] on icon "Close Intercom Messenger" at bounding box center [1198, 897] width 17 height 17
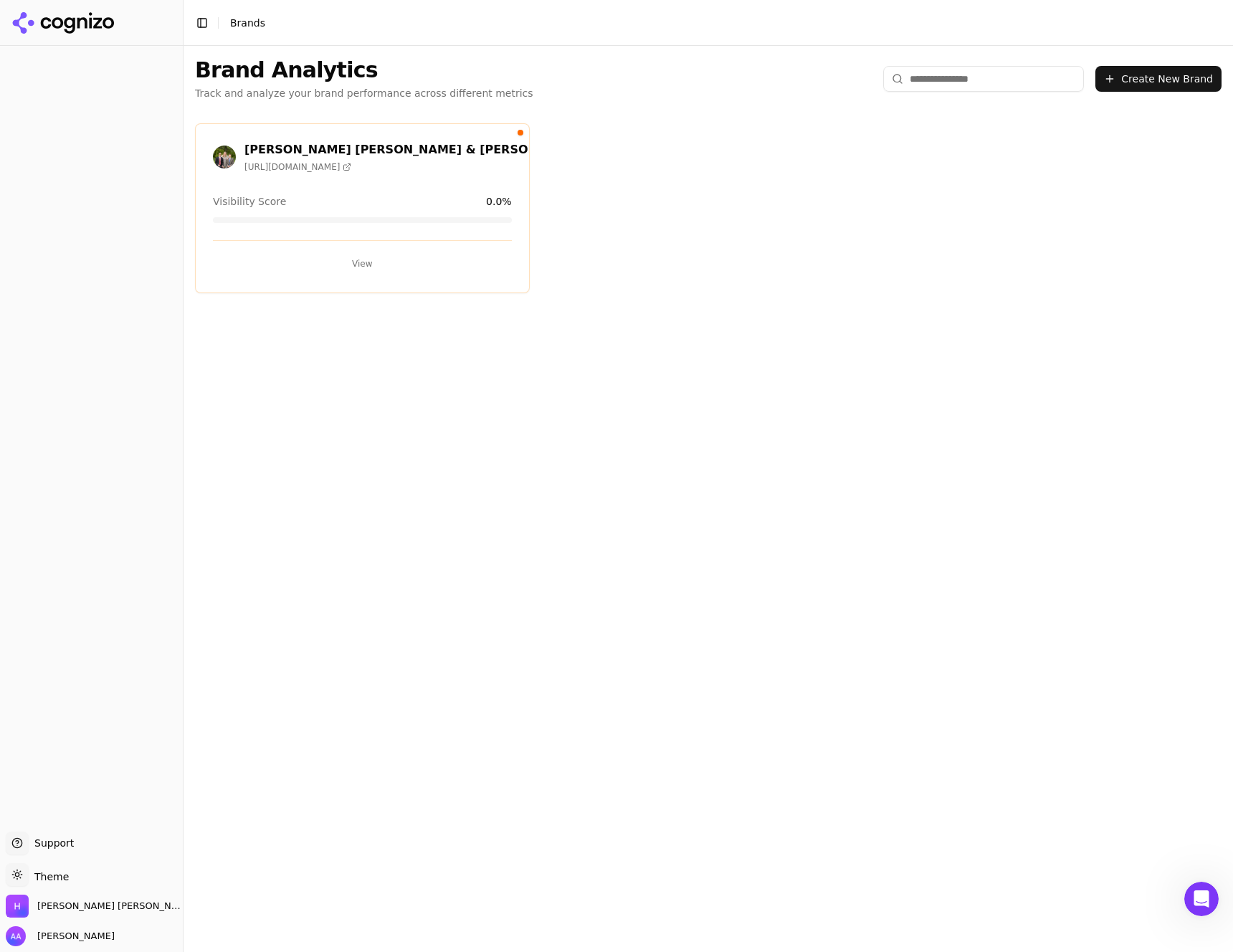
click at [367, 254] on button "View" at bounding box center [362, 264] width 299 height 23
click at [105, 901] on span "[PERSON_NAME] [PERSON_NAME] & [PERSON_NAME]" at bounding box center [111, 906] width 147 height 13
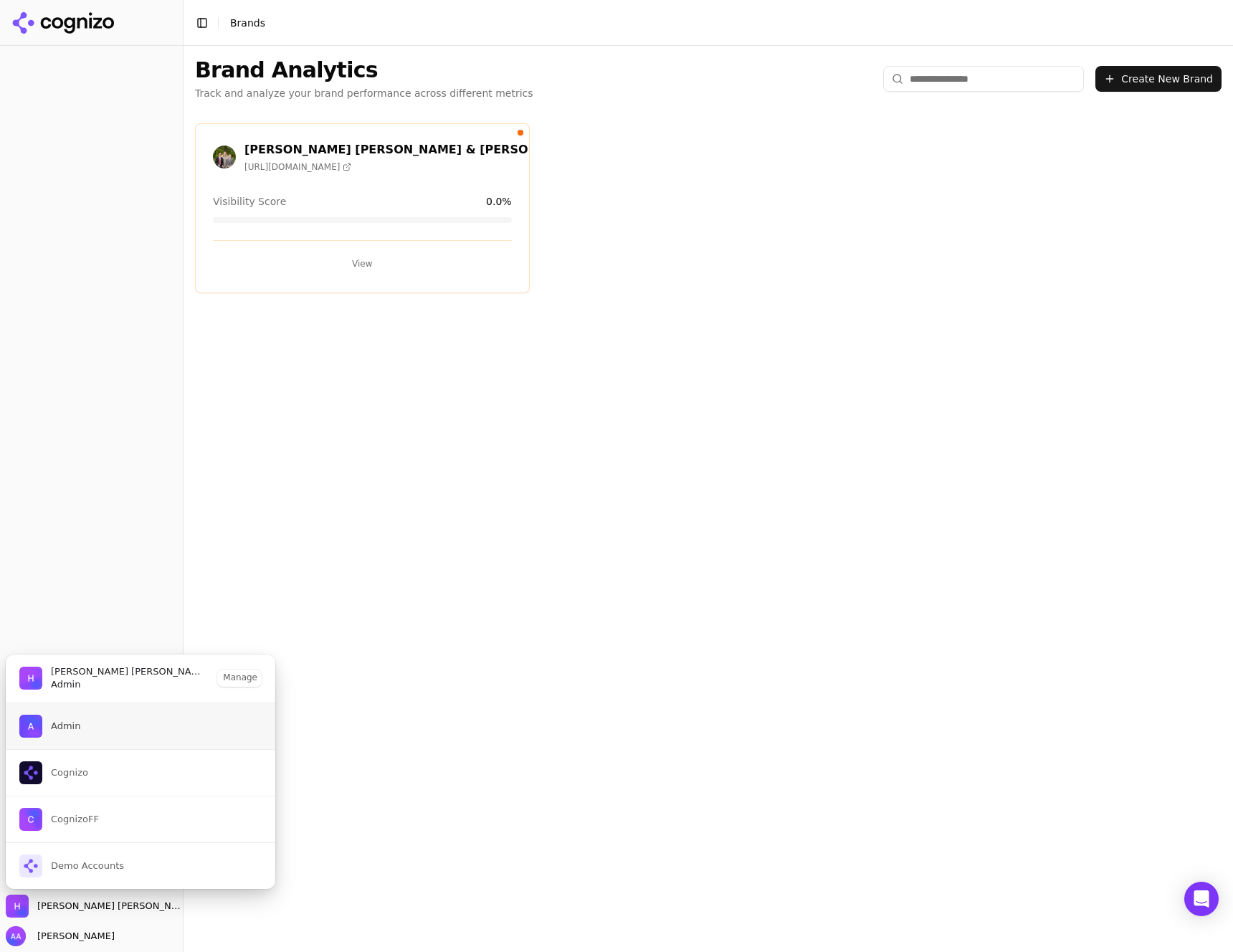
click at [127, 746] on button "Admin" at bounding box center [141, 726] width 271 height 46
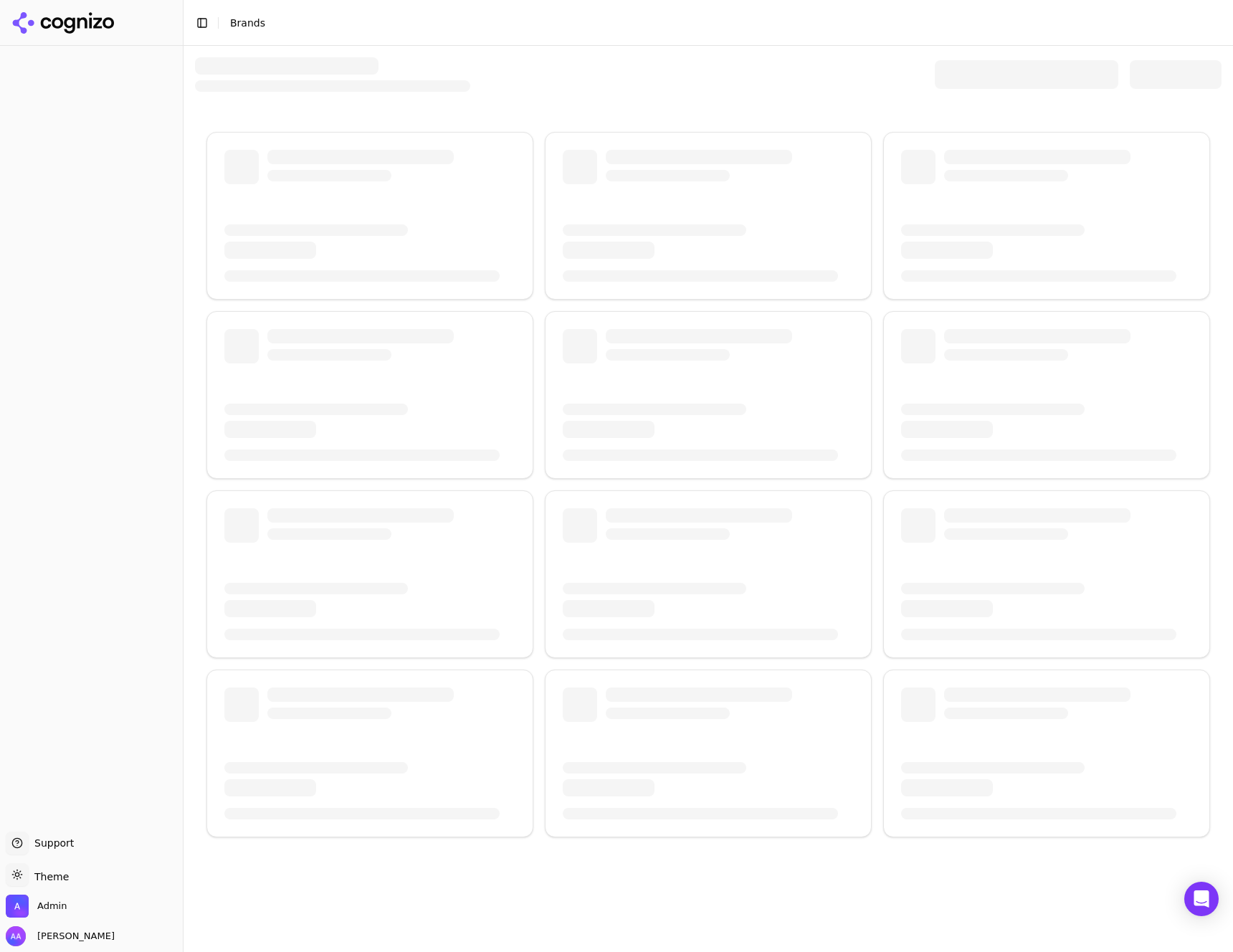
click at [1002, 86] on div at bounding box center [1026, 74] width 183 height 29
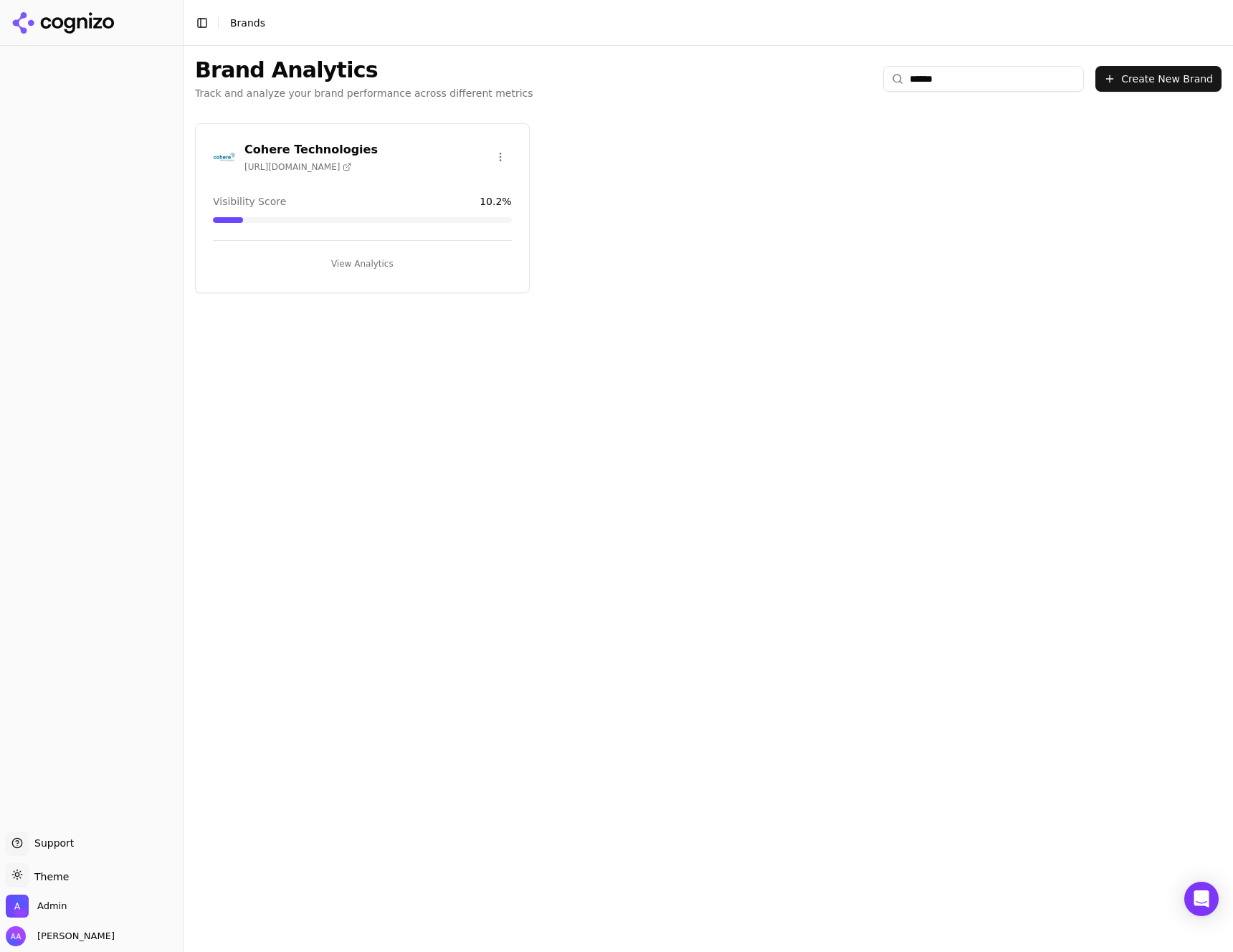
type input "******"
click at [222, 152] on img at bounding box center [224, 157] width 23 height 23
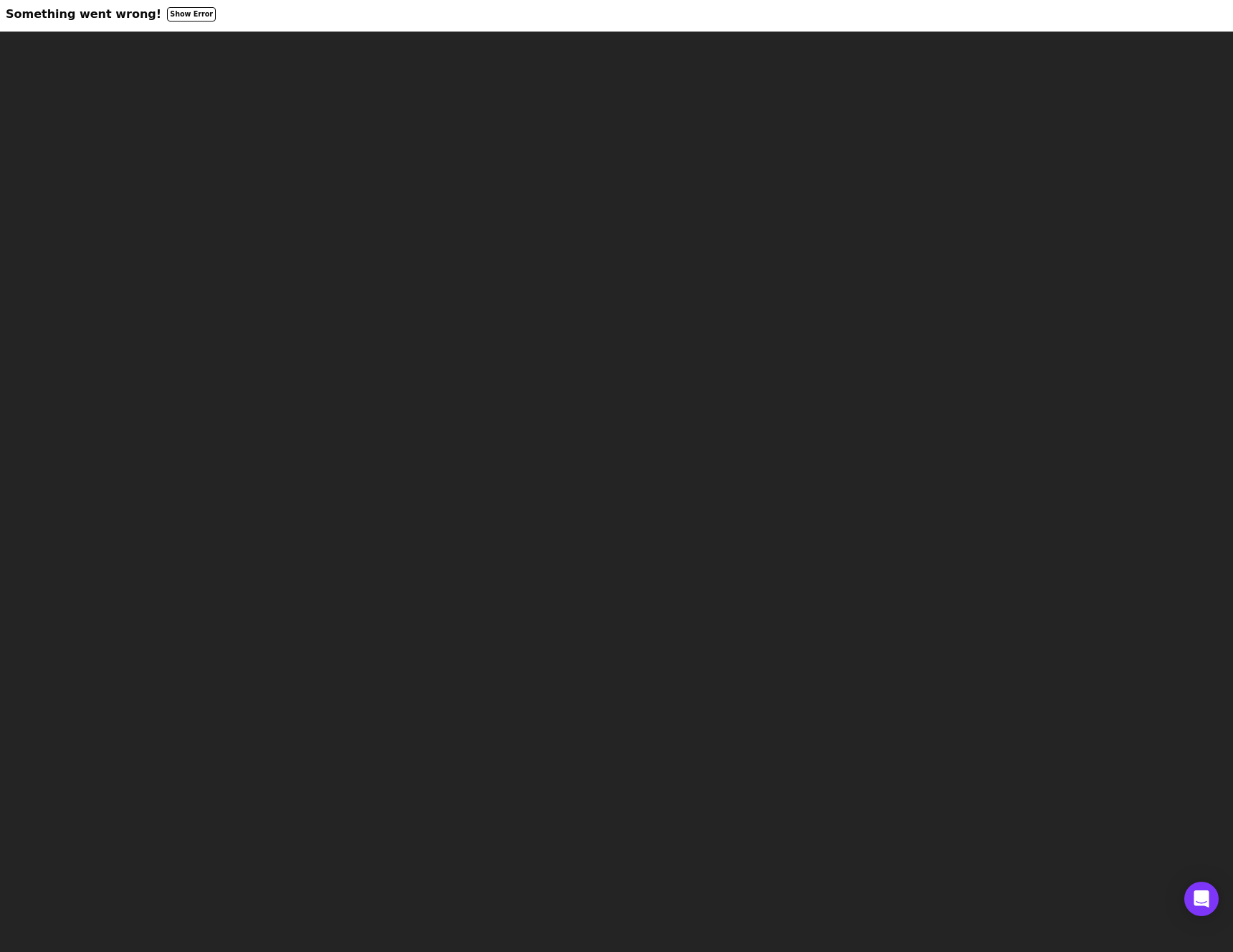
click at [500, 32] on html "Something went wrong! Show Error" at bounding box center [616, 16] width 1233 height 32
click at [159, 25] on div at bounding box center [617, 24] width 1222 height 3
click at [167, 12] on button "Show Error" at bounding box center [191, 14] width 49 height 14
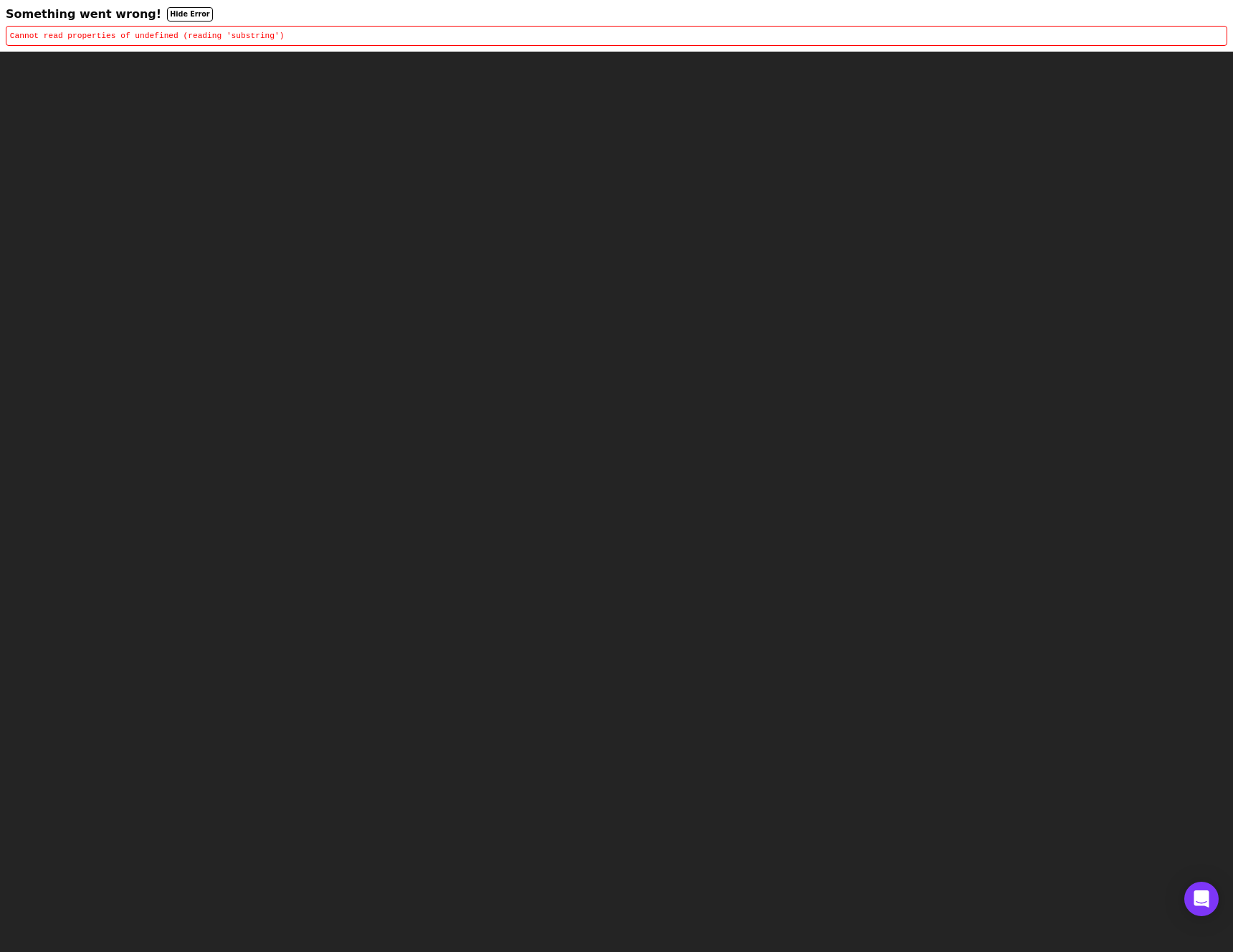
click at [307, 52] on html "Something went wrong! Hide Error Cannot read properties of undefined (reading '…" at bounding box center [616, 26] width 1233 height 52
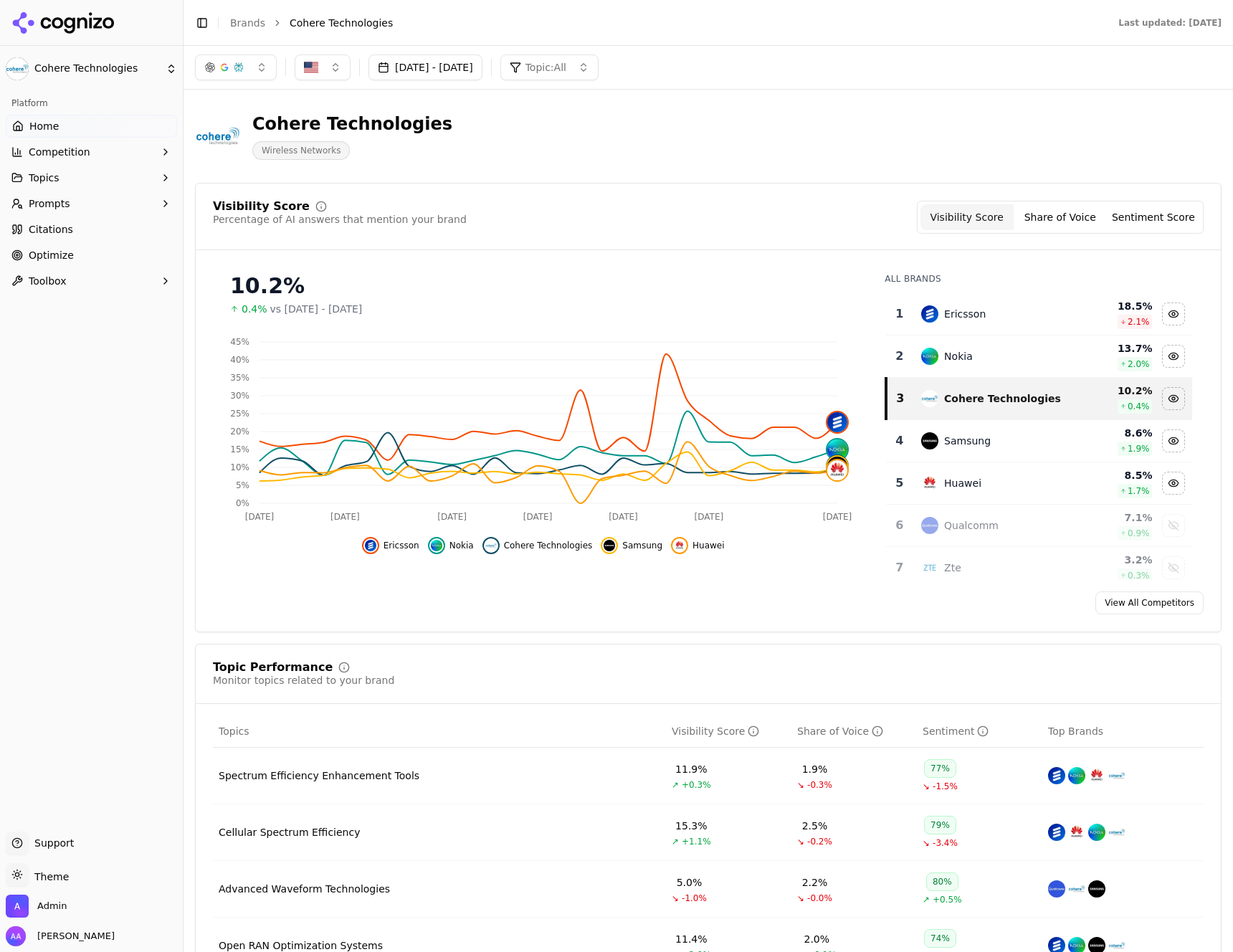
click at [681, 263] on div "10.2% 0.4% vs [DATE] - [DATE]" at bounding box center [543, 288] width 661 height 54
click at [79, 246] on link "Optimize" at bounding box center [91, 255] width 171 height 23
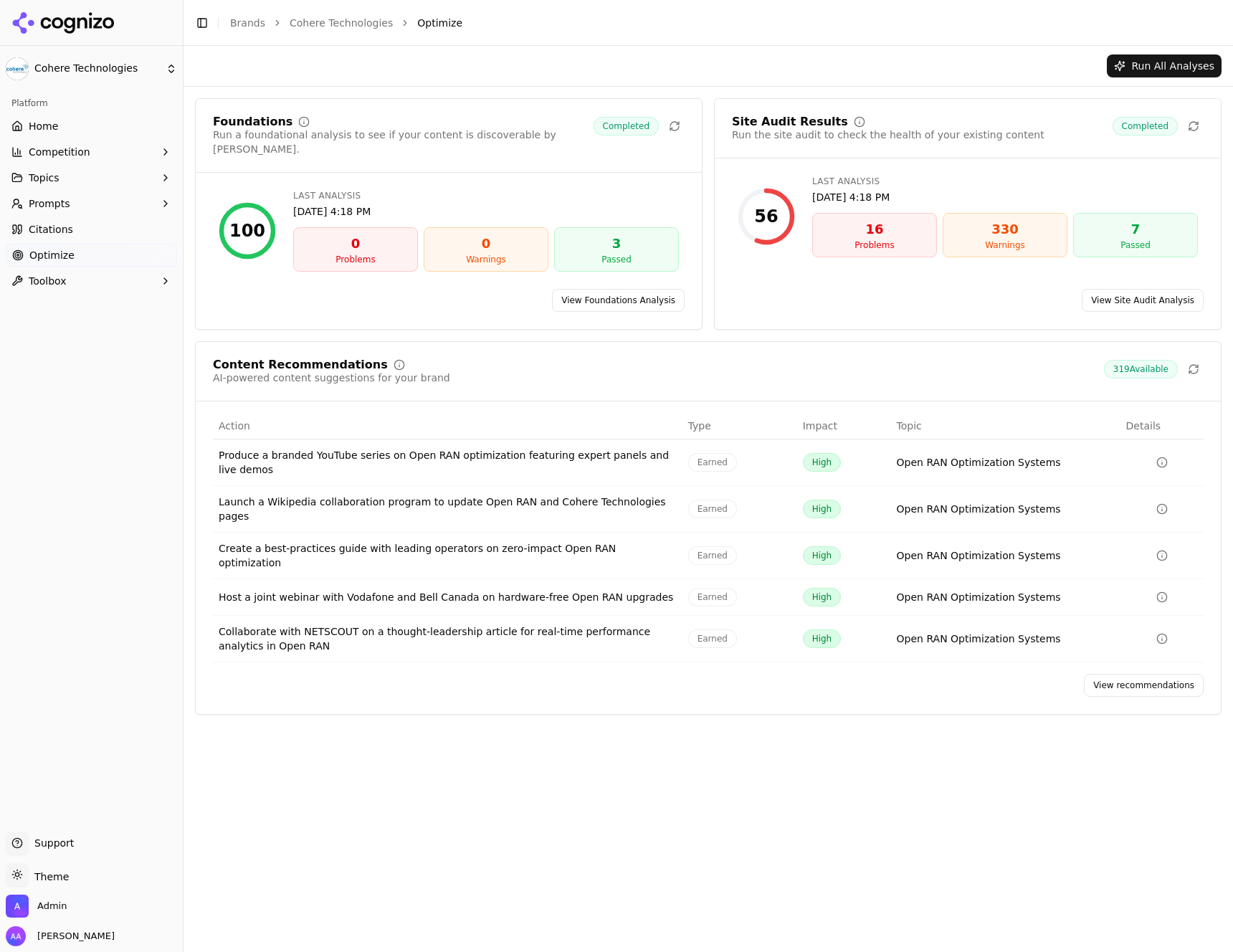
click at [1121, 675] on link "View recommendations" at bounding box center [1144, 686] width 120 height 23
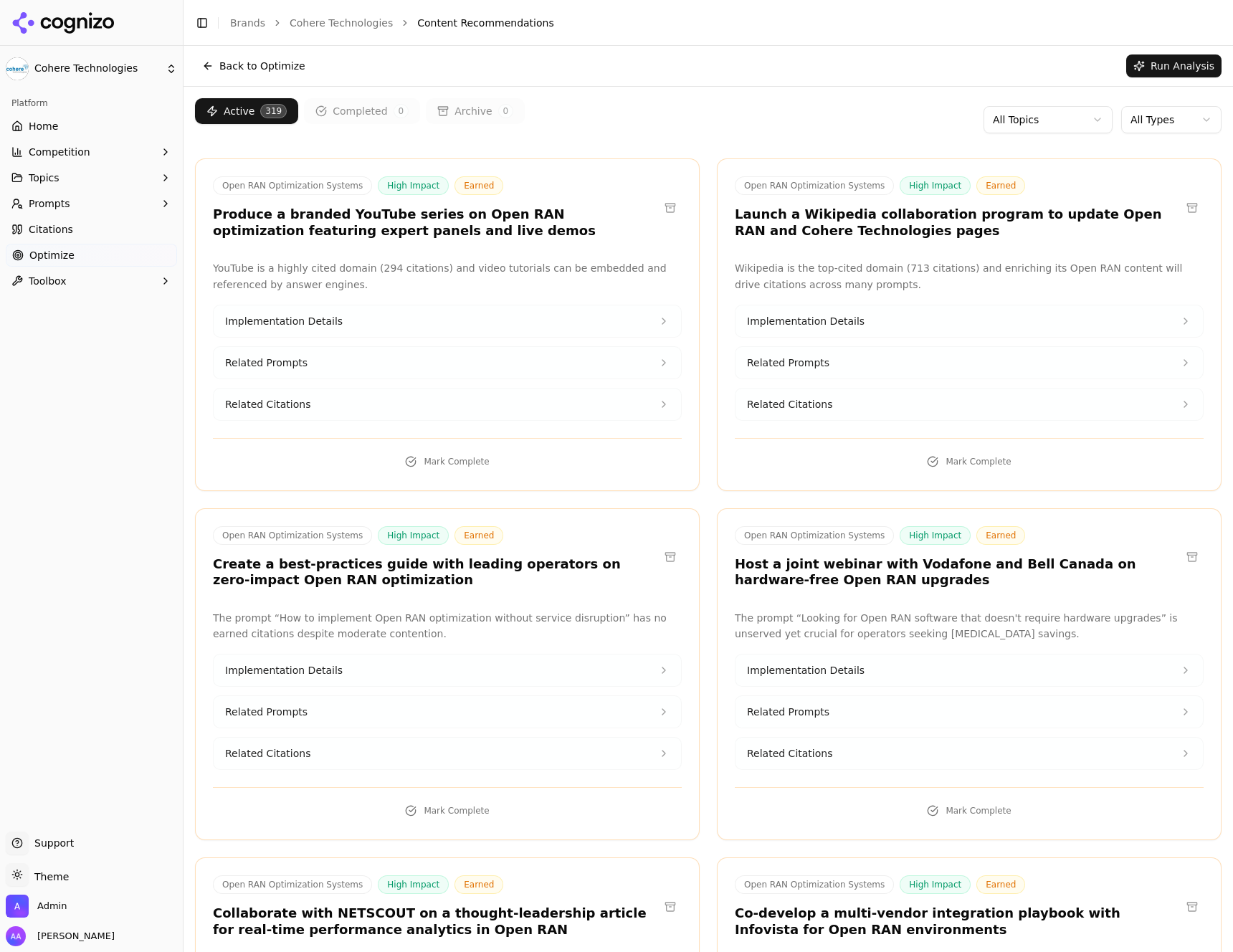
click at [1172, 126] on html "Cohere Technologies Platform Home Competition Topics Prompts Citations Optimize…" at bounding box center [616, 476] width 1233 height 952
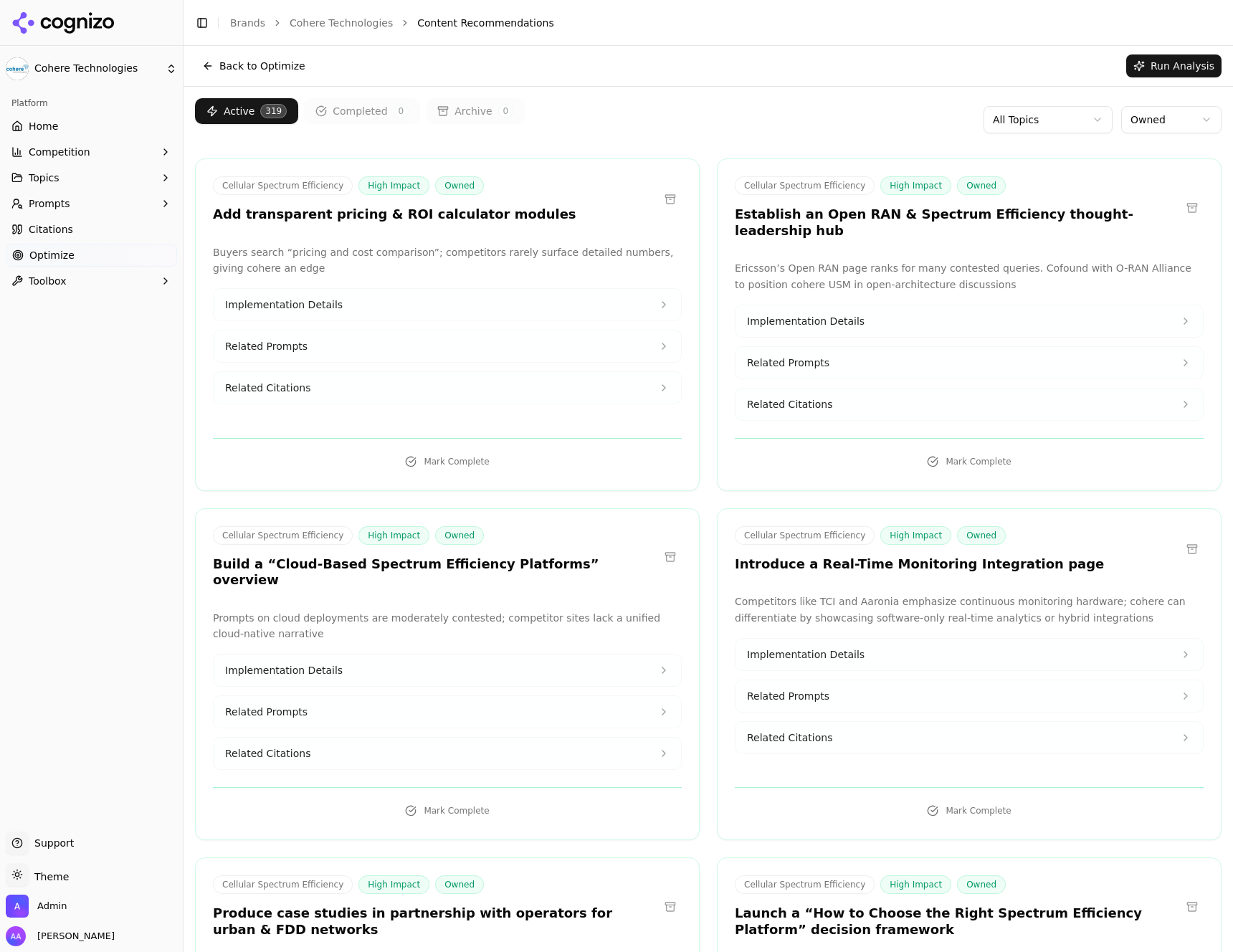
click at [431, 217] on h3 "Add transparent pricing & ROI calculator modules" at bounding box center [394, 214] width 363 height 17
click at [477, 222] on h3 "Add transparent pricing & ROI calculator modules" at bounding box center [394, 214] width 363 height 17
click at [915, 217] on h3 "Establish an Open RAN & Spectrum Efficiency thought-leadership hub" at bounding box center [958, 222] width 446 height 33
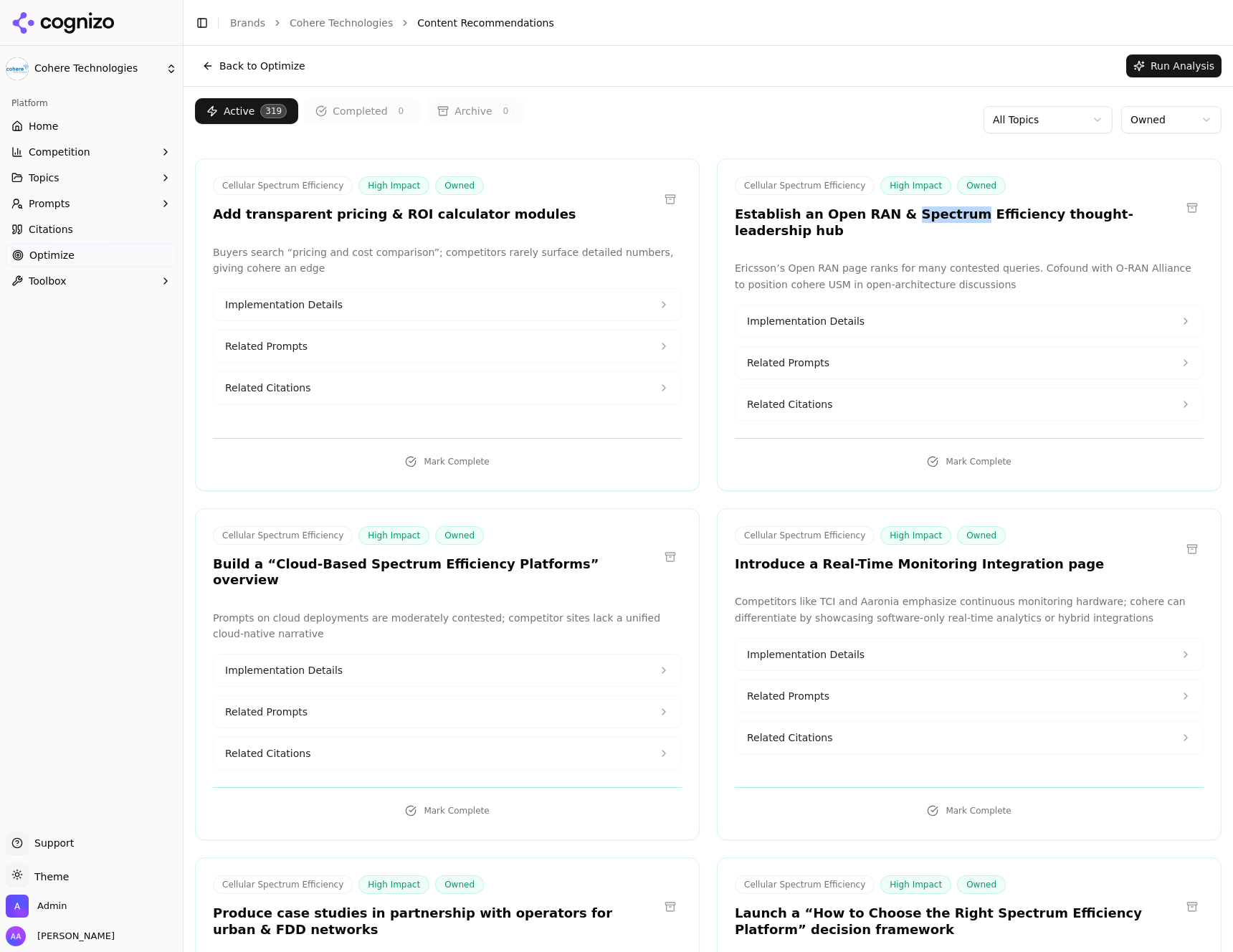
click at [915, 217] on h3 "Establish an Open RAN & Spectrum Efficiency thought-leadership hub" at bounding box center [958, 222] width 446 height 33
click at [947, 225] on div "Cellular Spectrum Efficiency High Impact Owned Establish an Open RAN & Spectrum…" at bounding box center [970, 209] width 503 height 66
click at [950, 217] on h3 "Establish an Open RAN & Spectrum Efficiency thought-leadership hub" at bounding box center [958, 222] width 446 height 33
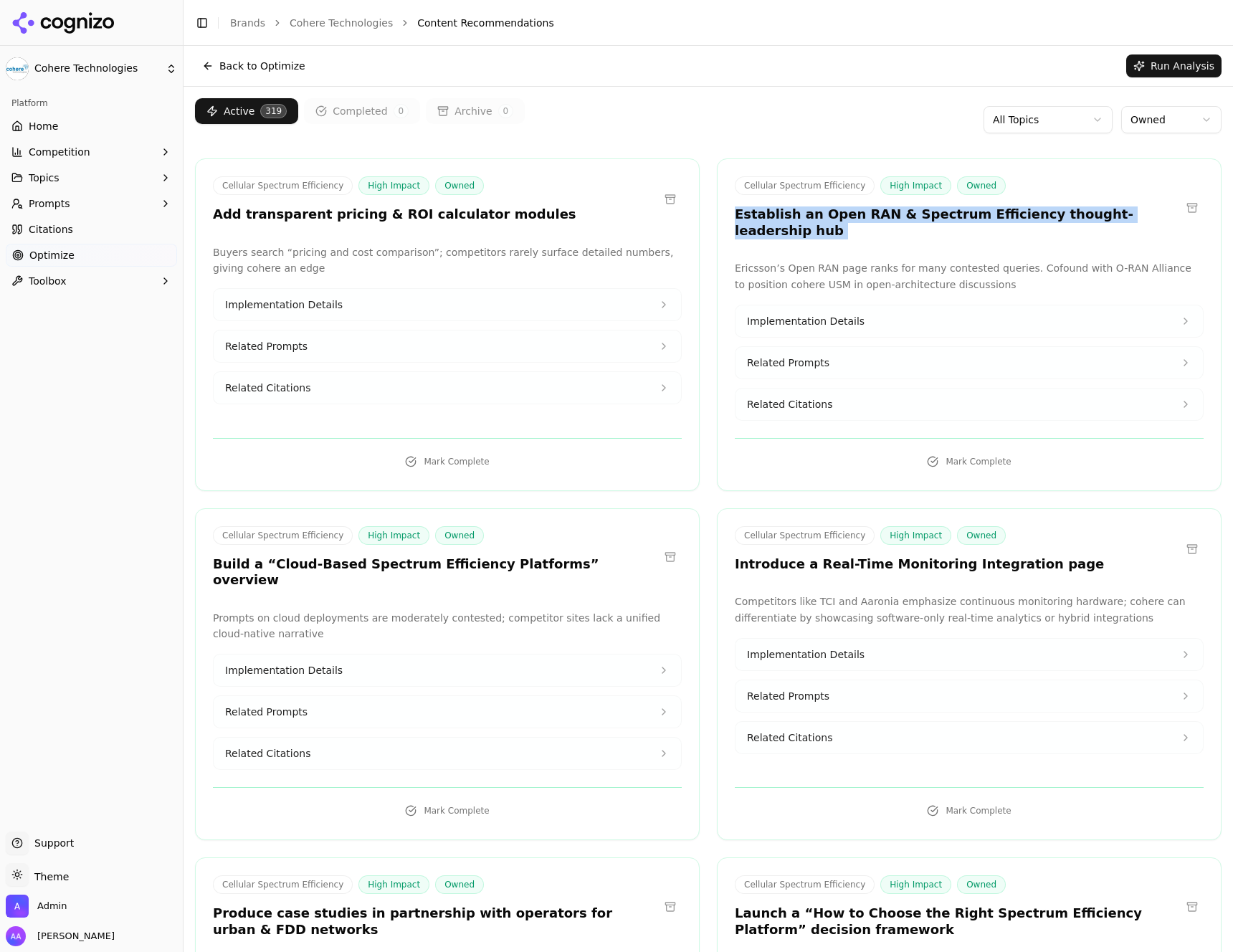
click at [950, 217] on h3 "Establish an Open RAN & Spectrum Efficiency thought-leadership hub" at bounding box center [958, 222] width 446 height 33
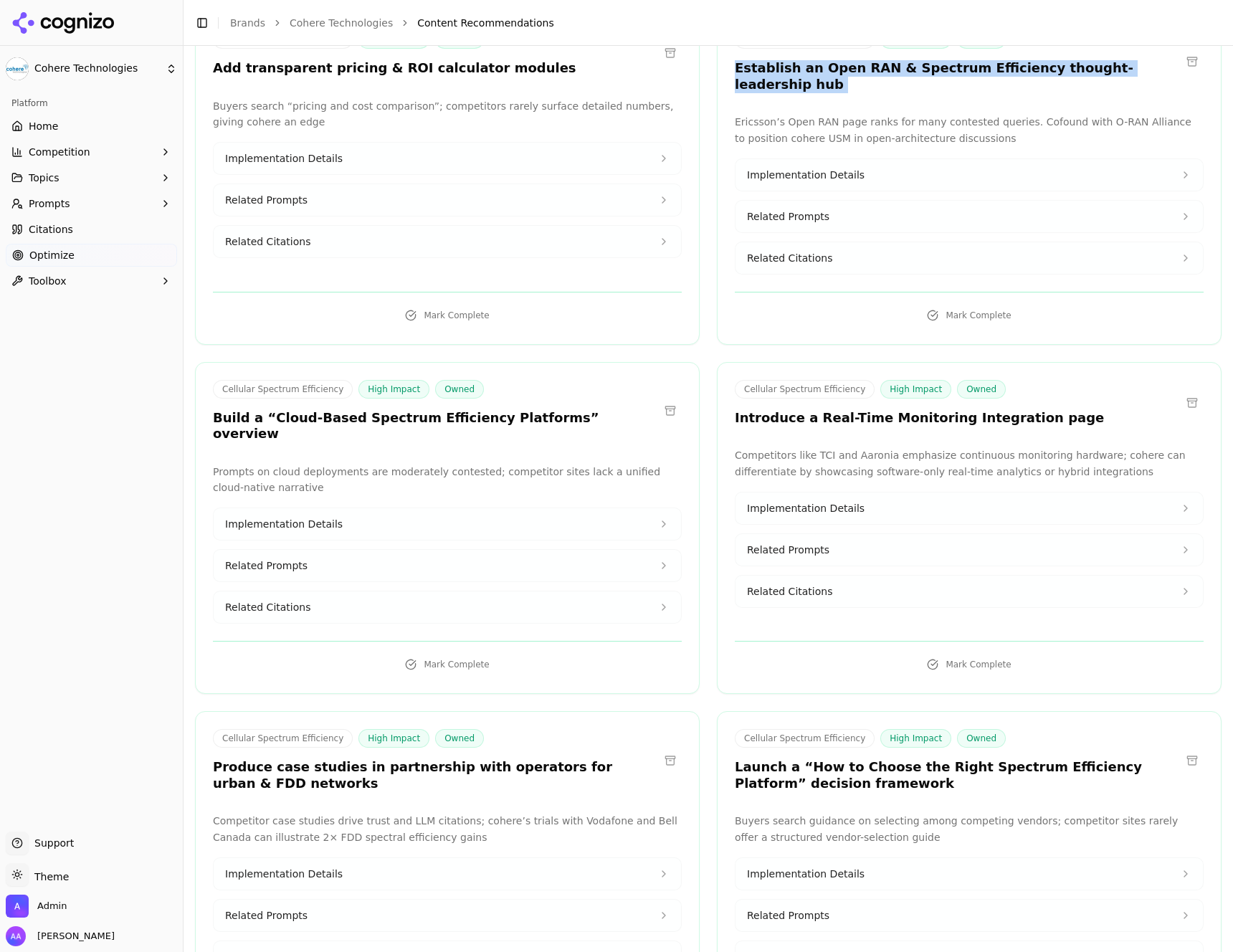
scroll to position [147, 0]
click at [873, 411] on div "Cellular Spectrum Efficiency High Impact Owned Introduce a Real-Time Monitoring…" at bounding box center [970, 404] width 503 height 51
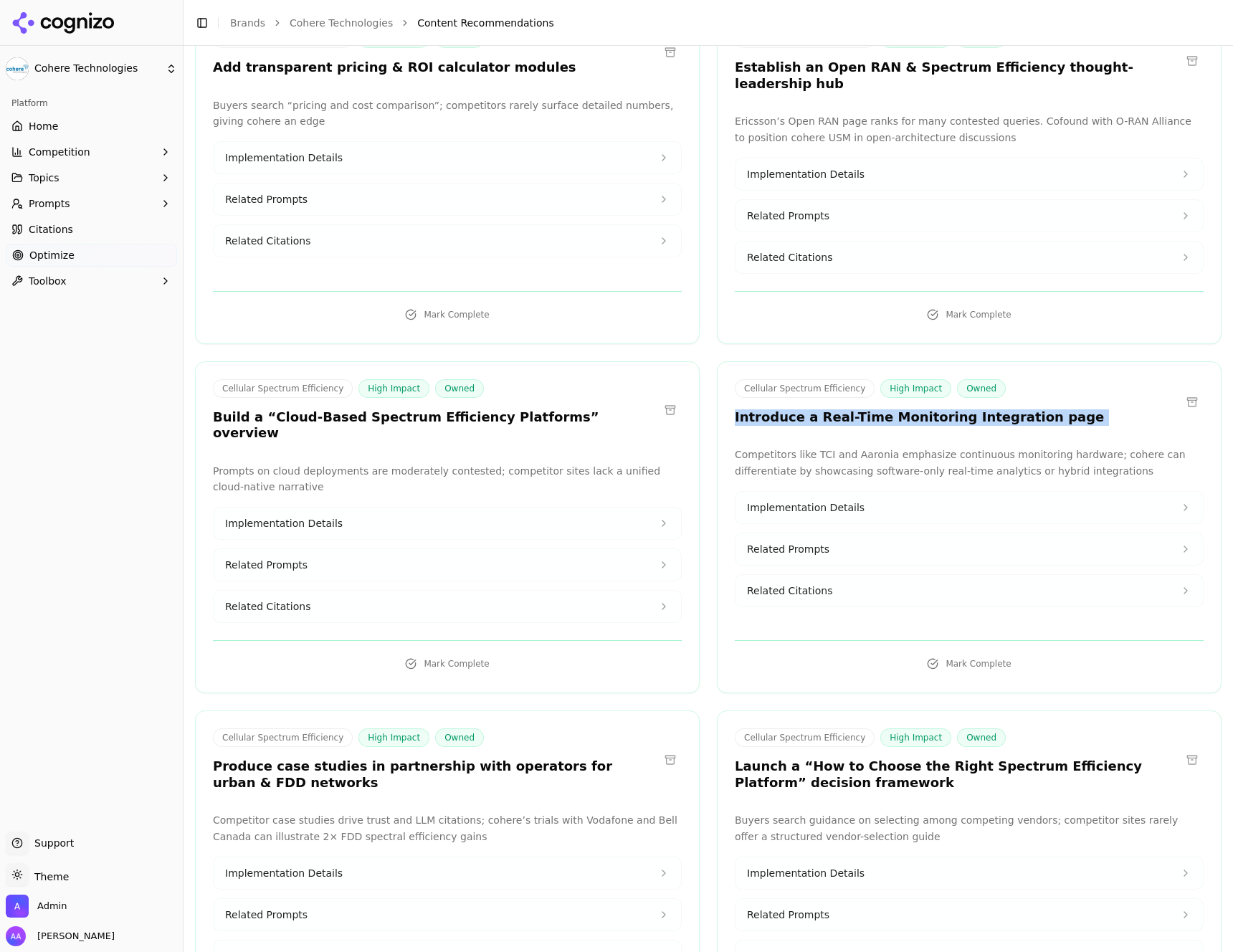
click at [873, 411] on div "Cellular Spectrum Efficiency High Impact Owned Introduce a Real-Time Monitoring…" at bounding box center [970, 404] width 503 height 51
click at [1184, 391] on button at bounding box center [1191, 402] width 23 height 23
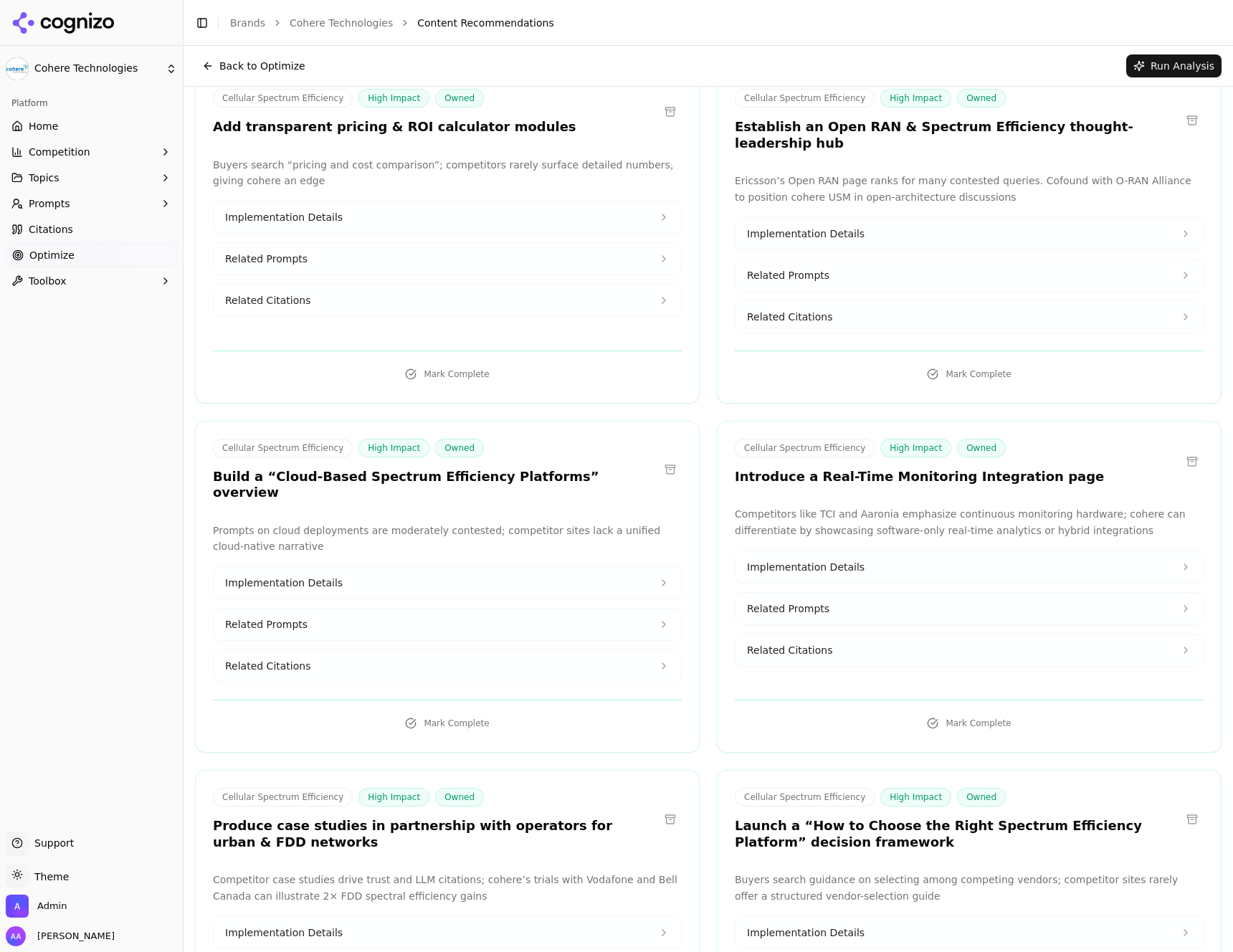
scroll to position [0, 0]
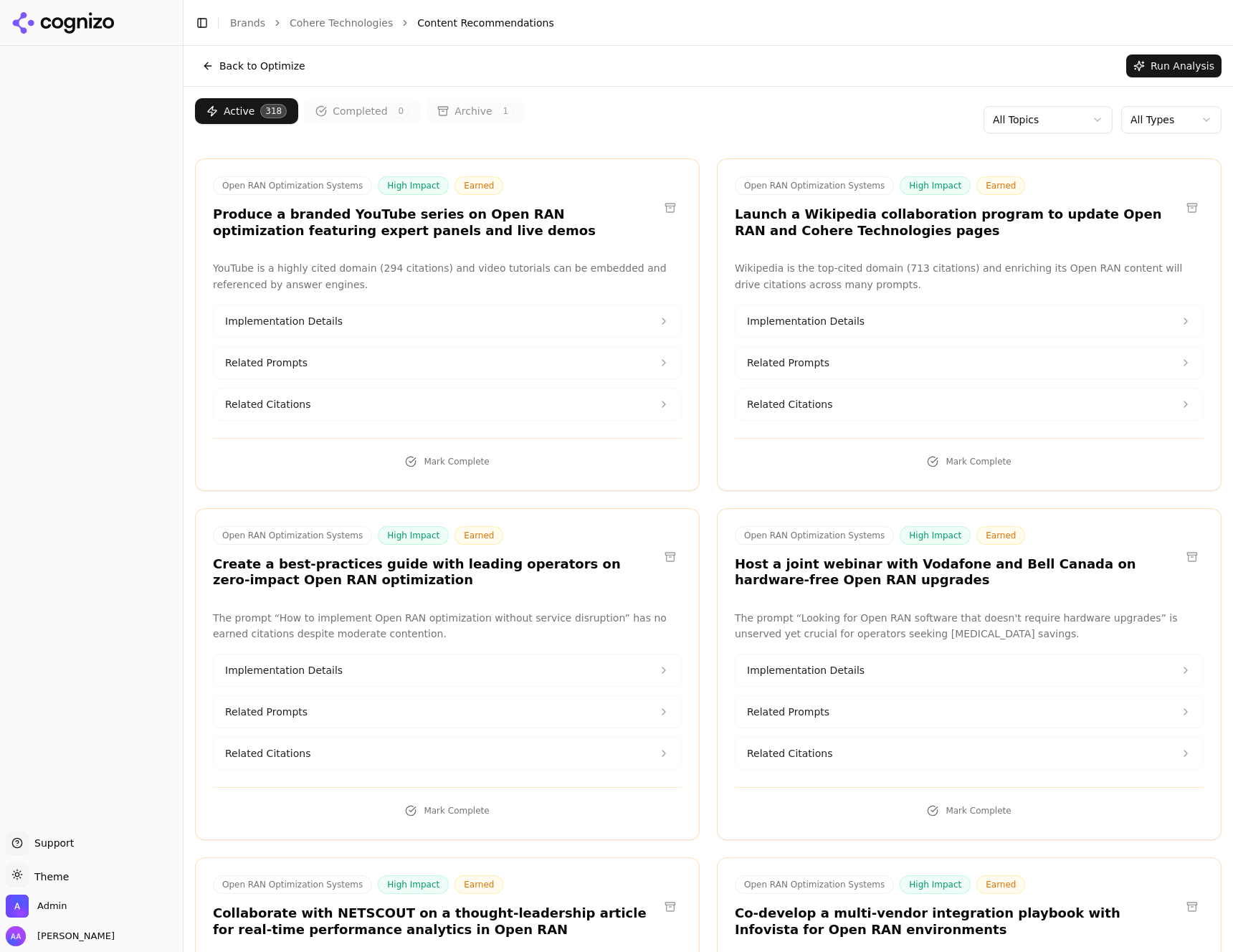
click at [481, 117] on button "Archive 1" at bounding box center [475, 111] width 99 height 26
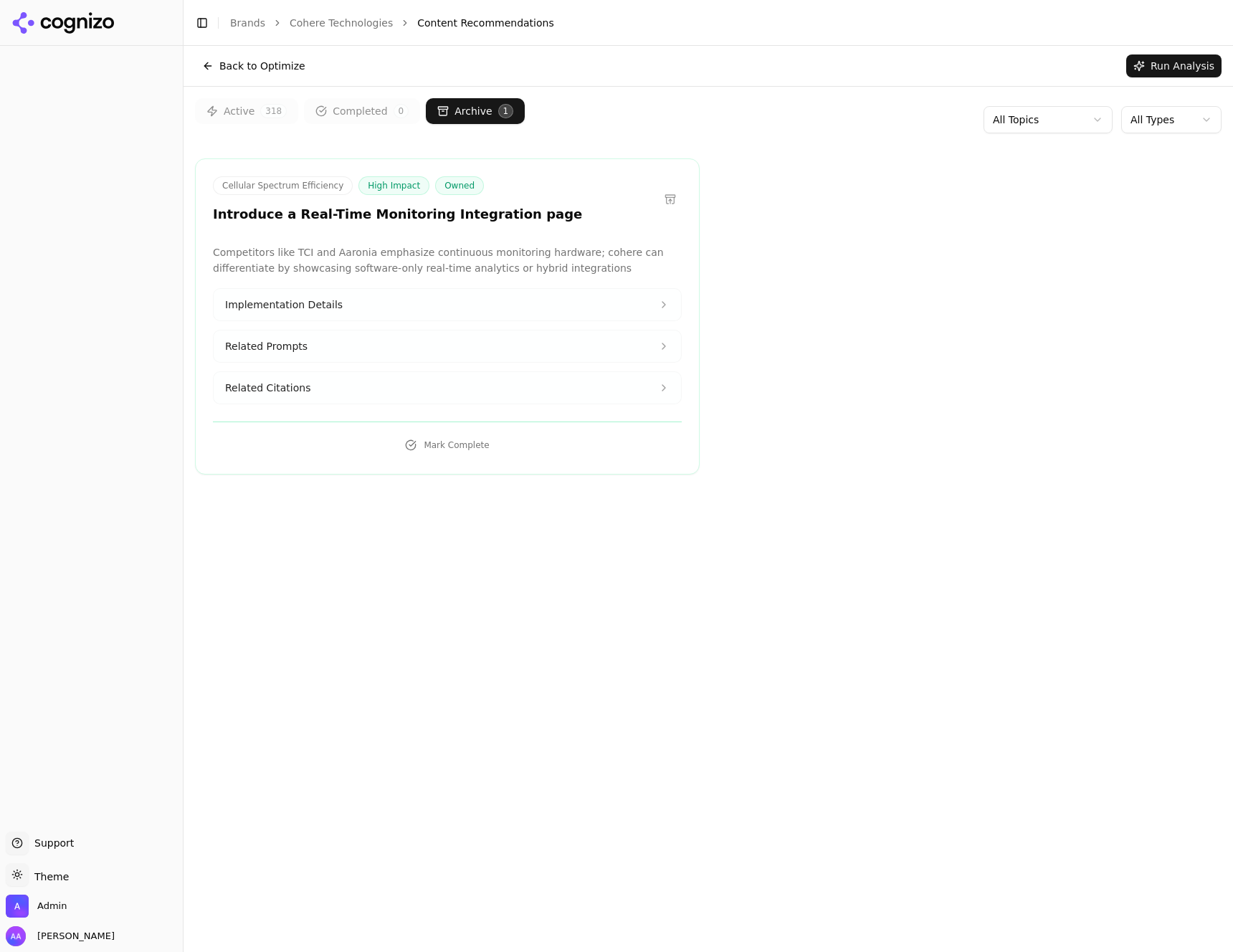
click at [675, 195] on button at bounding box center [669, 199] width 23 height 23
click at [246, 114] on button "Active 318" at bounding box center [247, 111] width 103 height 26
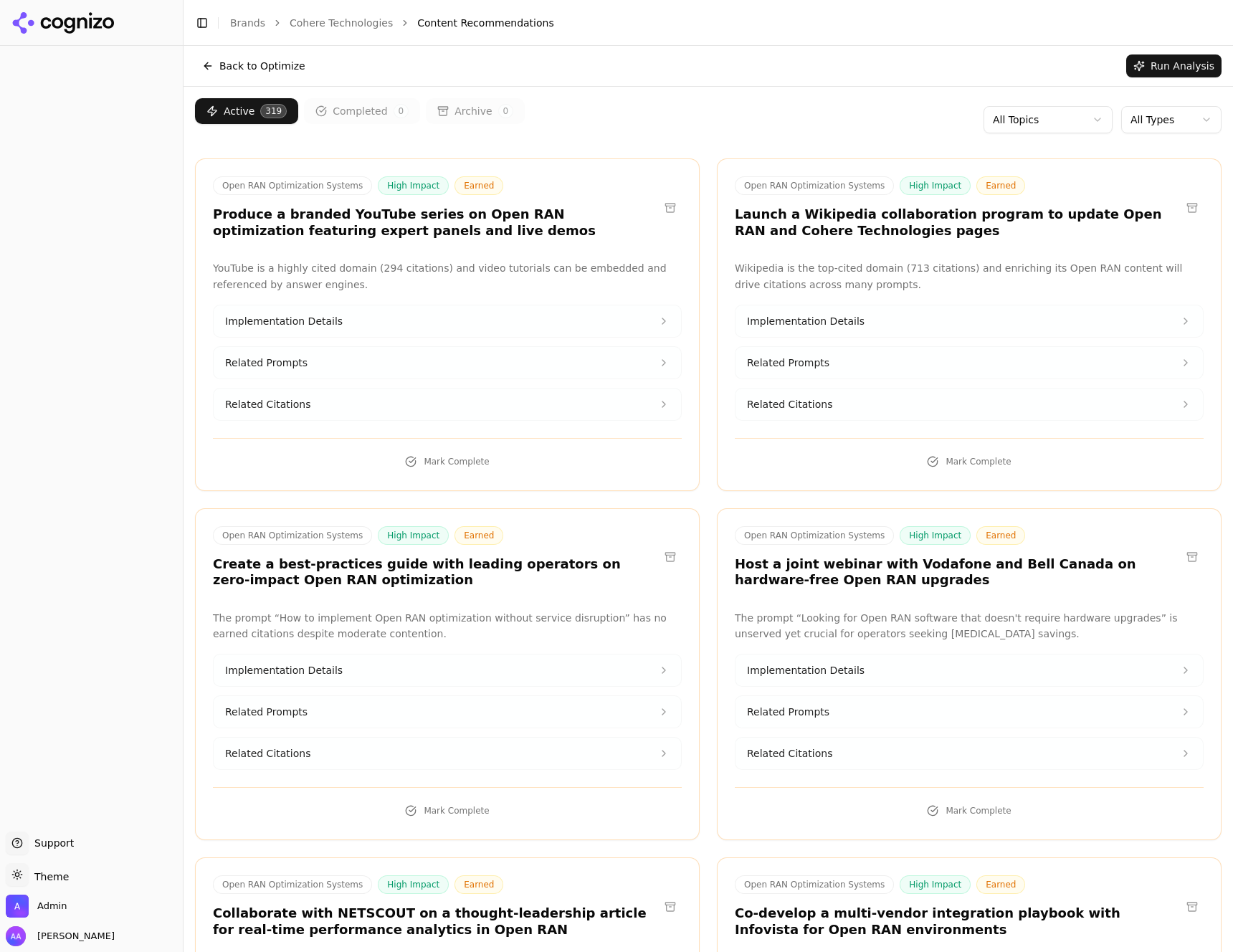
click at [1148, 132] on body "Support Support Toggle theme Theme Admin [PERSON_NAME] Toggle Sidebar Brands Co…" at bounding box center [616, 476] width 1233 height 952
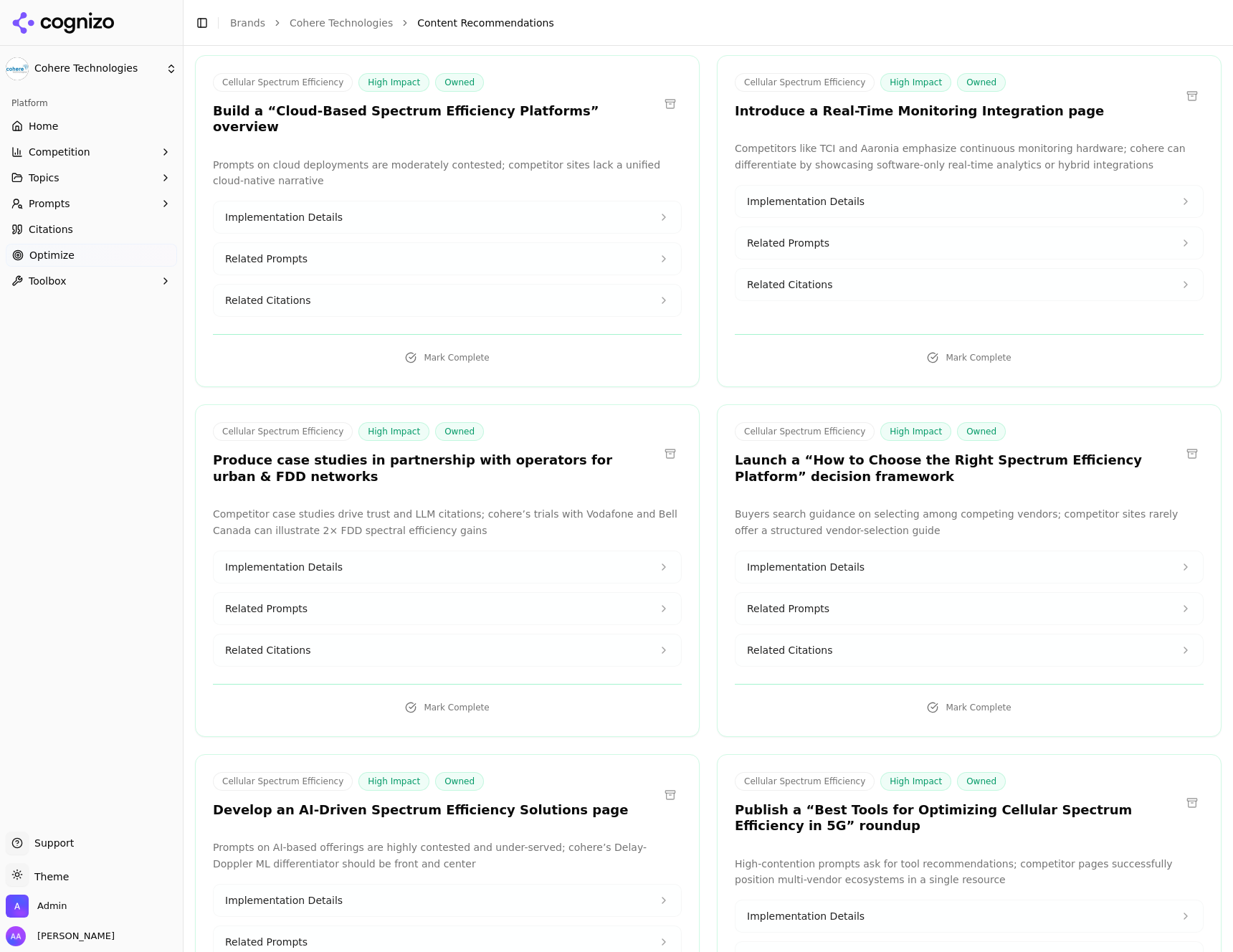
scroll to position [456, 0]
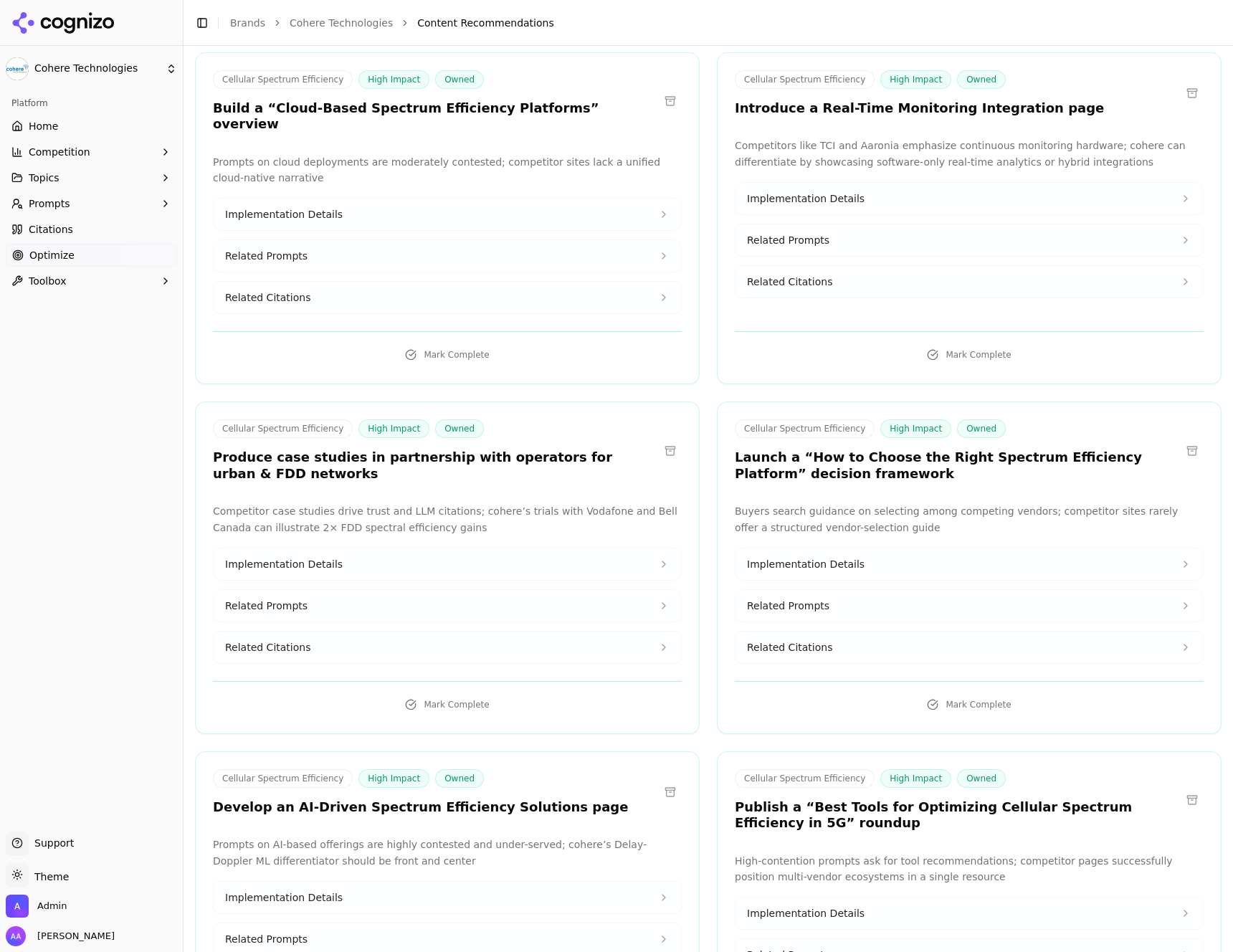
click at [872, 450] on h3 "Launch a “How to Choose the Right Spectrum Efficiency Platform” decision framew…" at bounding box center [958, 466] width 446 height 33
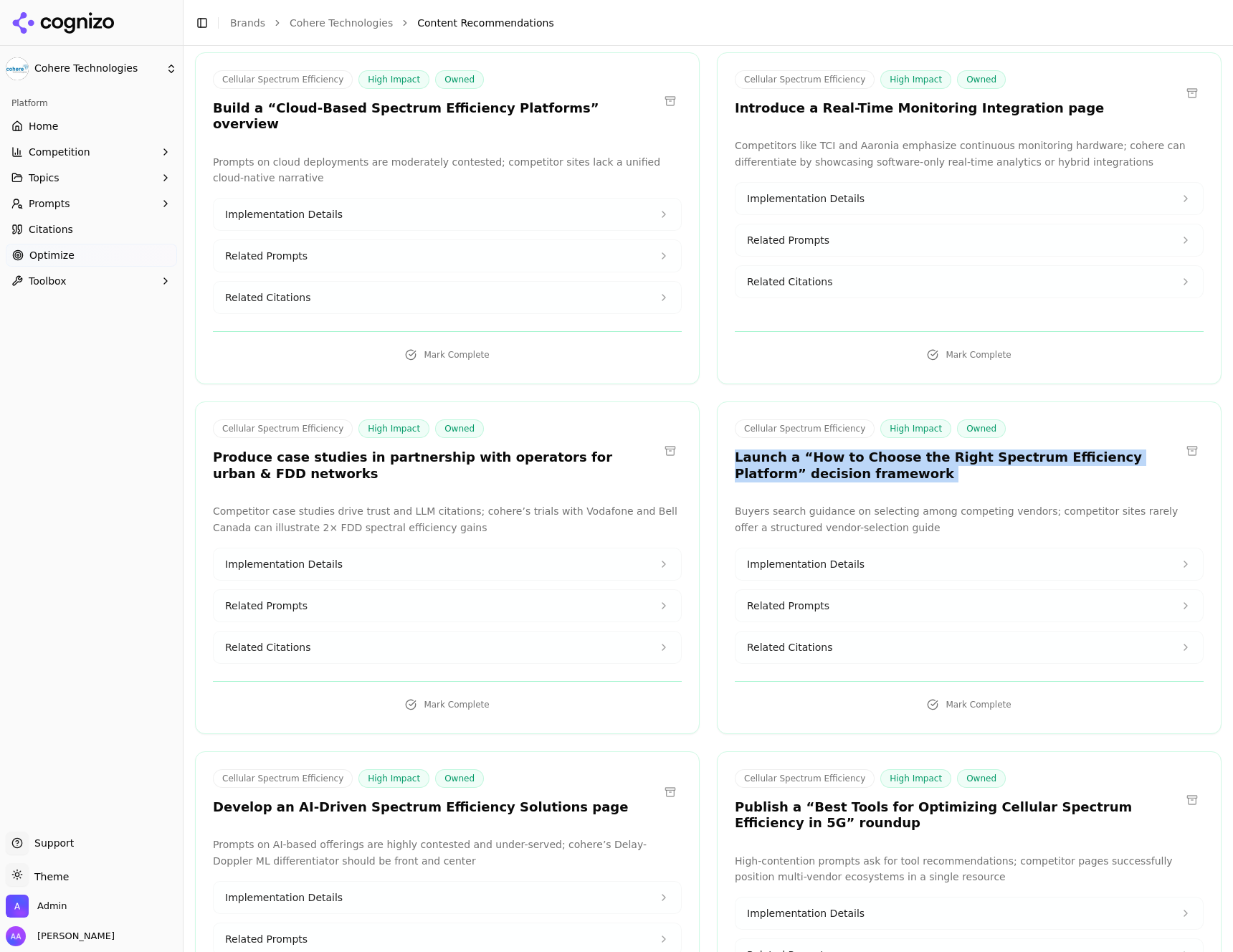
click at [872, 450] on h3 "Launch a “How to Choose the Right Spectrum Efficiency Platform” decision framew…" at bounding box center [958, 466] width 446 height 33
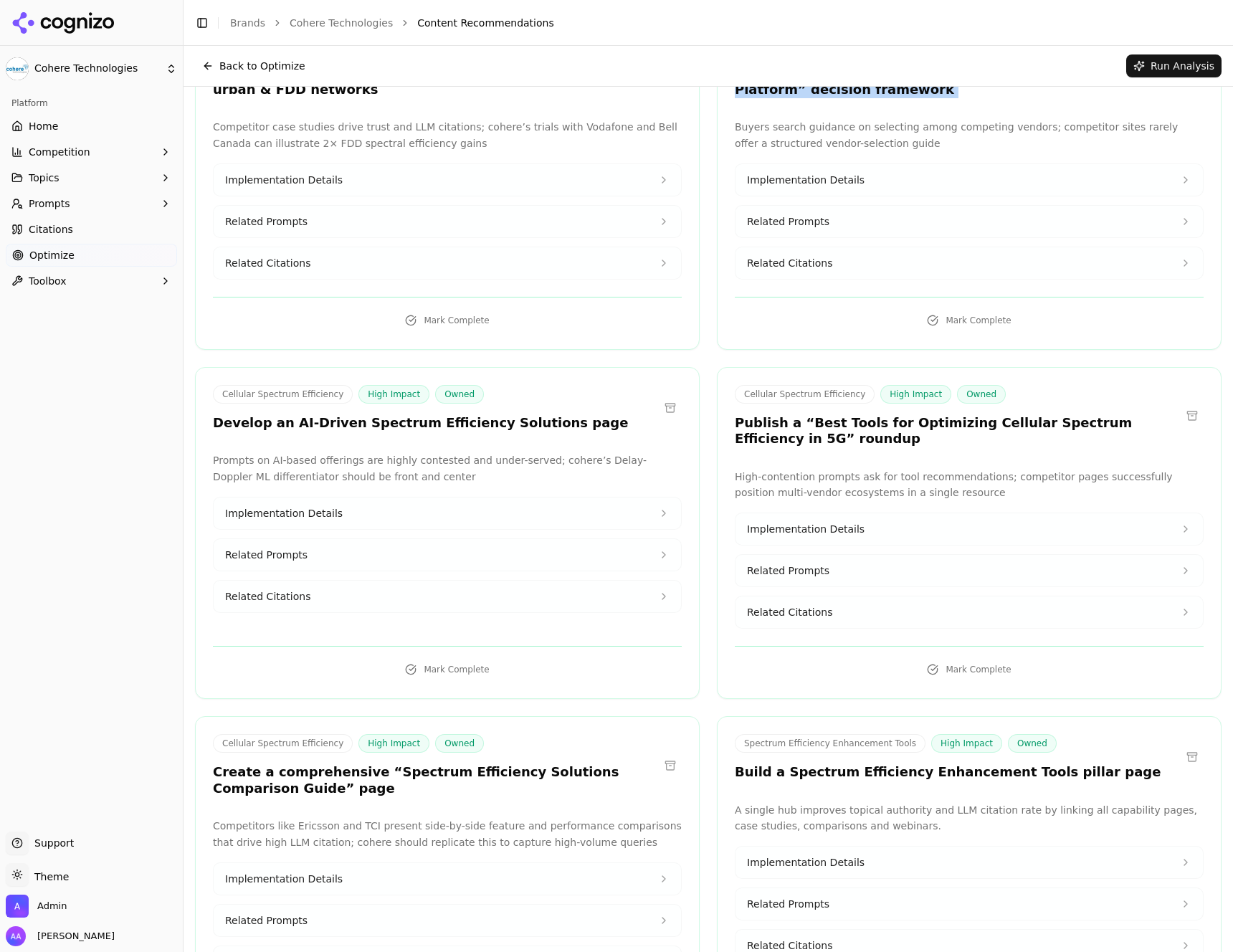
scroll to position [827, 0]
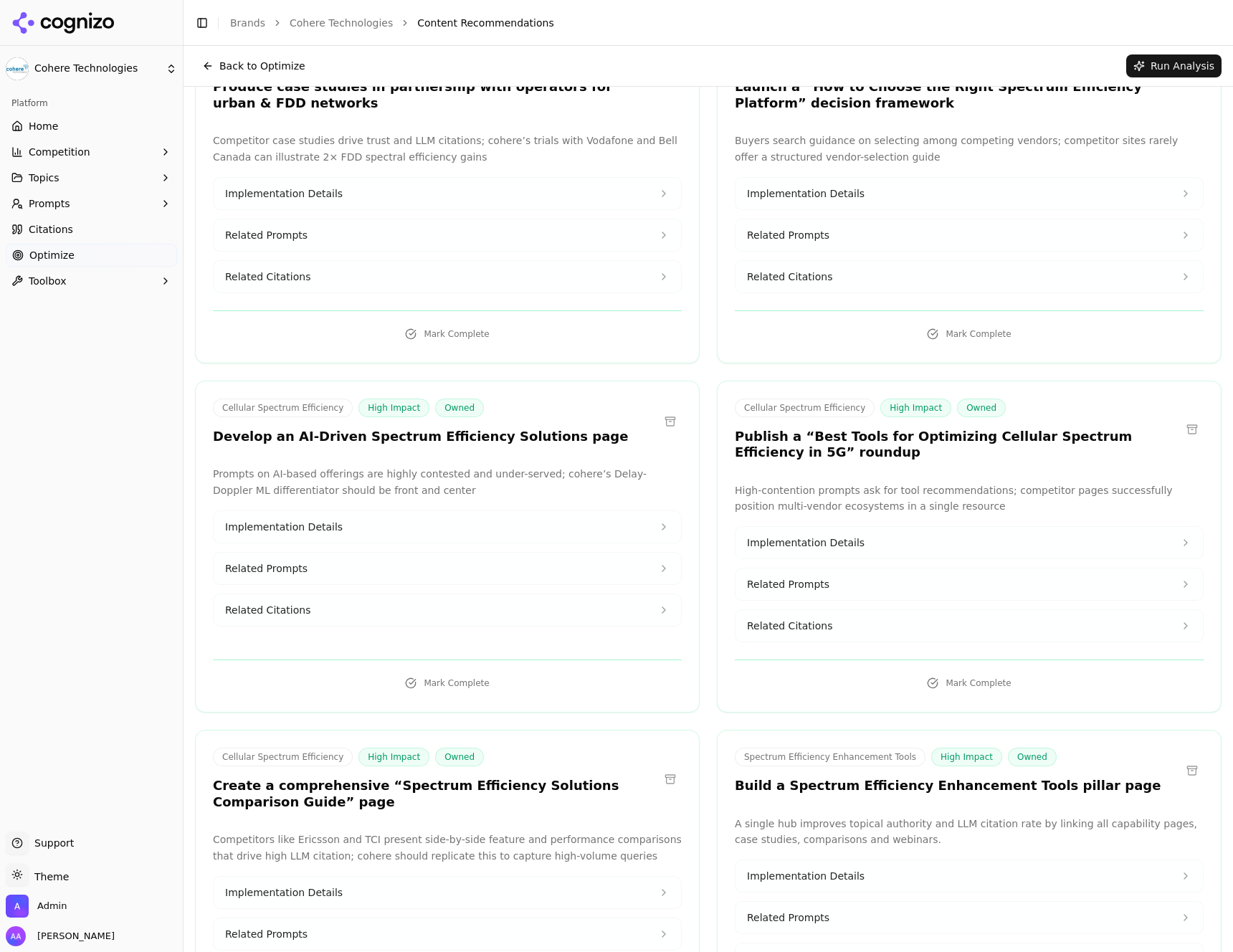
click at [817, 429] on h3 "Publish a “Best Tools for Optimizing Cellular Spectrum Efficiency in 5G” roundup" at bounding box center [958, 445] width 446 height 33
copy div "Publish a “Best Tools for Optimizing Cellular Spectrum Efficiency in 5G” roundup"
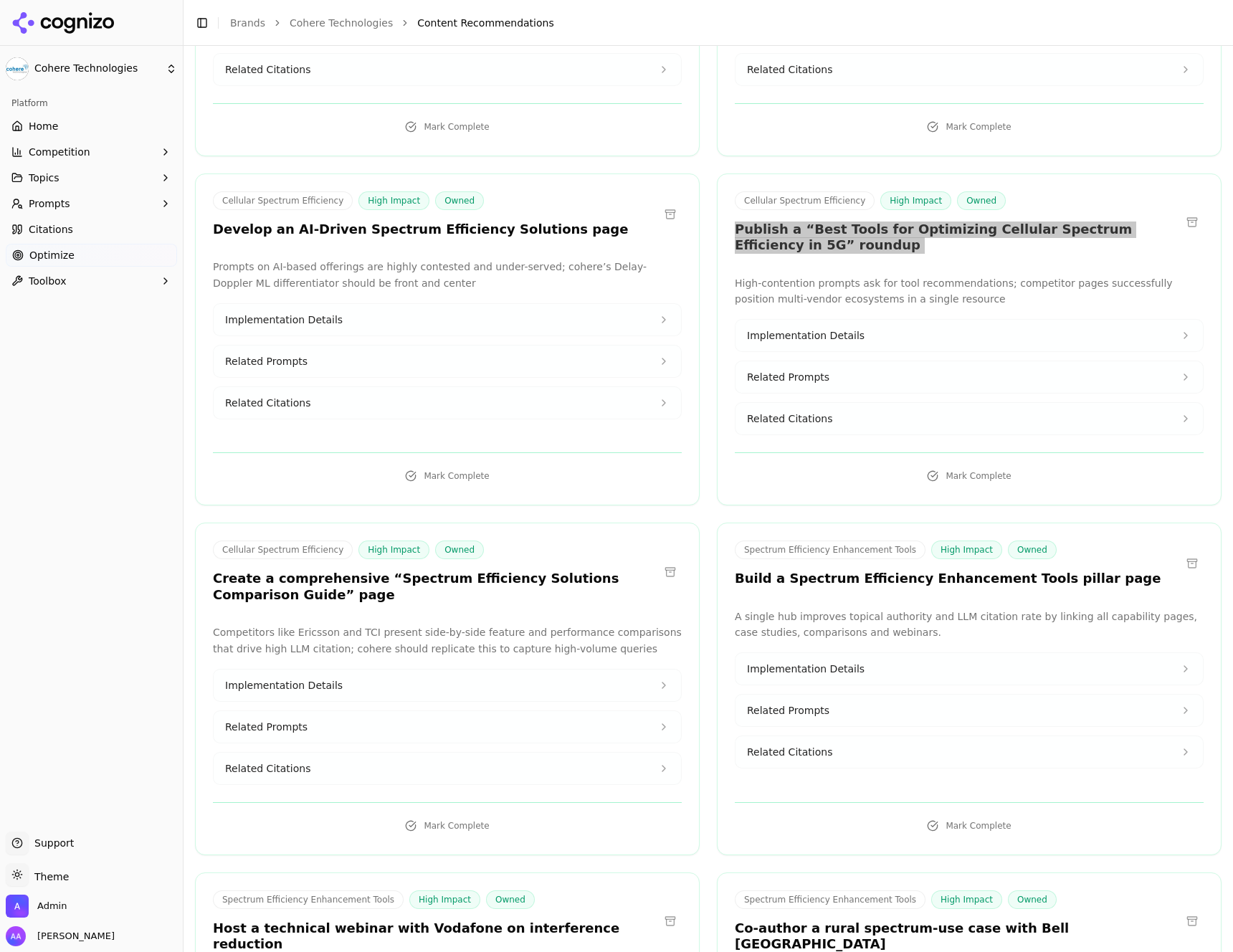
scroll to position [1035, 0]
click at [369, 571] on h3 "Create a comprehensive “Spectrum Efficiency Solutions Comparison Guide” page" at bounding box center [436, 586] width 446 height 33
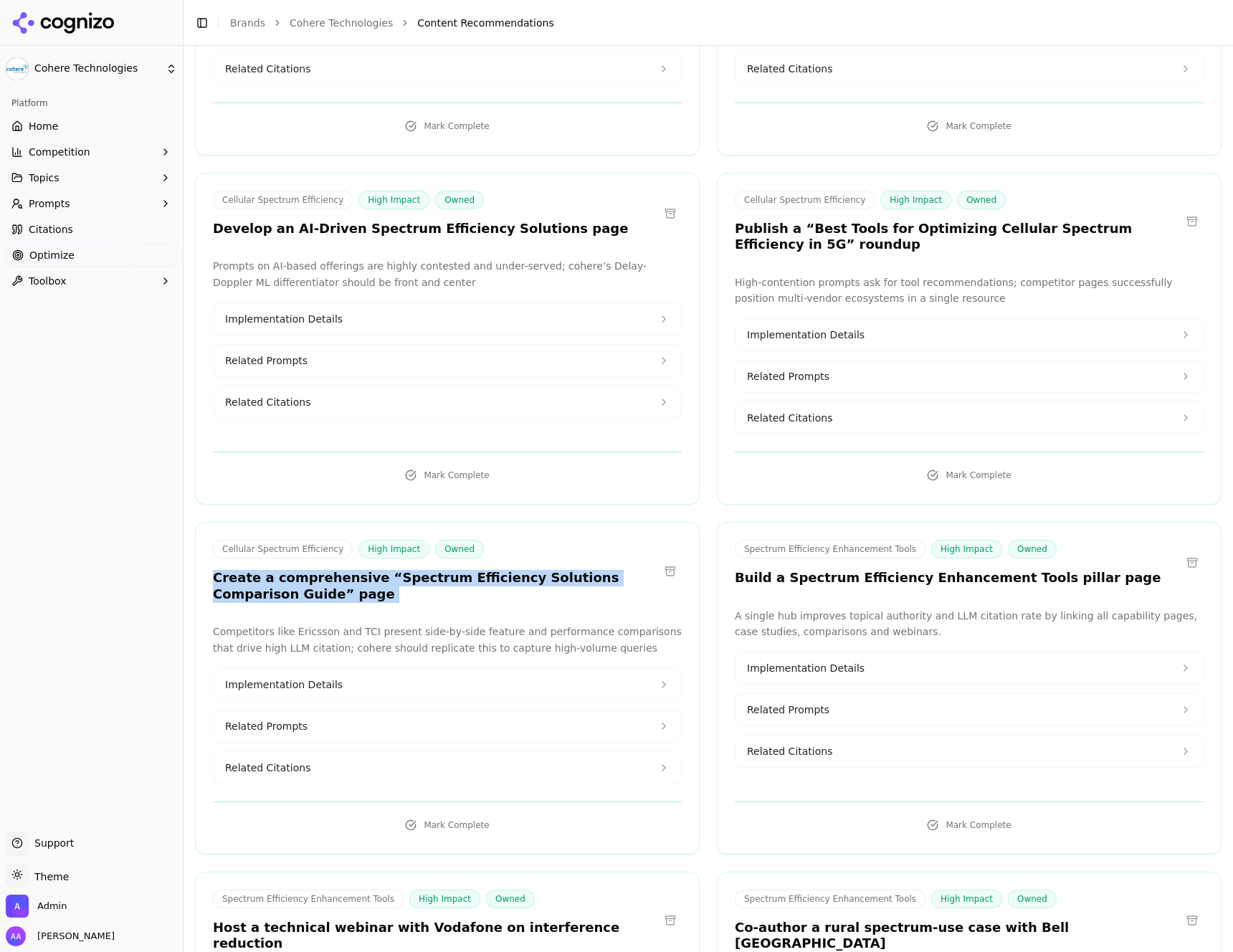
click at [369, 571] on h3 "Create a comprehensive “Spectrum Efficiency Solutions Comparison Guide” page" at bounding box center [436, 586] width 446 height 33
copy div "Create a comprehensive “Spectrum Efficiency Solutions Comparison Guide” page"
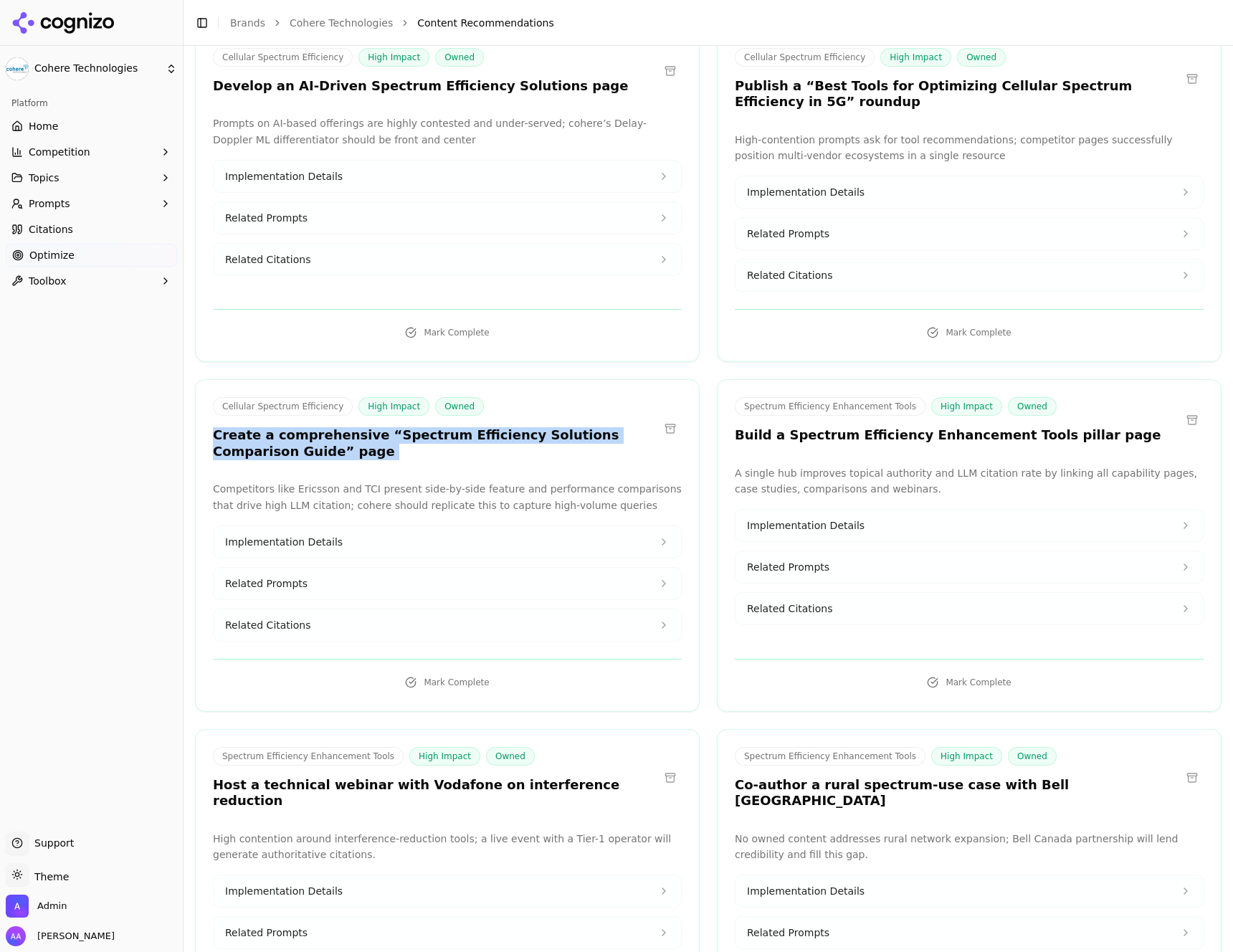
scroll to position [1179, 0]
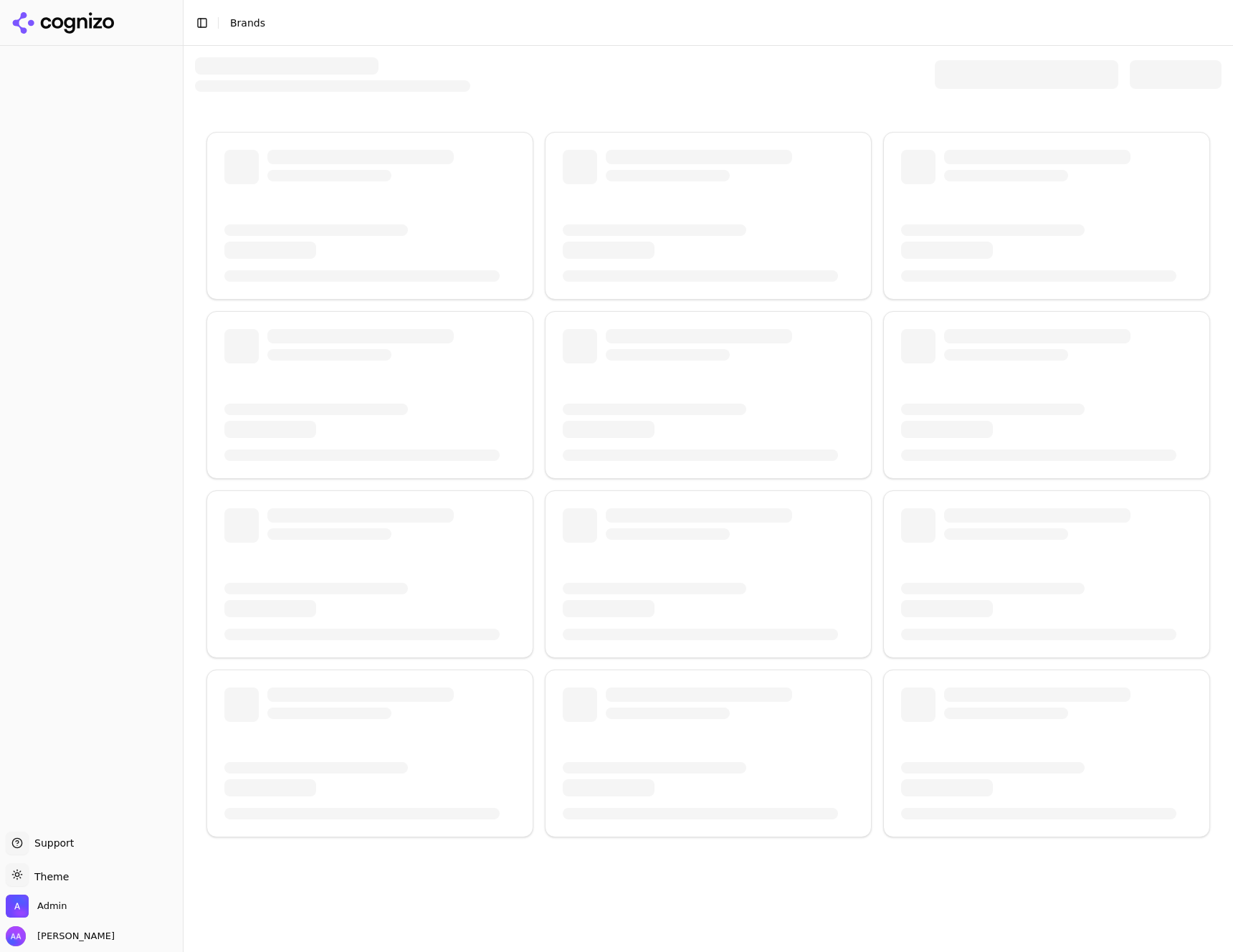
click at [180, 479] on button "Toggle Sidebar" at bounding box center [183, 476] width 12 height 952
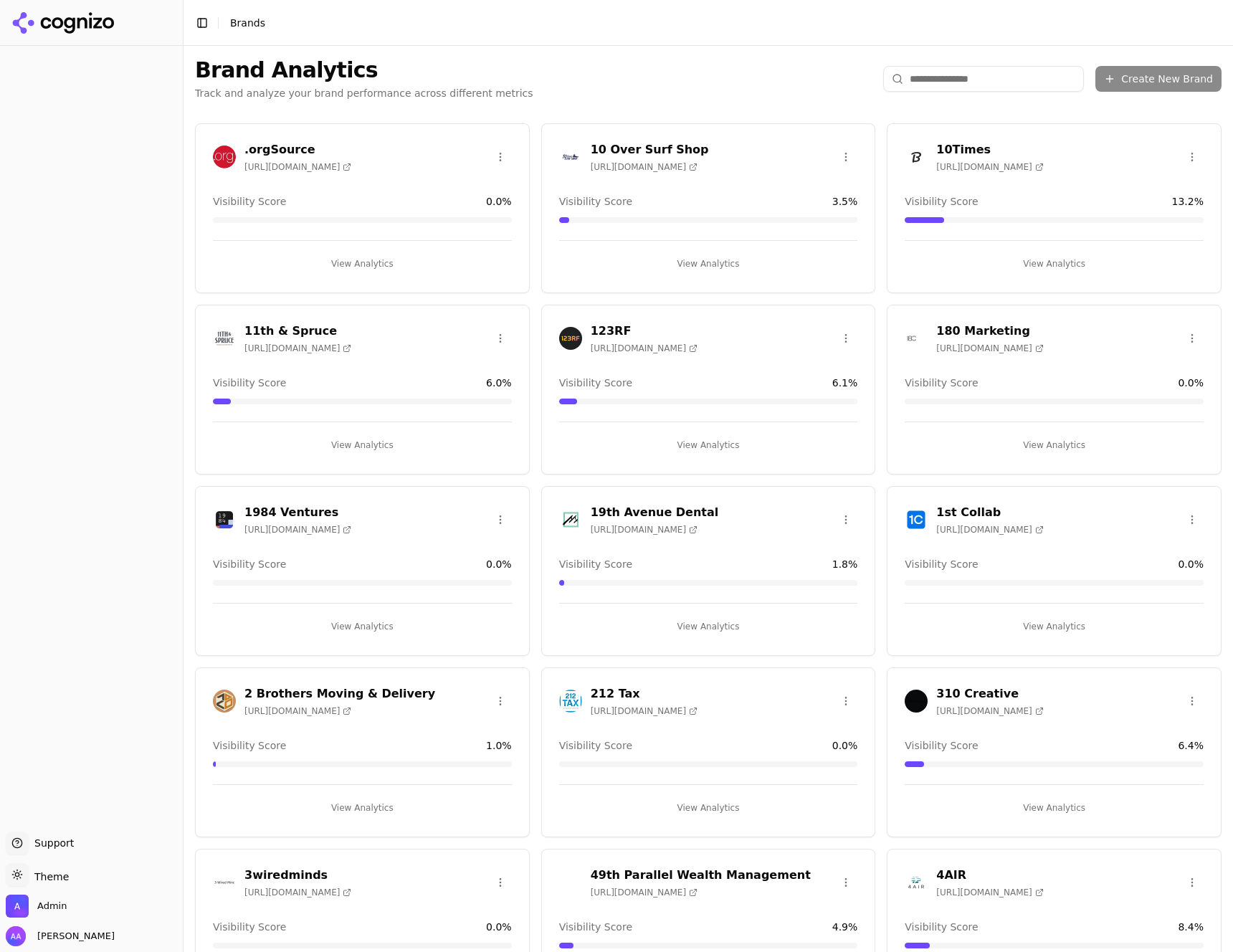
click at [568, 153] on img at bounding box center [570, 157] width 23 height 23
click at [563, 155] on img at bounding box center [570, 157] width 23 height 23
click at [694, 92] on html "Support Support Toggle theme Theme Admin Alp Aysan Toggle Sidebar Brands Brand …" at bounding box center [616, 476] width 1233 height 952
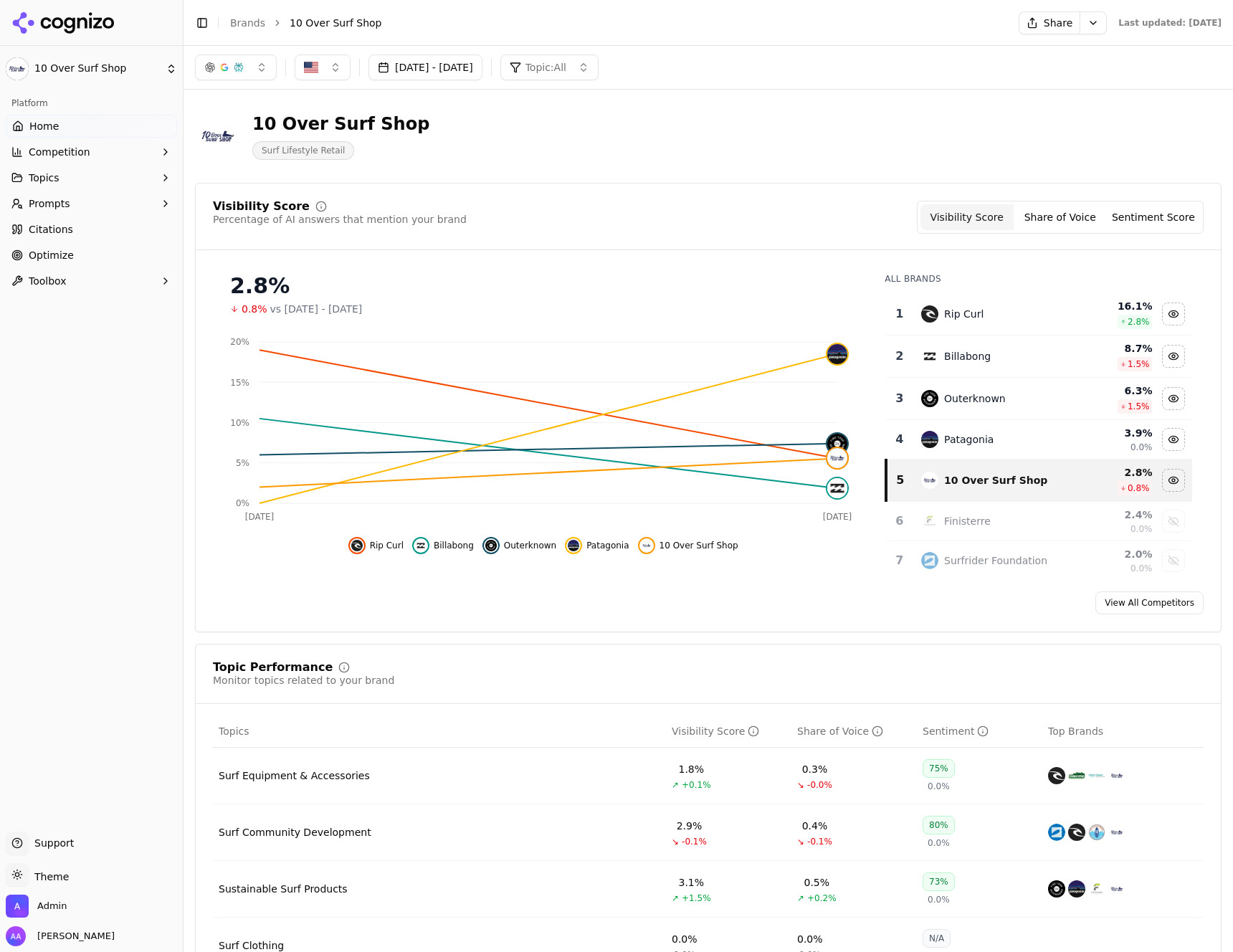
click at [96, 206] on button "Prompts" at bounding box center [91, 203] width 171 height 23
click at [91, 303] on link "Citations" at bounding box center [91, 298] width 171 height 23
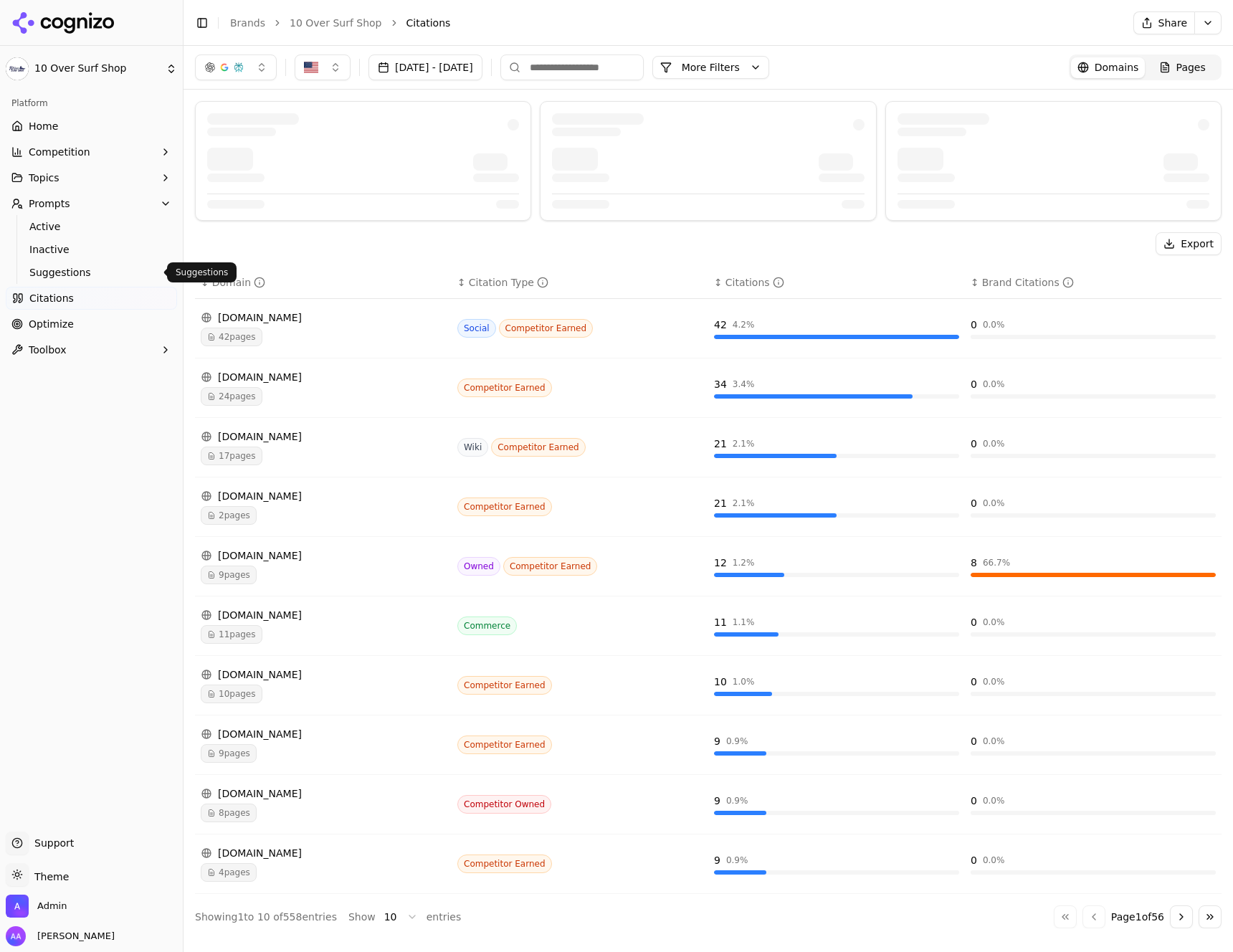
click at [100, 271] on span "Suggestions" at bounding box center [92, 272] width 125 height 14
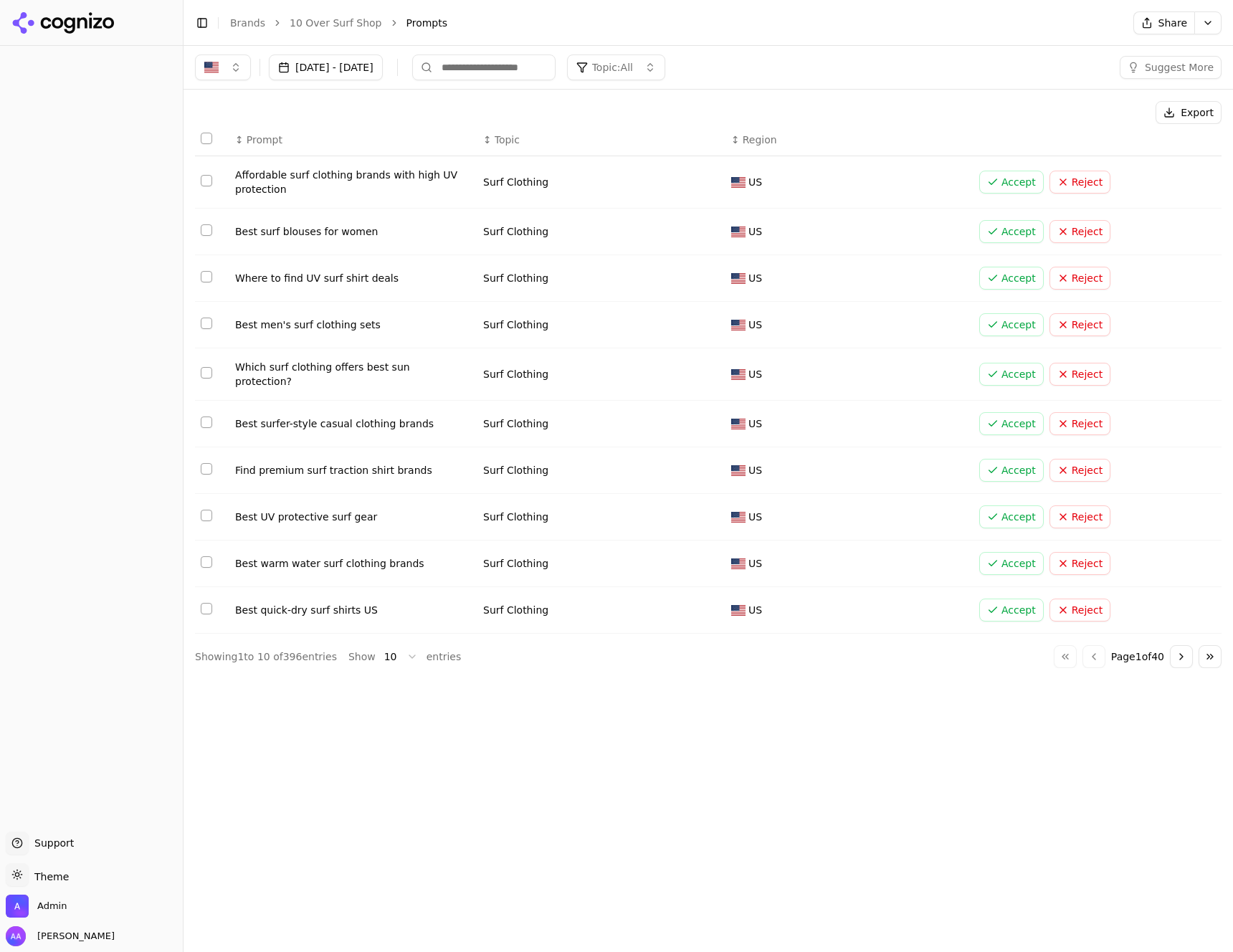
click at [336, 17] on link "10 Over Surf Shop" at bounding box center [335, 23] width 92 height 14
